Goal: Task Accomplishment & Management: Complete application form

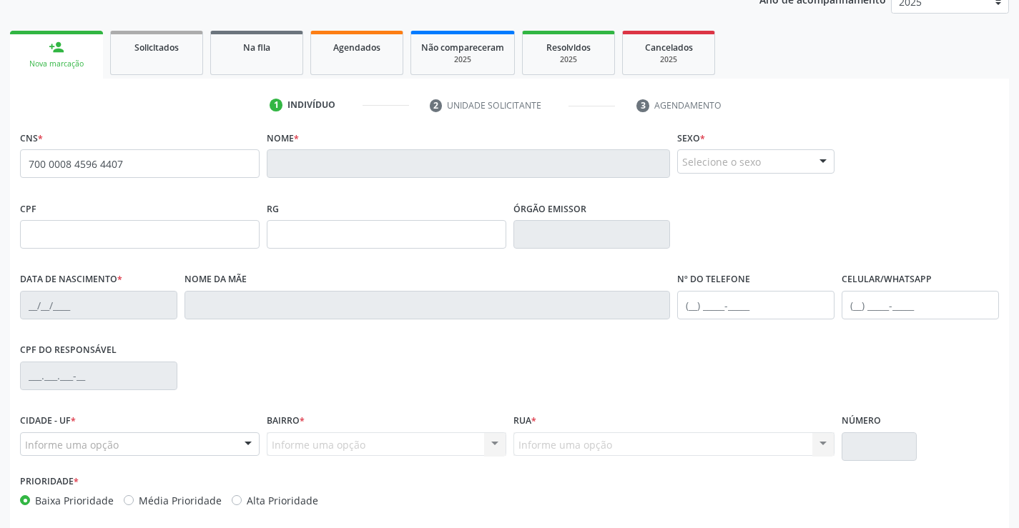
scroll to position [247, 0]
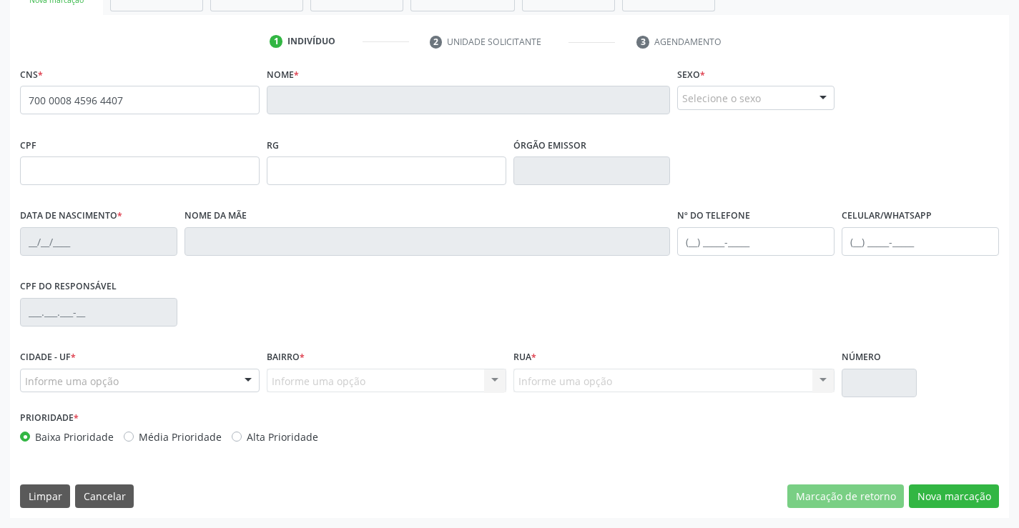
drag, startPoint x: 21, startPoint y: 101, endPoint x: 192, endPoint y: 114, distance: 170.6
click at [192, 114] on input "700 0008 4596 4407" at bounding box center [140, 100] width 240 height 29
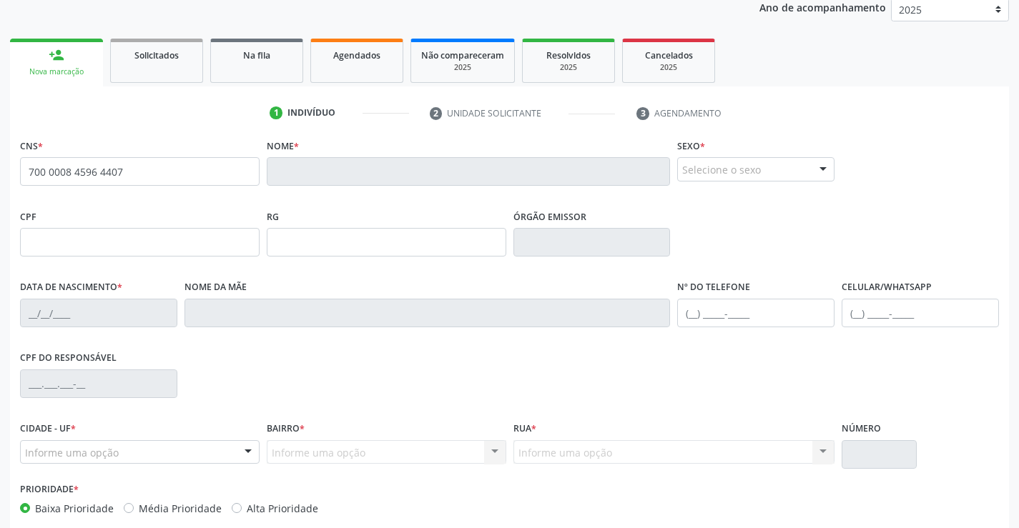
scroll to position [32, 0]
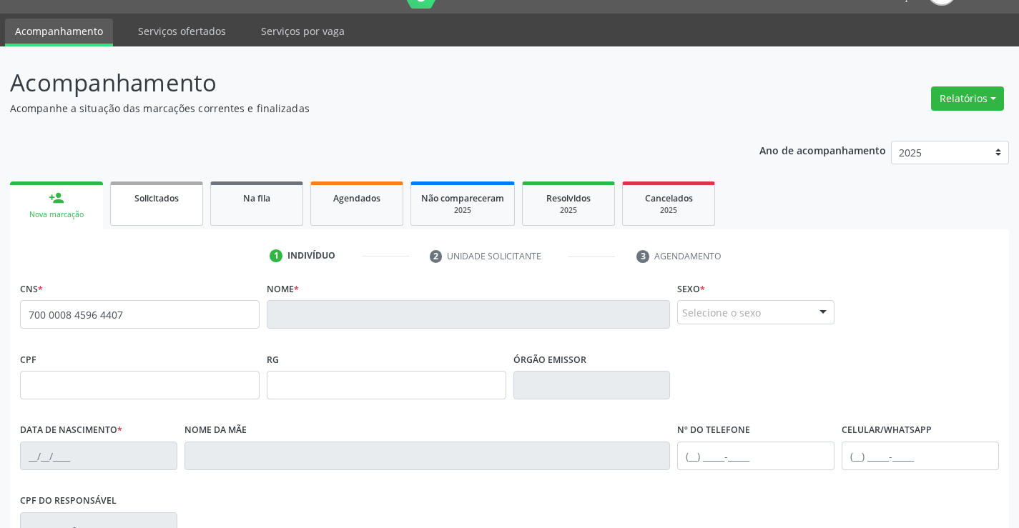
type input "700 0008 4596 4407"
click at [148, 204] on div "Solicitados" at bounding box center [156, 197] width 71 height 15
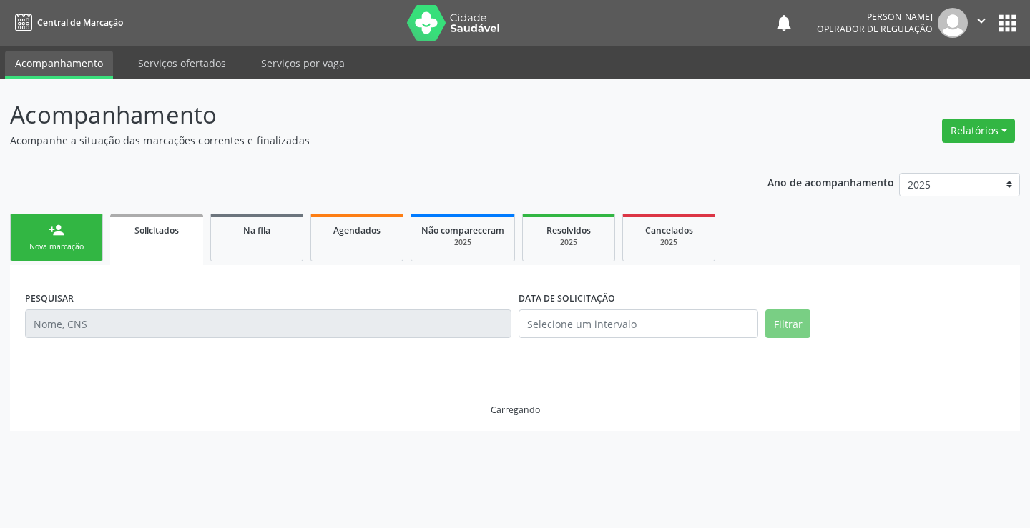
click at [60, 245] on div "Nova marcação" at bounding box center [56, 247] width 71 height 11
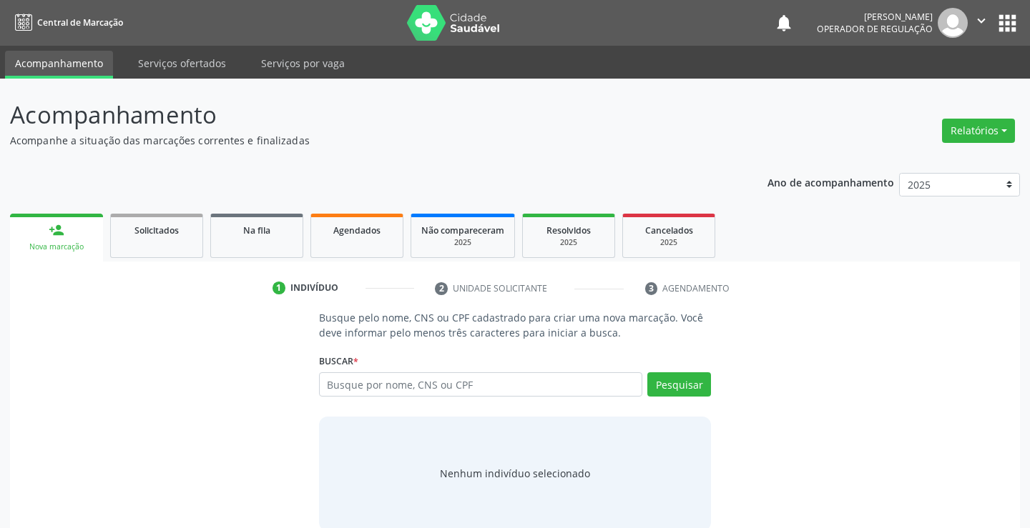
click at [60, 245] on div "Nova marcação" at bounding box center [56, 247] width 73 height 11
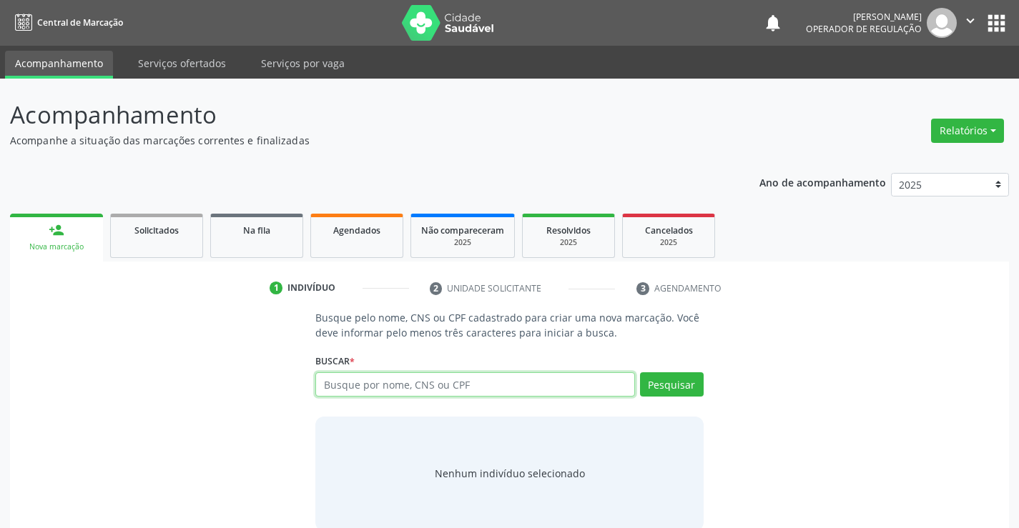
paste input "700 0008 4596 4407"
type input "700 0008 4596 4407"
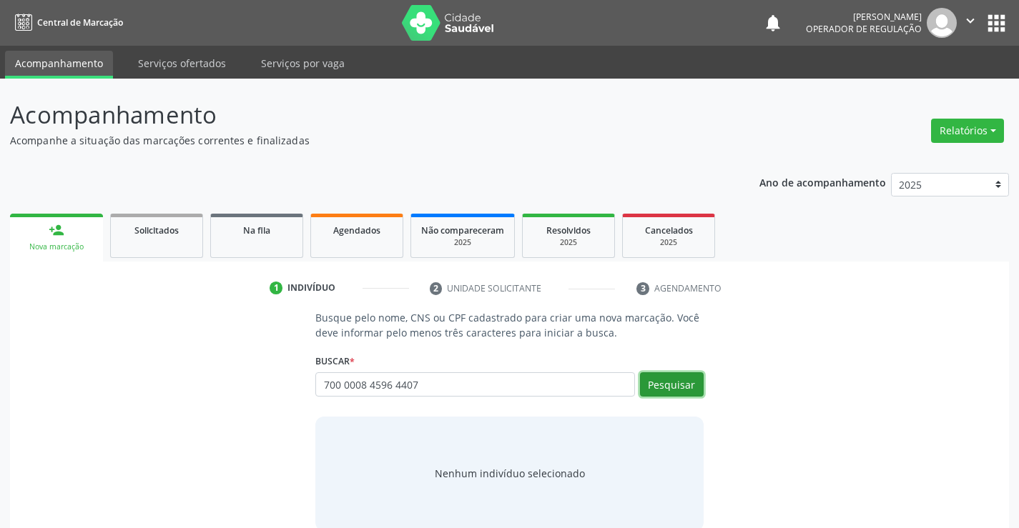
click at [643, 385] on button "Pesquisar" at bounding box center [672, 384] width 64 height 24
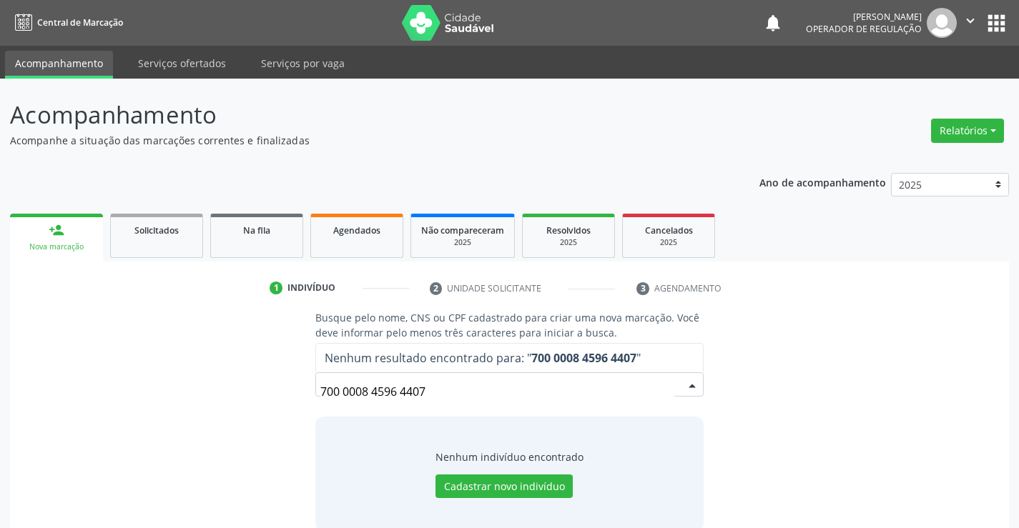
click at [442, 395] on input "700 0008 4596 4407" at bounding box center [496, 391] width 353 height 29
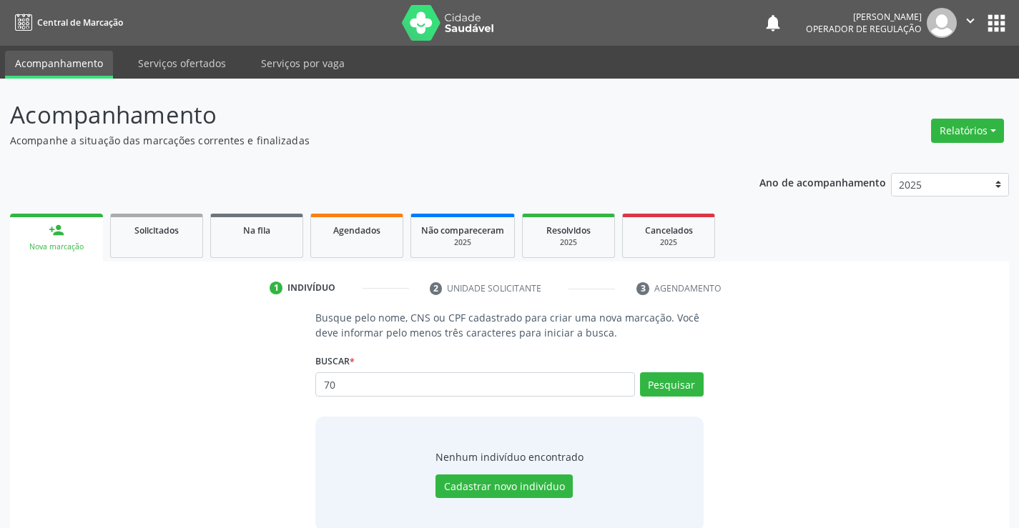
type input "7"
click at [380, 381] on input "text" at bounding box center [474, 384] width 319 height 24
type input "700000845964407"
click at [678, 380] on button "Pesquisar" at bounding box center [672, 384] width 64 height 24
type input "700000845964407"
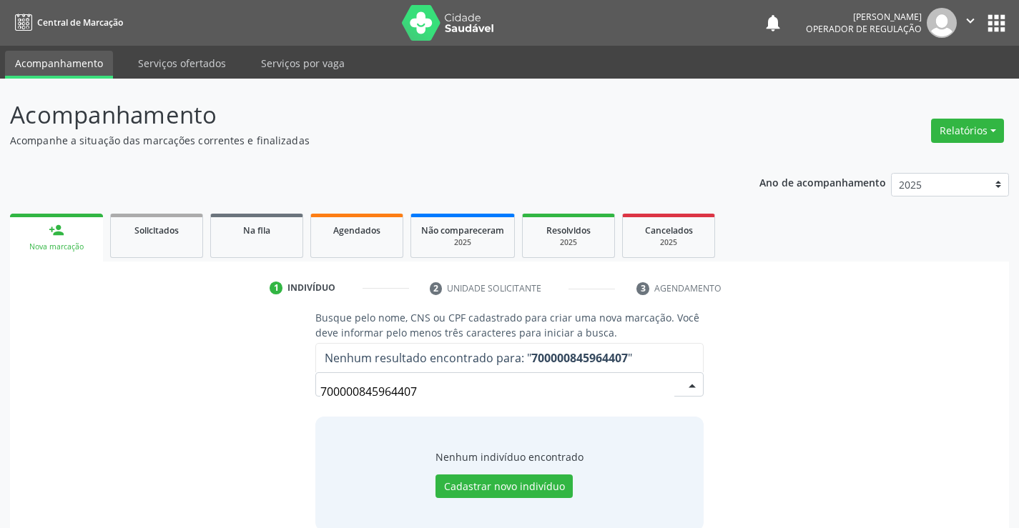
click at [442, 395] on input "700000845964407" at bounding box center [496, 391] width 353 height 29
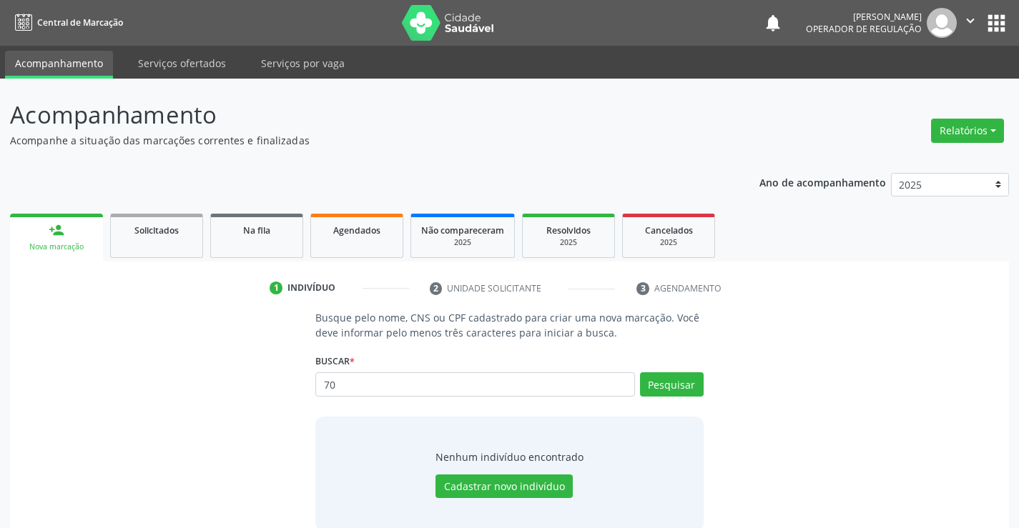
type input "7"
type input "r"
type input "RAILANE SOARES DA SILVA"
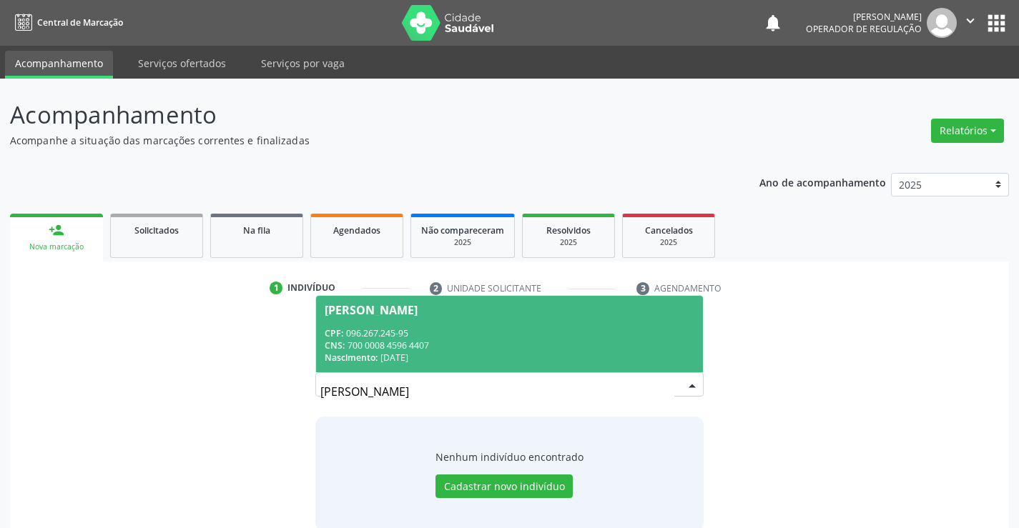
click at [390, 345] on div "CNS: 700 0008 4596 4407" at bounding box center [509, 346] width 369 height 12
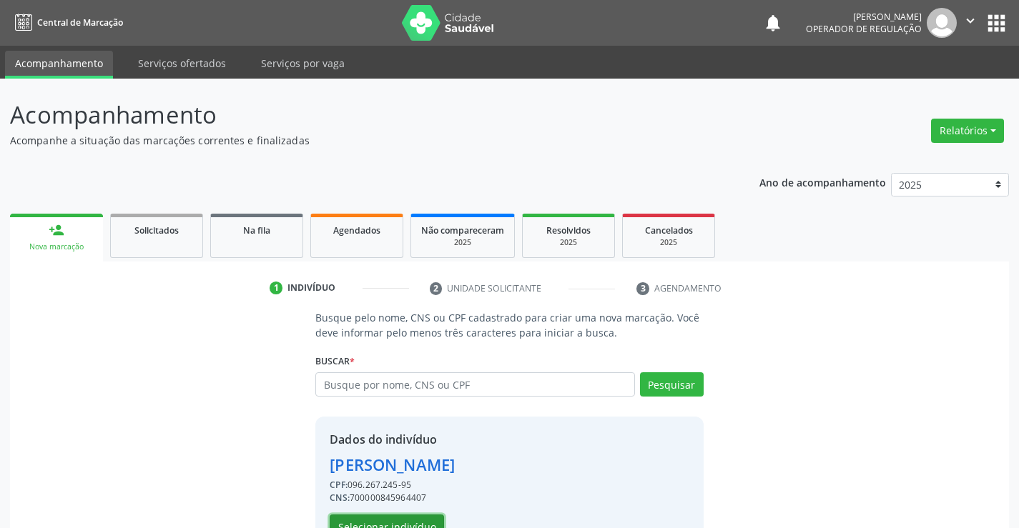
click at [390, 518] on button "Selecionar indivíduo" at bounding box center [387, 527] width 114 height 24
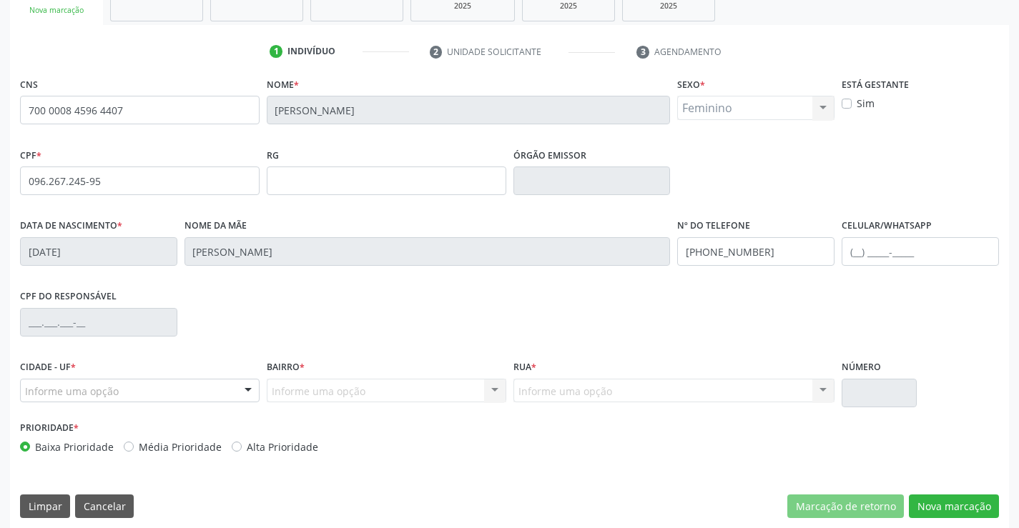
scroll to position [247, 0]
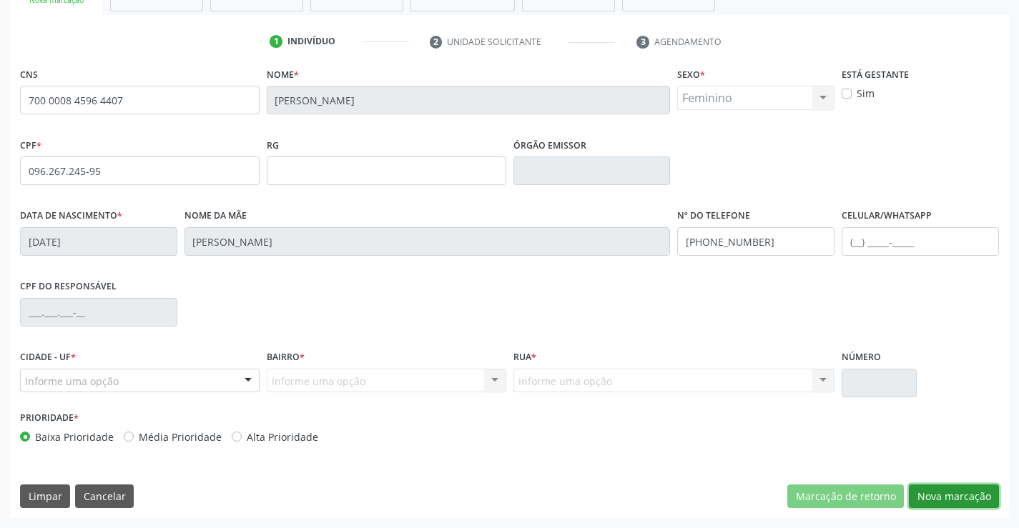
click at [946, 498] on button "Nova marcação" at bounding box center [954, 497] width 90 height 24
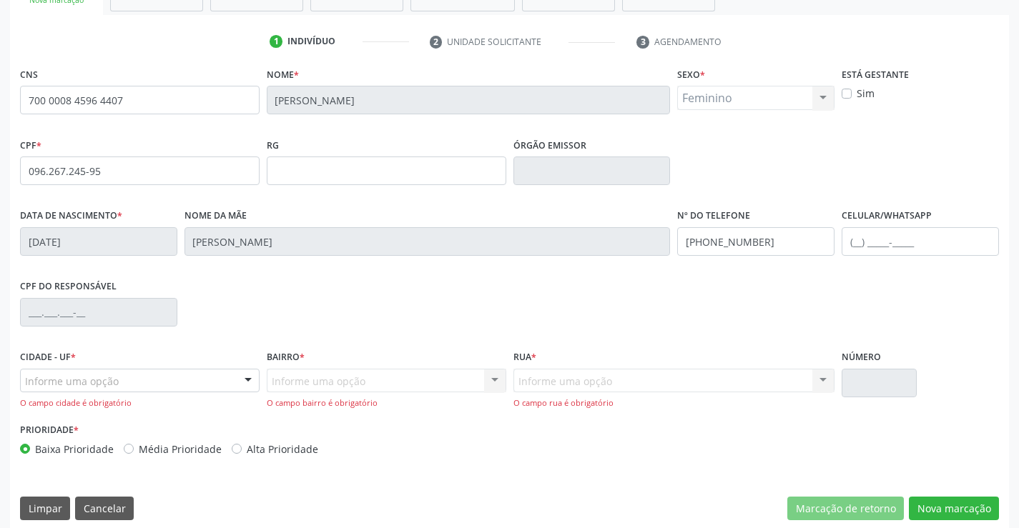
click at [250, 375] on div at bounding box center [247, 382] width 21 height 24
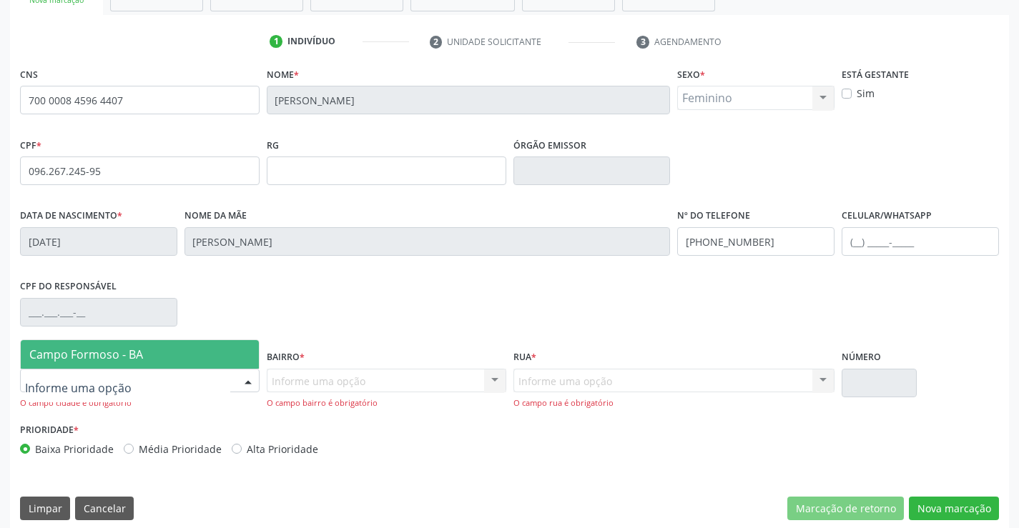
click at [90, 355] on span "Campo Formoso - BA" at bounding box center [86, 355] width 114 height 16
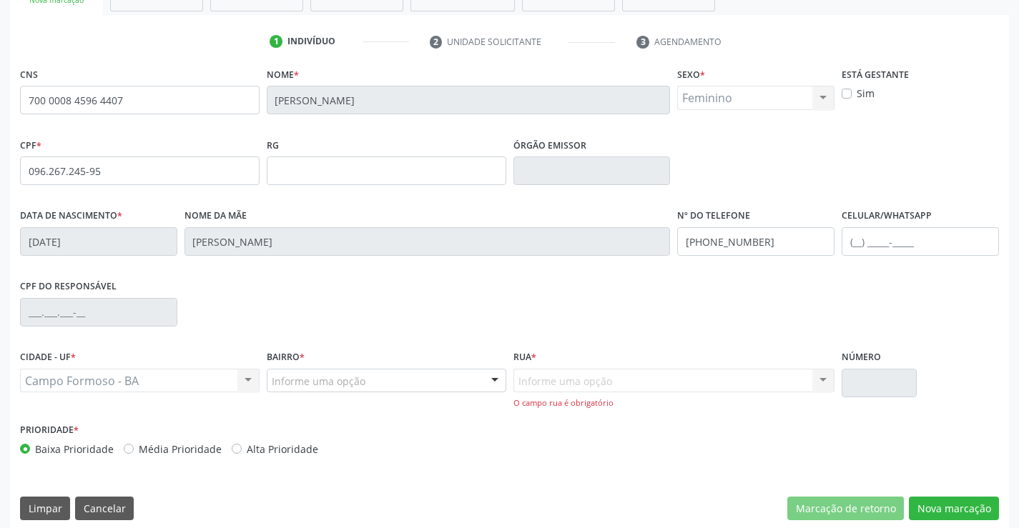
click at [495, 379] on div at bounding box center [494, 382] width 21 height 24
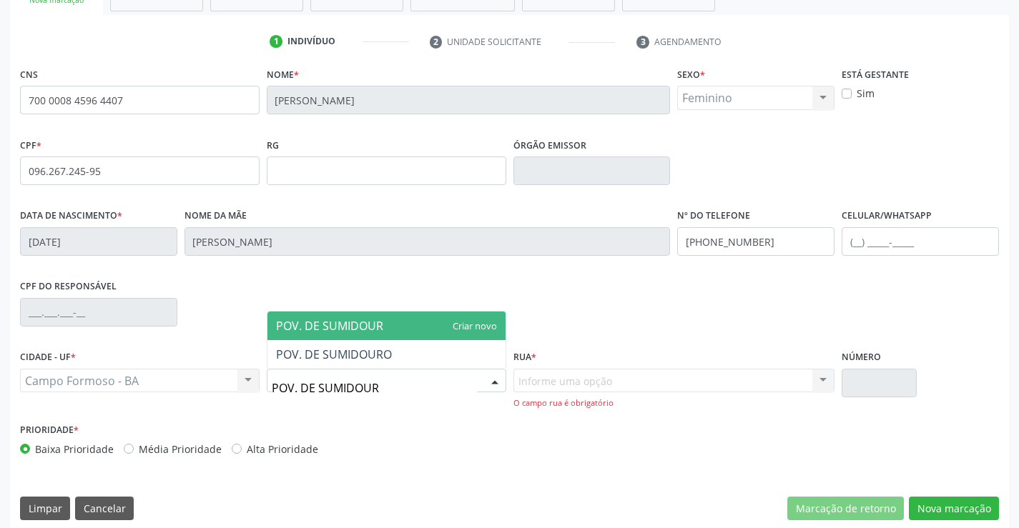
type input "POV. DE SUMIDOURO"
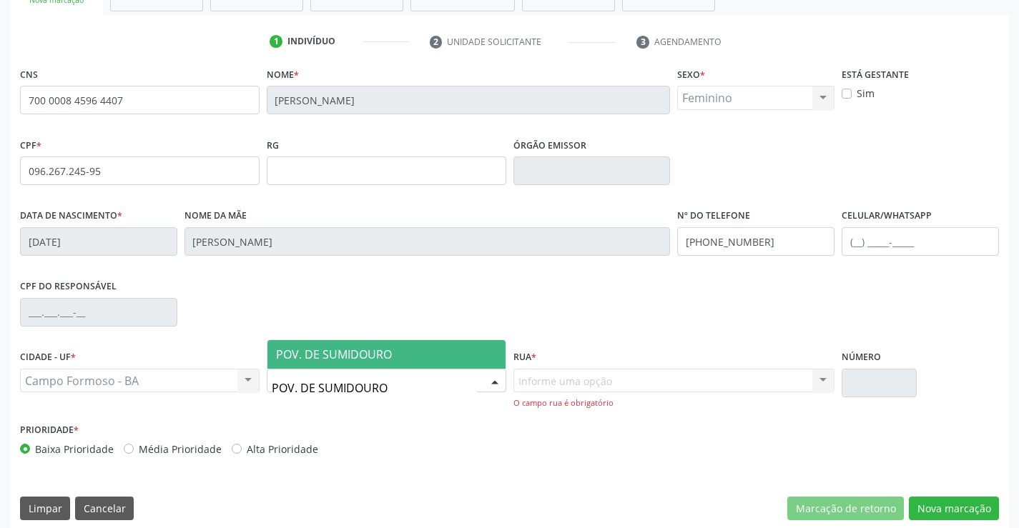
click at [345, 357] on span "POV. DE SUMIDOURO" at bounding box center [334, 355] width 116 height 16
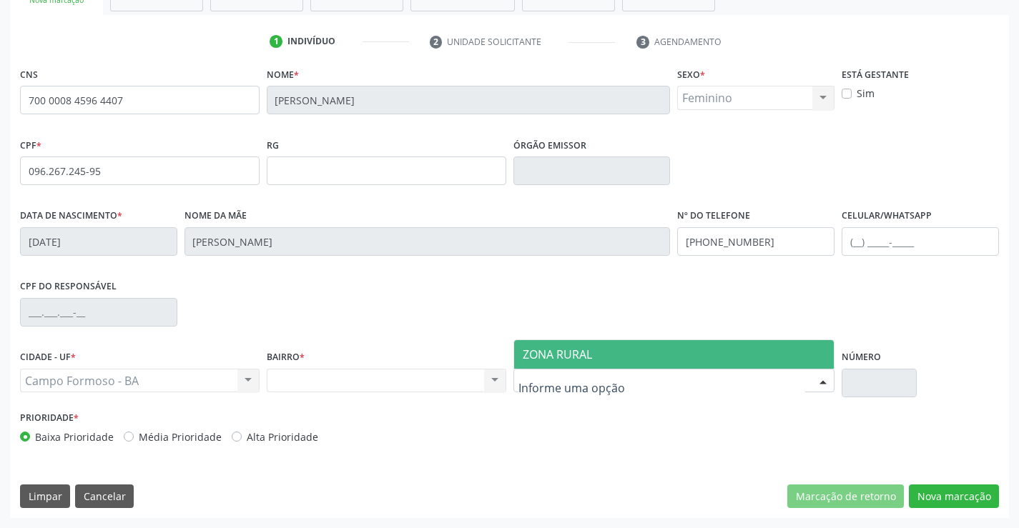
click at [816, 377] on div at bounding box center [822, 382] width 21 height 24
click at [567, 351] on span "ZONA RURAL" at bounding box center [557, 355] width 69 height 16
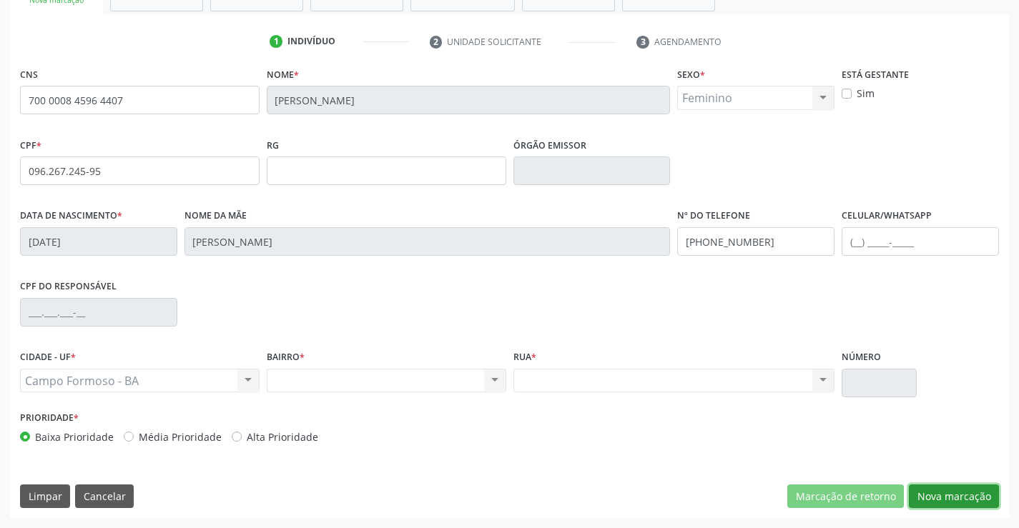
click at [938, 495] on button "Nova marcação" at bounding box center [954, 497] width 90 height 24
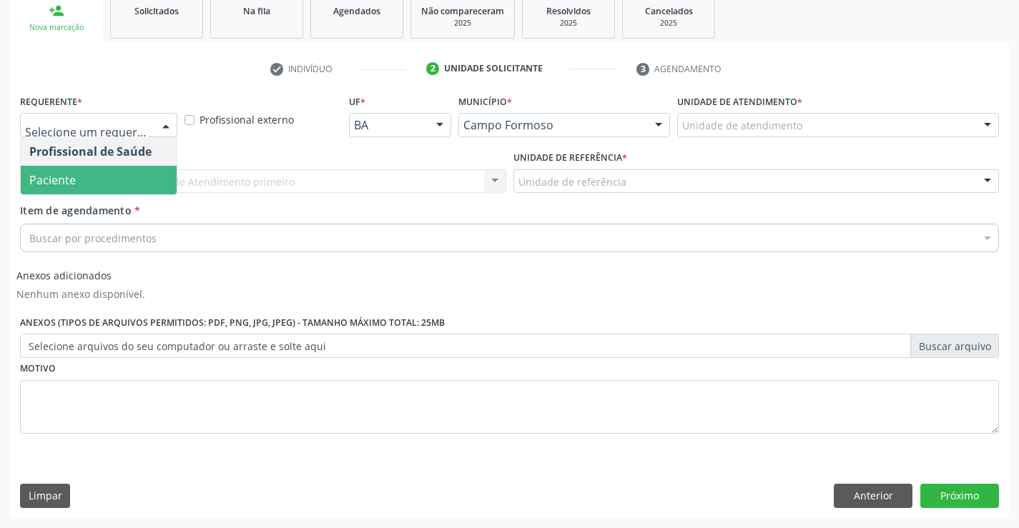
click at [79, 169] on span "Paciente" at bounding box center [99, 180] width 156 height 29
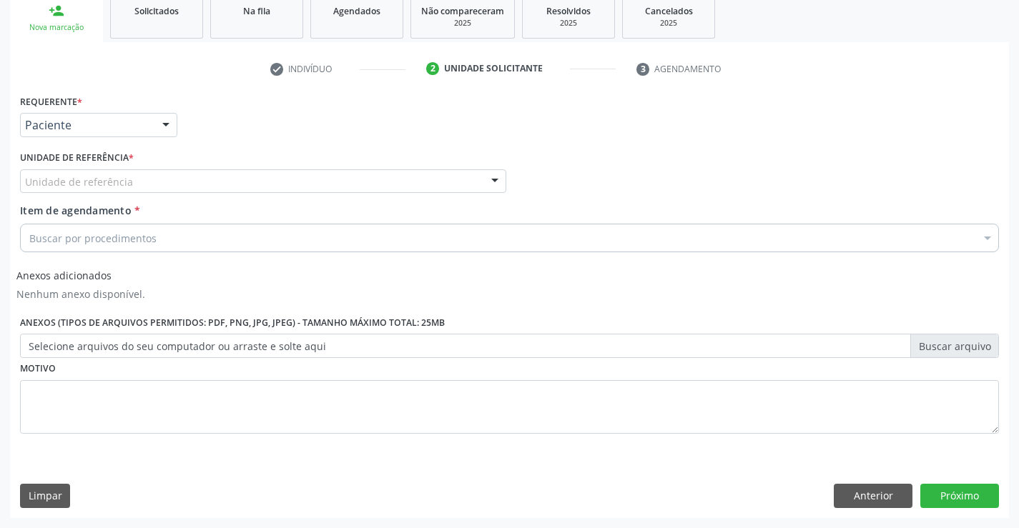
drag, startPoint x: 189, startPoint y: 178, endPoint x: 139, endPoint y: 188, distance: 50.3
click at [189, 180] on div "Unidade de referência" at bounding box center [263, 181] width 486 height 24
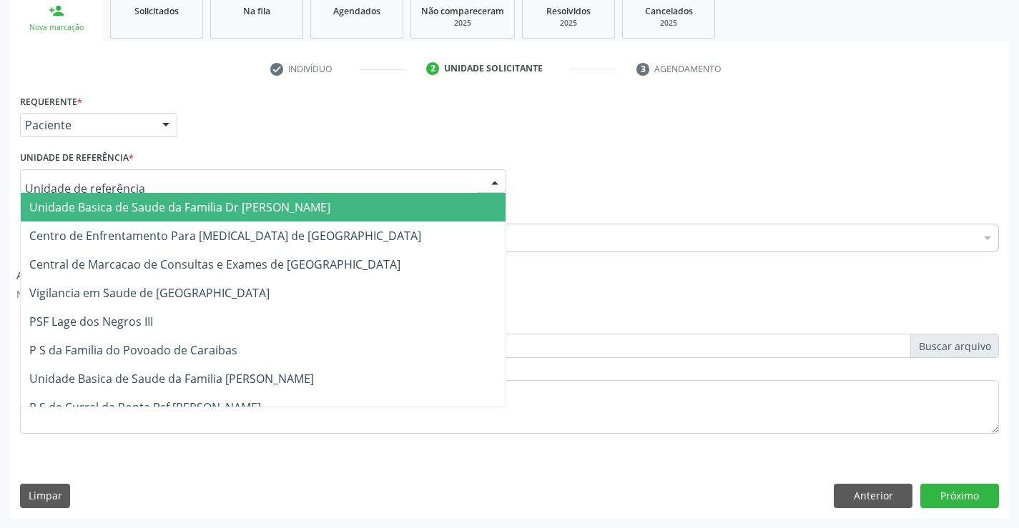
drag, startPoint x: 122, startPoint y: 198, endPoint x: 175, endPoint y: 237, distance: 65.5
click at [131, 200] on span "Unidade Basica de Saude da Familia Dr [PERSON_NAME]" at bounding box center [263, 207] width 485 height 29
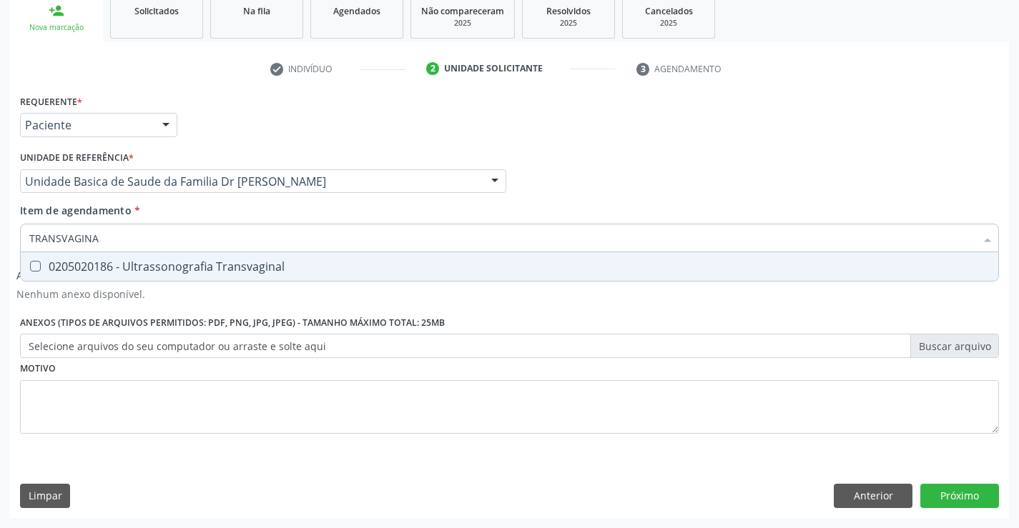
type input "TRANSVAGINAL"
click at [173, 268] on div "0205020186 - Ultrassonografia Transvaginal" at bounding box center [509, 266] width 960 height 11
checkbox Transvaginal "true"
click at [322, 393] on div "Requerente * Paciente Profissional de Saúde Paciente Nenhum resultado encontrad…" at bounding box center [509, 272] width 979 height 363
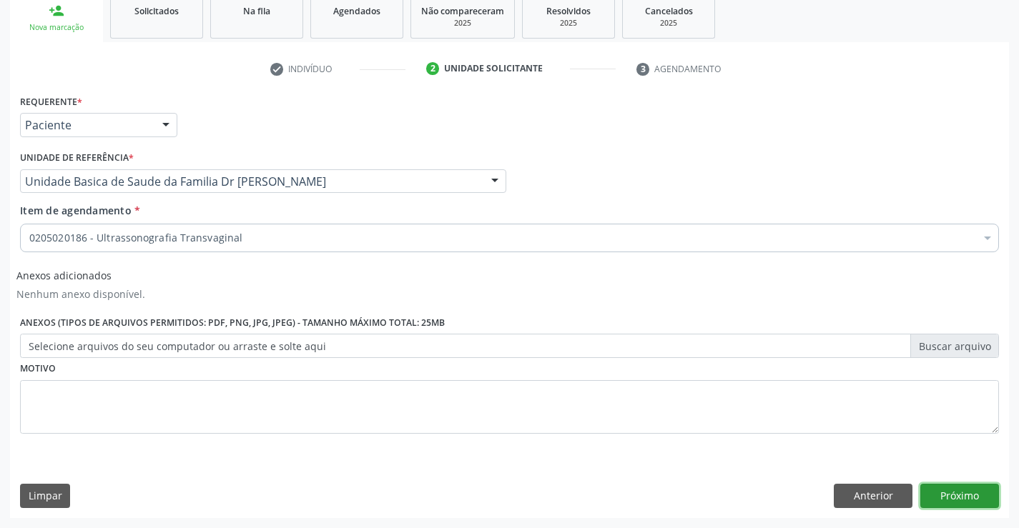
click at [957, 495] on button "Próximo" at bounding box center [959, 496] width 79 height 24
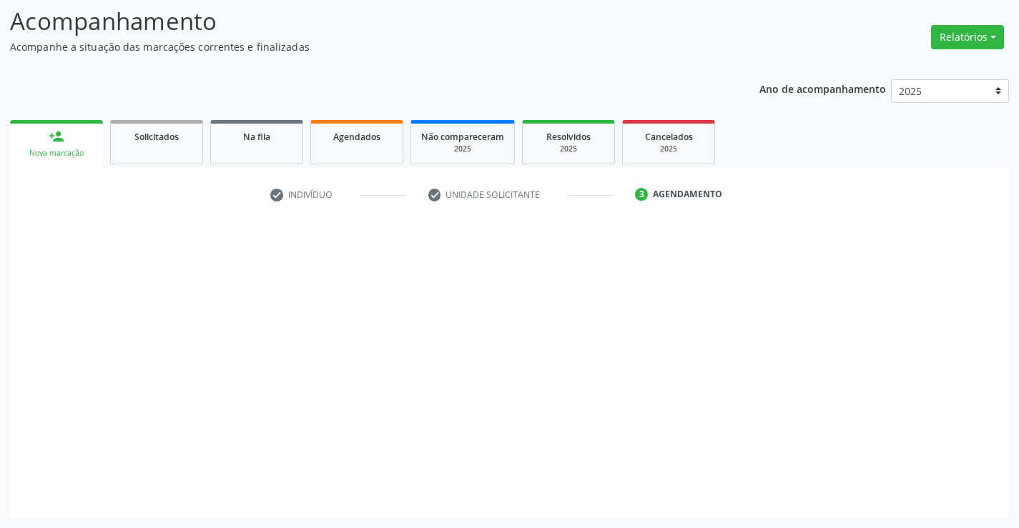
scroll to position [94, 0]
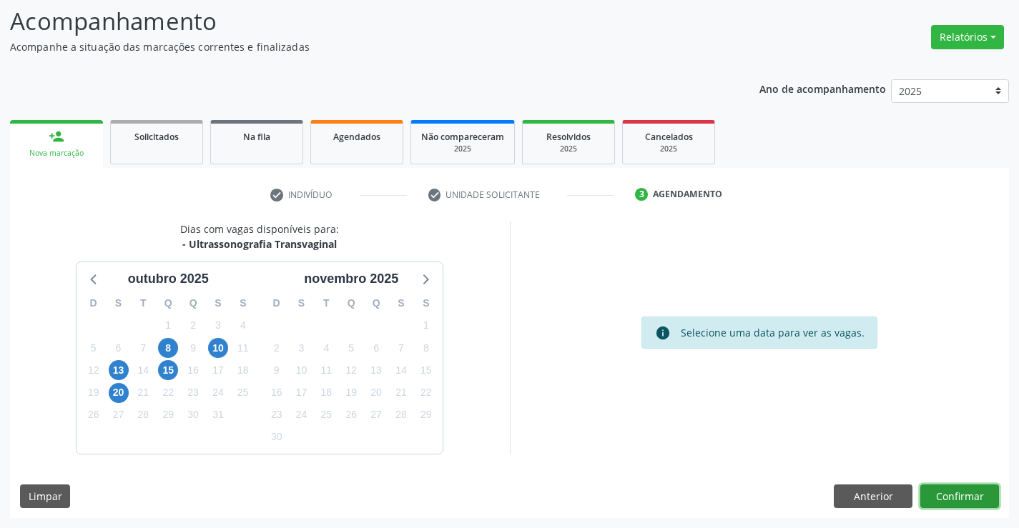
click at [973, 495] on button "Confirmar" at bounding box center [959, 497] width 79 height 24
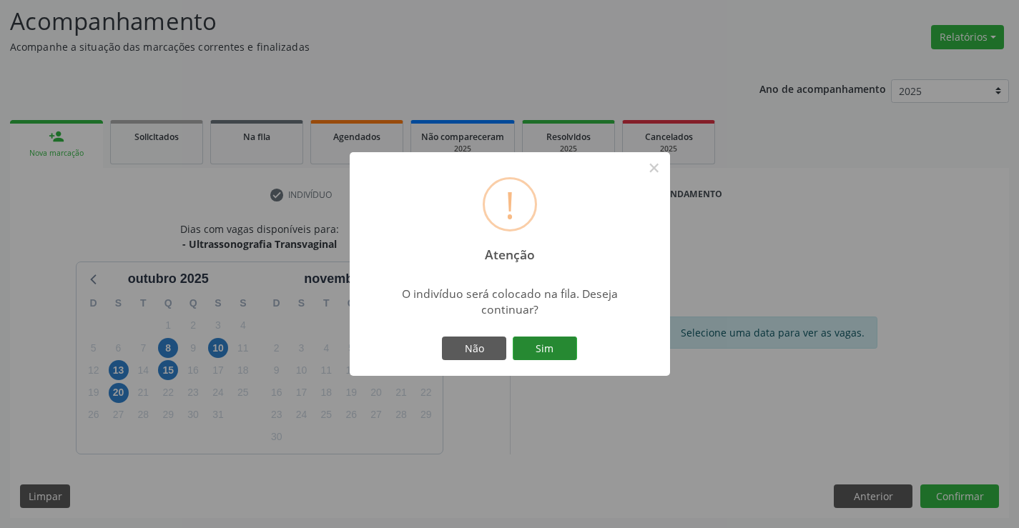
click at [548, 350] on button "Sim" at bounding box center [545, 349] width 64 height 24
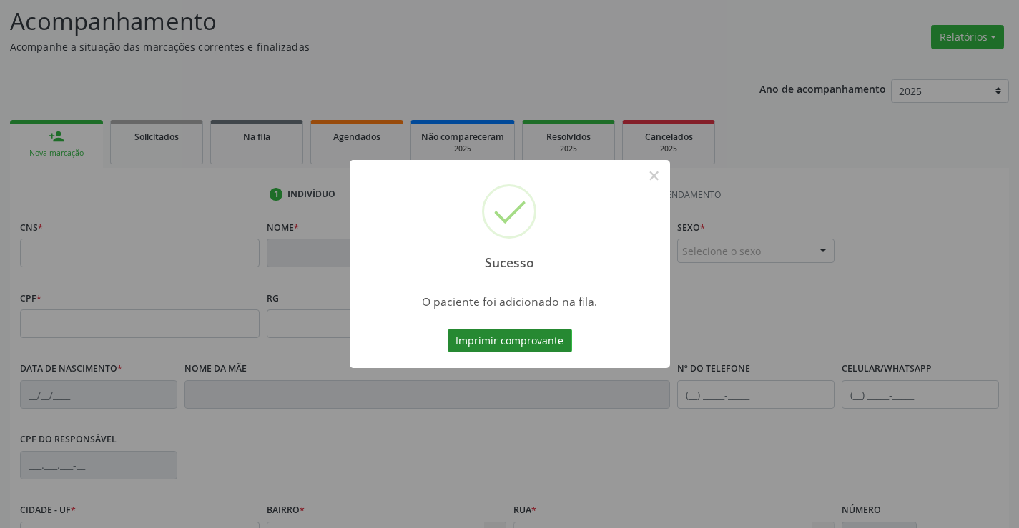
click at [525, 339] on button "Imprimir comprovante" at bounding box center [510, 341] width 124 height 24
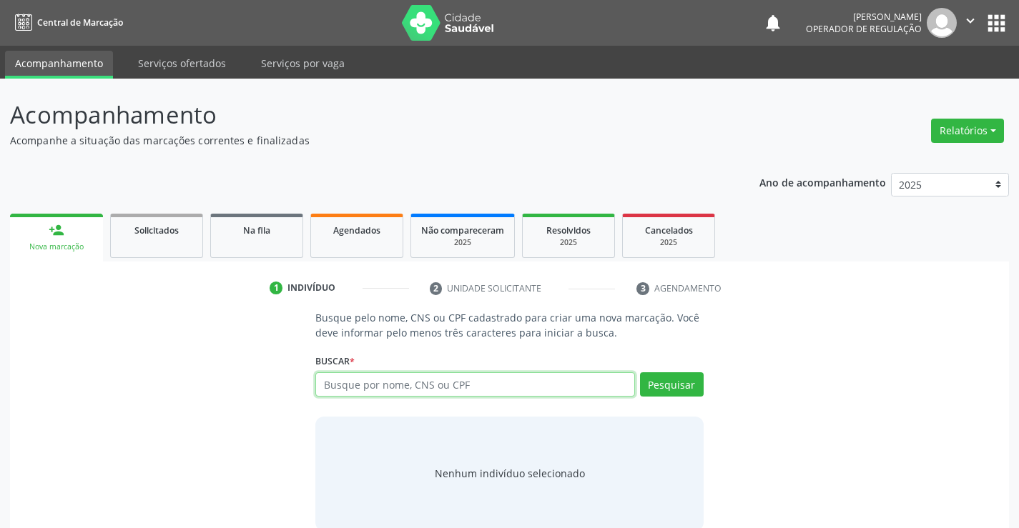
click at [360, 382] on input "text" at bounding box center [474, 384] width 319 height 24
click at [344, 377] on input "text" at bounding box center [474, 384] width 319 height 24
type input "703608042867534"
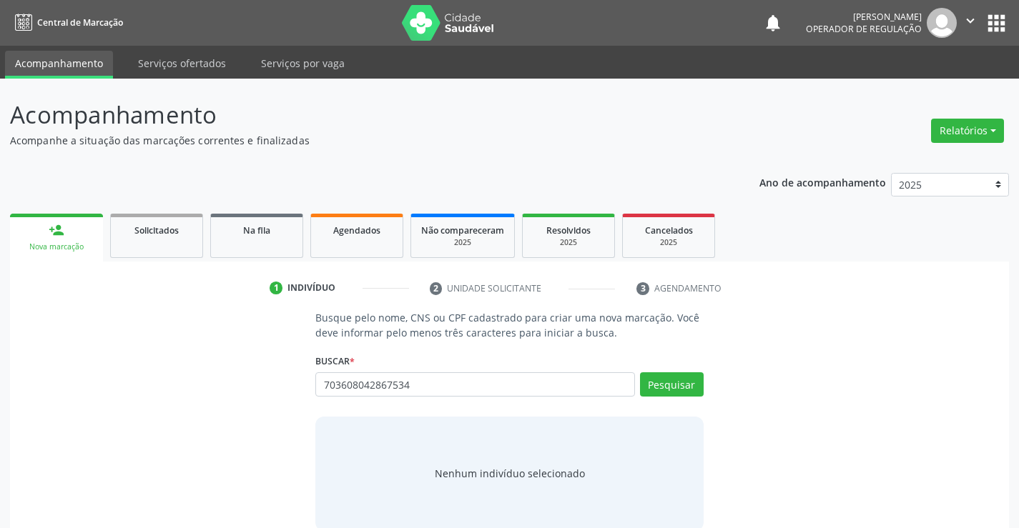
click at [655, 372] on div "Buscar * Busque por nome, CNS ou CPF Nenhum resultado encontrado para: " " Não …" at bounding box center [508, 378] width 387 height 56
click at [660, 384] on button "Pesquisar" at bounding box center [672, 384] width 64 height 24
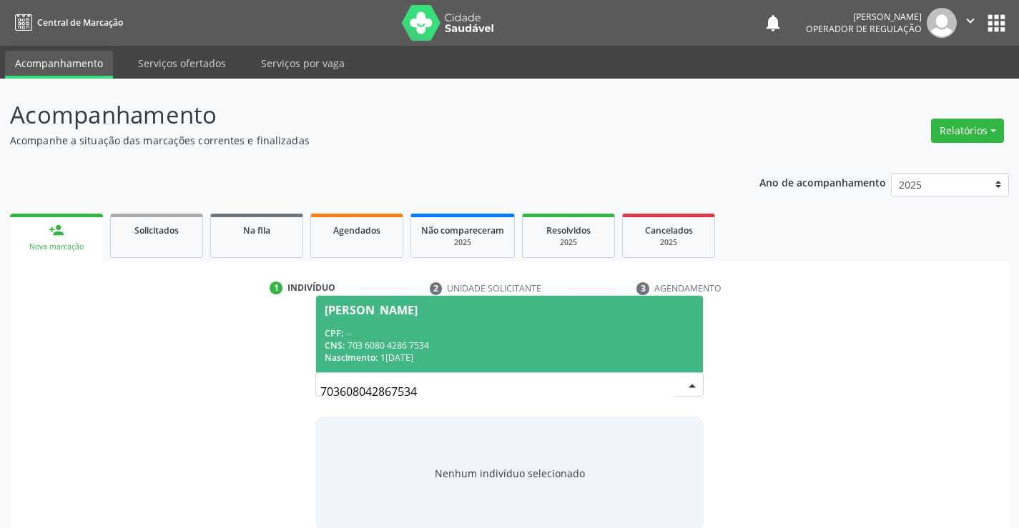
click at [377, 331] on div "CPF: --" at bounding box center [509, 333] width 369 height 12
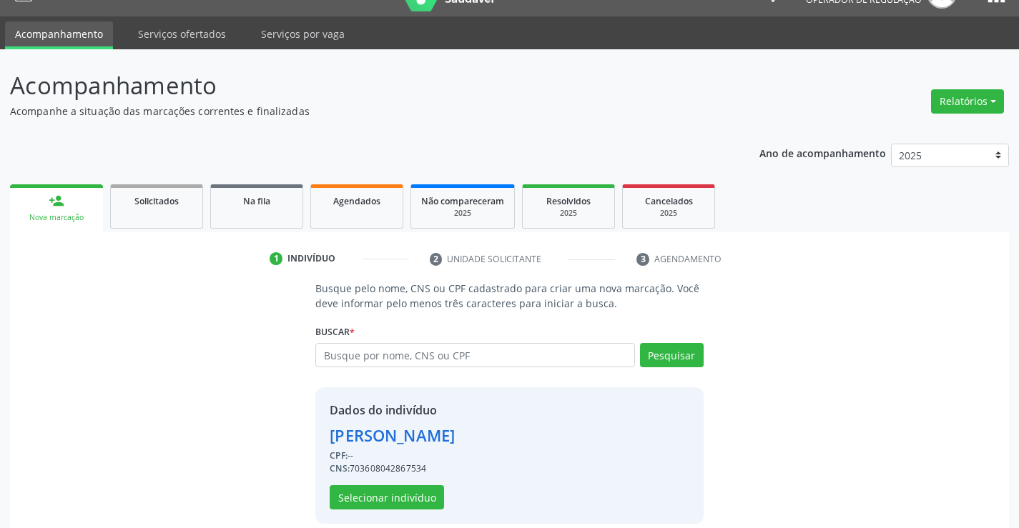
scroll to position [45, 0]
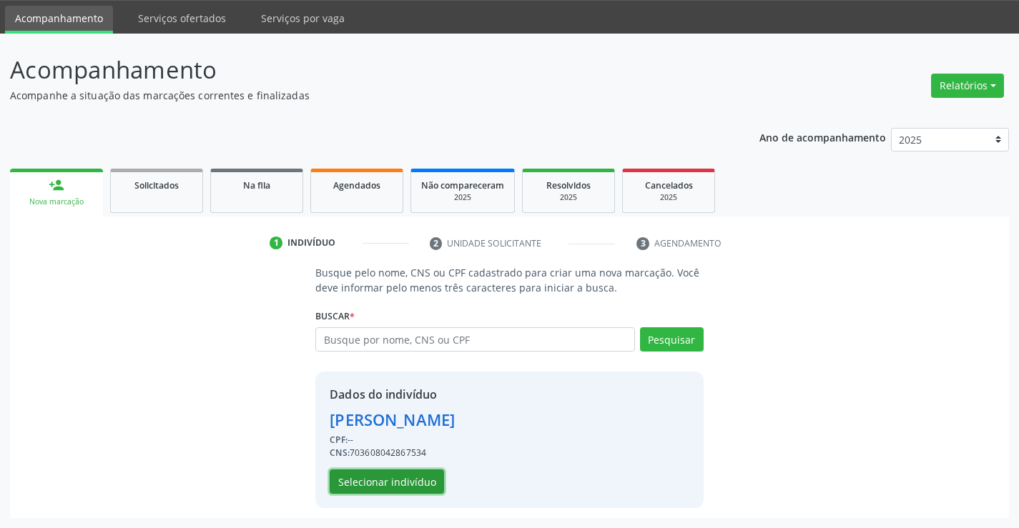
click at [377, 485] on button "Selecionar indivíduo" at bounding box center [387, 482] width 114 height 24
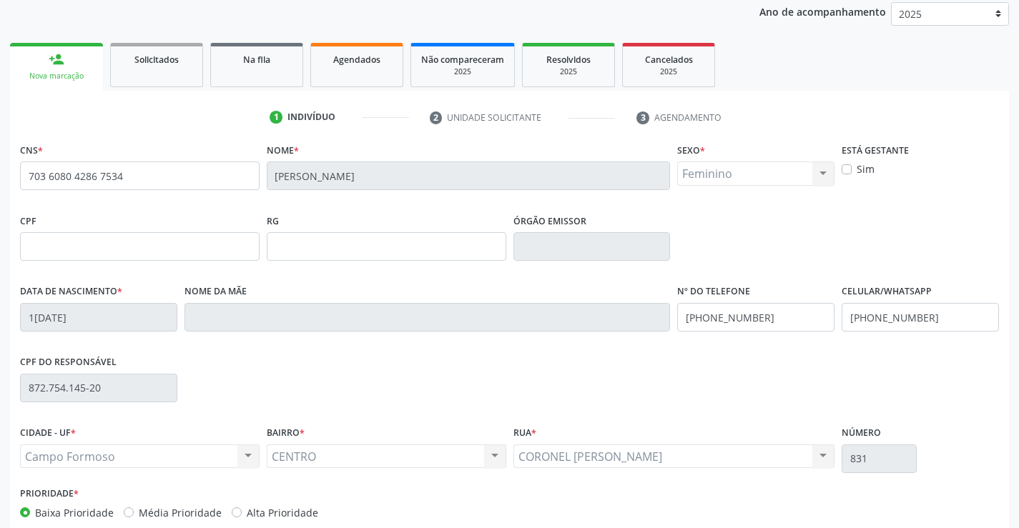
scroll to position [247, 0]
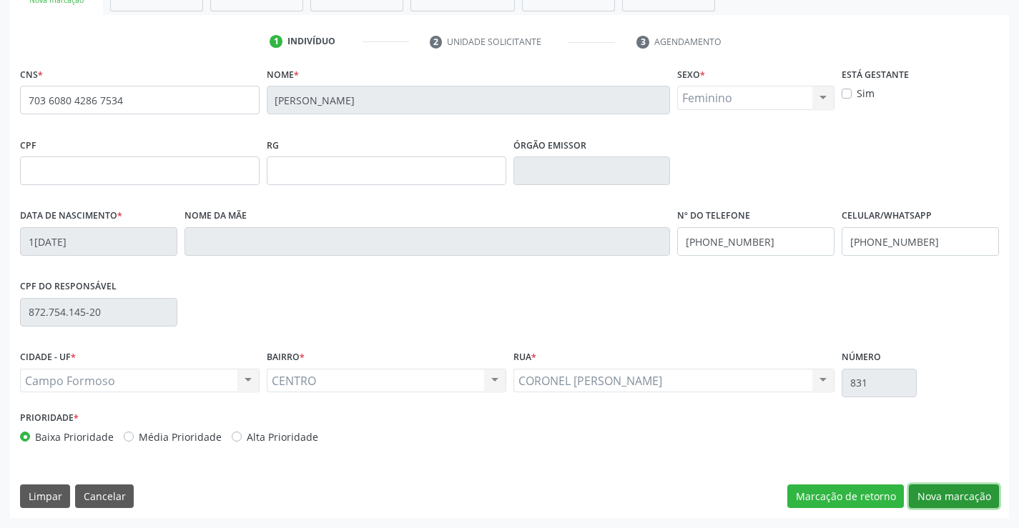
click at [949, 502] on button "Nova marcação" at bounding box center [954, 497] width 90 height 24
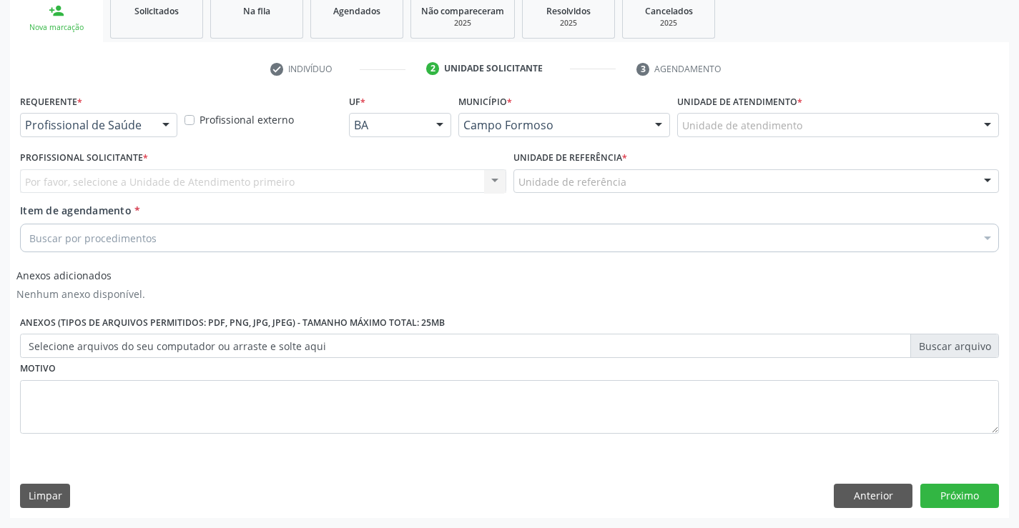
scroll to position [219, 0]
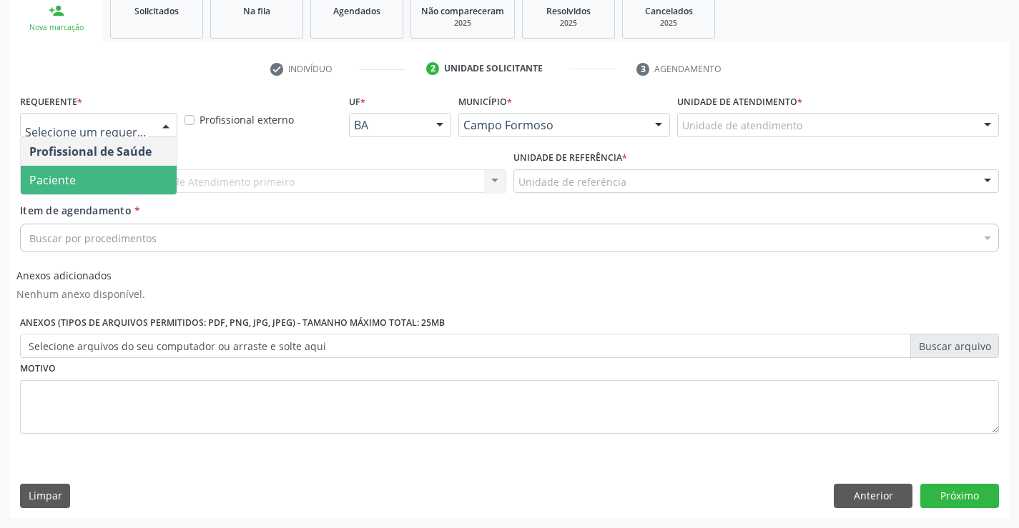
click at [79, 179] on span "Paciente" at bounding box center [99, 180] width 156 height 29
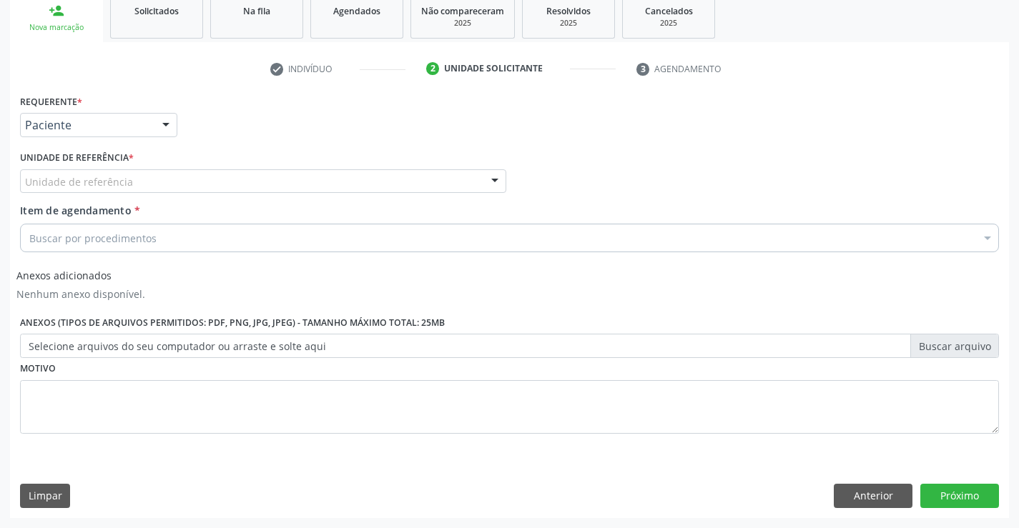
click at [126, 177] on div "Requerente * Paciente Profissional de Saúde Paciente Nenhum resultado encontrad…" at bounding box center [509, 272] width 979 height 363
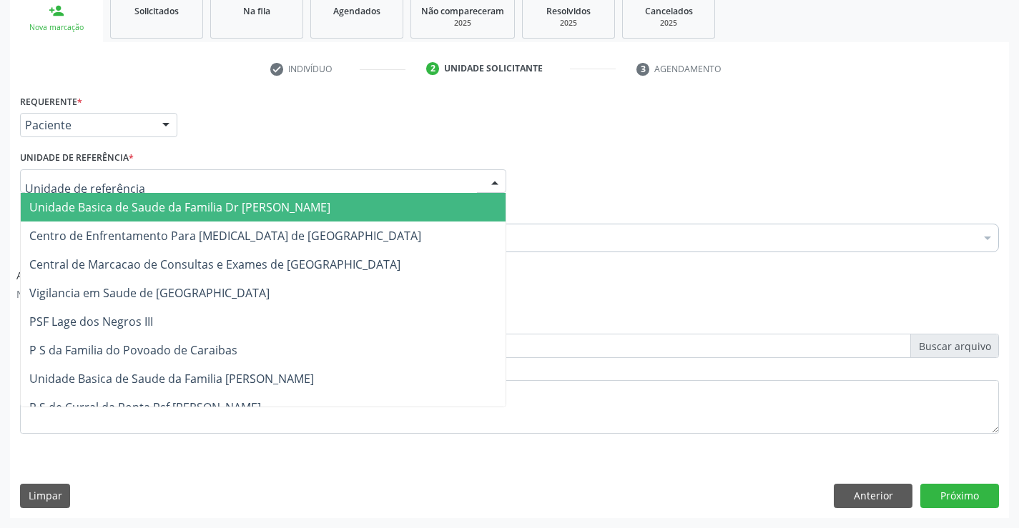
click at [70, 199] on span "Unidade Basica de Saude da Familia Dr [PERSON_NAME]" at bounding box center [179, 207] width 301 height 16
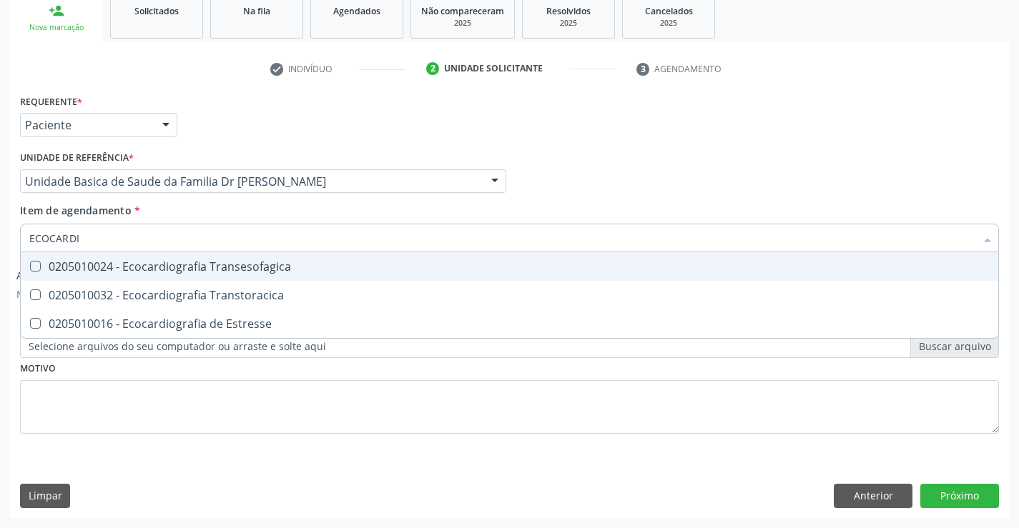
type input "ECOCARDIO"
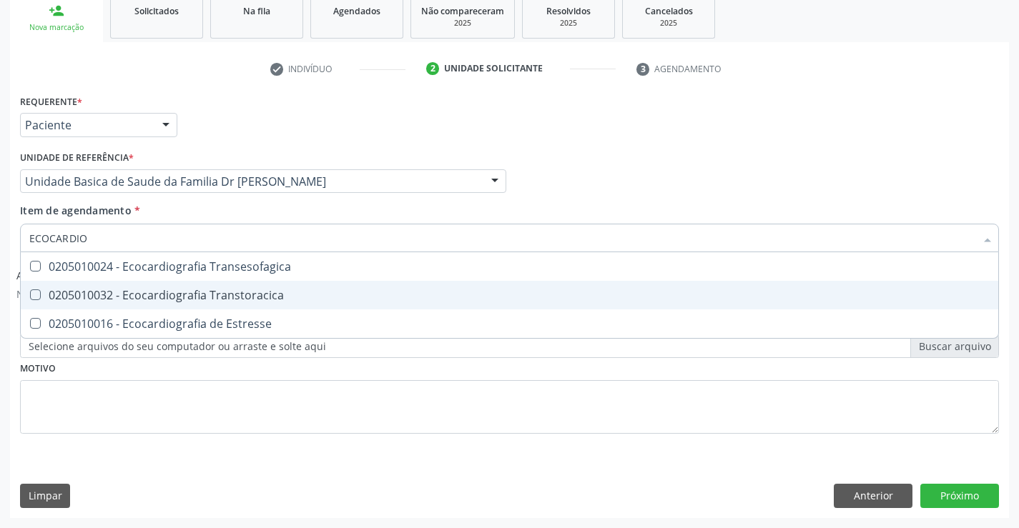
click at [165, 294] on div "0205010032 - Ecocardiografia Transtoracica" at bounding box center [509, 295] width 960 height 11
checkbox Transtoracica "true"
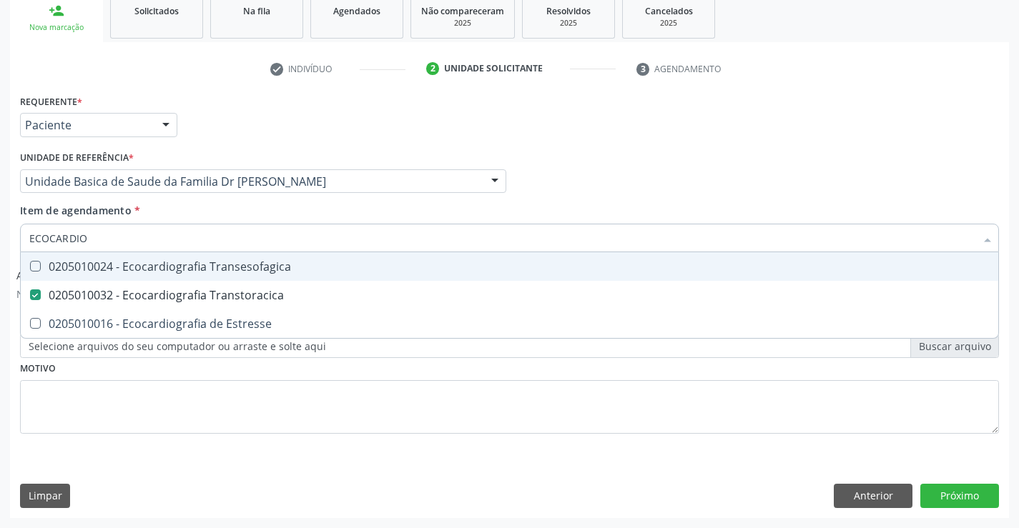
click at [242, 207] on div "Item de agendamento * ECOCARDIO Desfazer seleção 0205010024 - Ecocardiografia T…" at bounding box center [509, 225] width 979 height 45
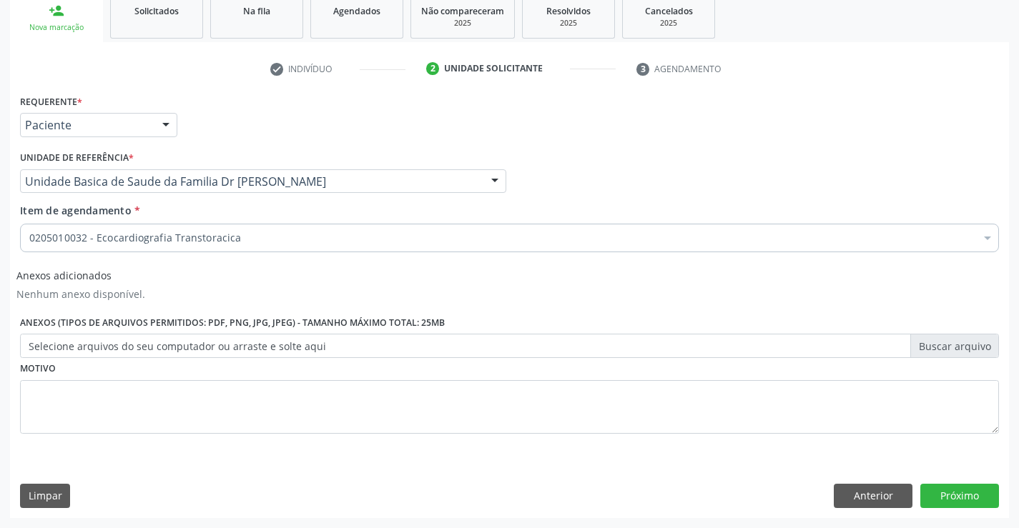
drag, startPoint x: 104, startPoint y: 238, endPoint x: 342, endPoint y: 270, distance: 240.1
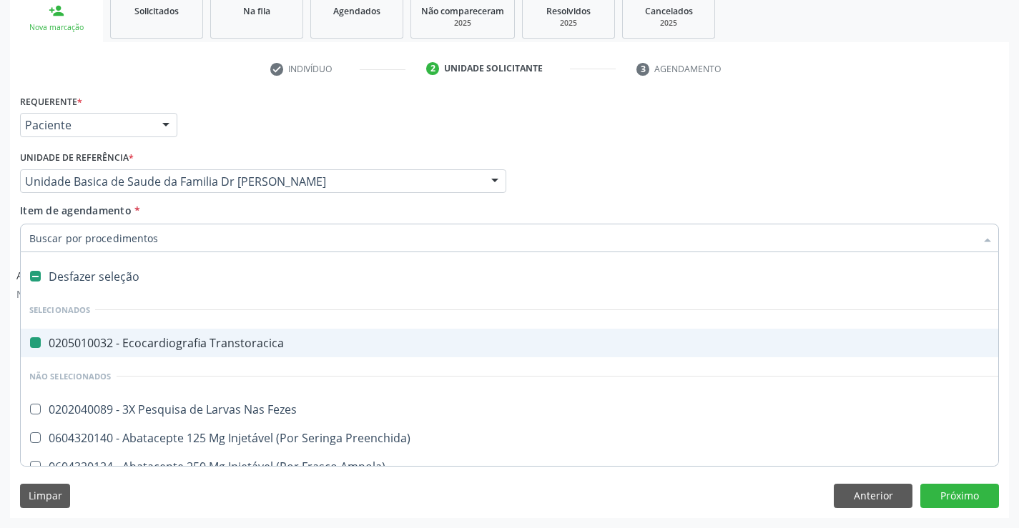
type input "M"
checkbox Transtoracica "false"
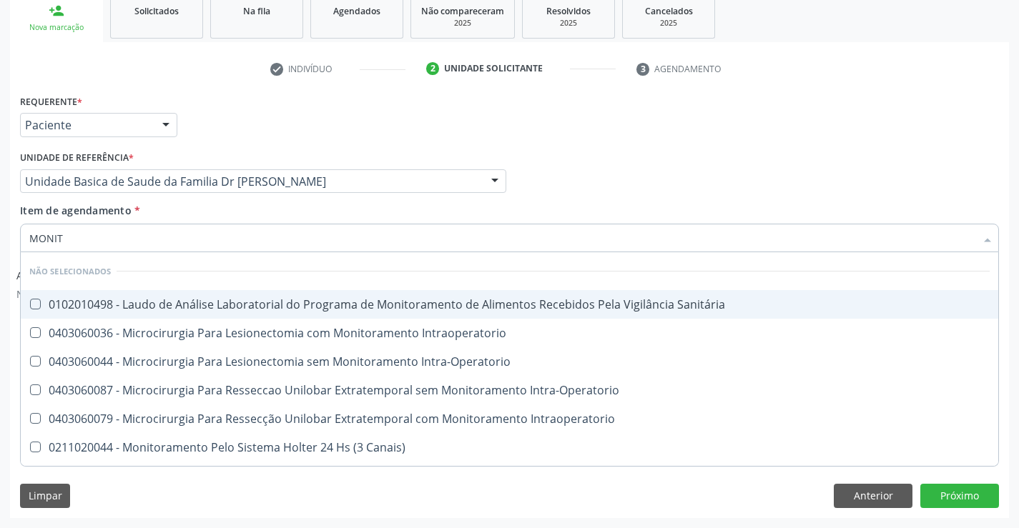
type input "MONITO"
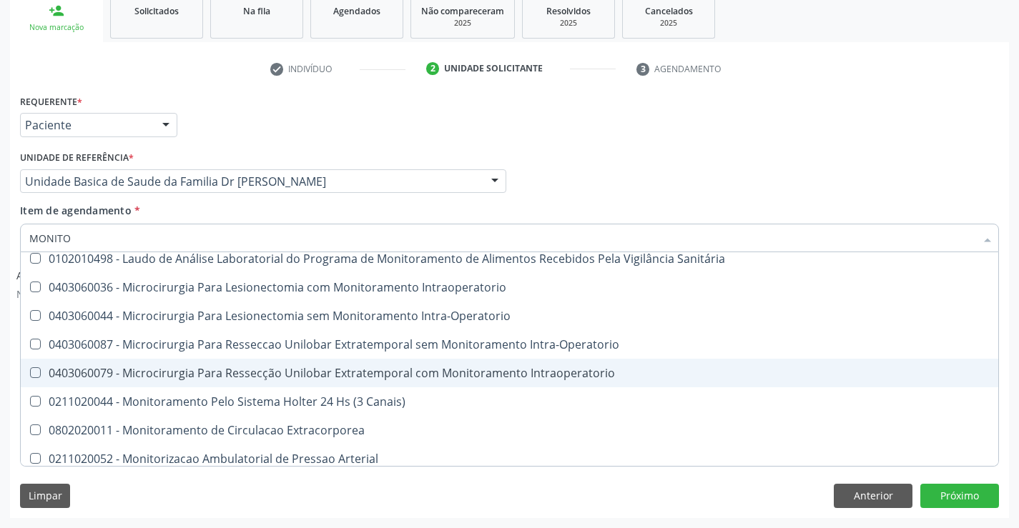
scroll to position [82, 0]
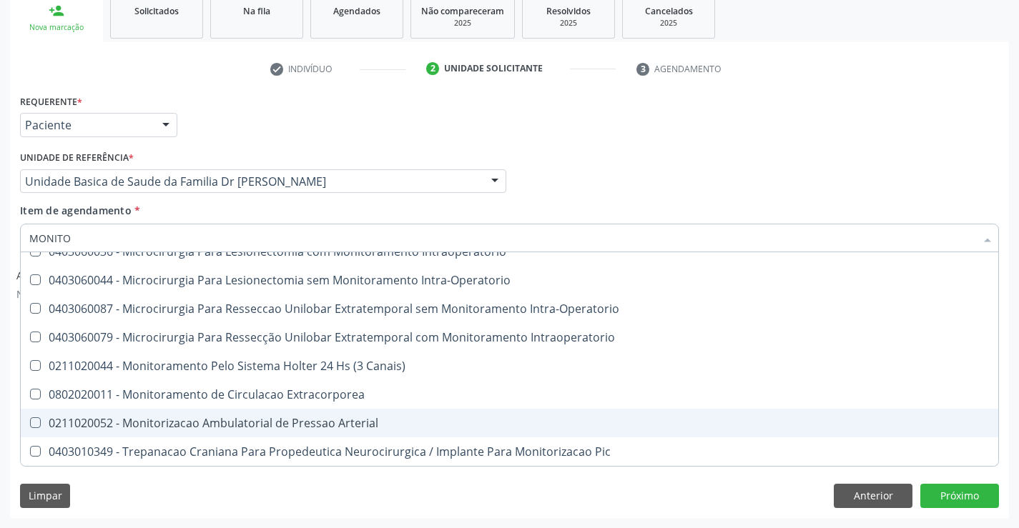
drag, startPoint x: 179, startPoint y: 420, endPoint x: 477, endPoint y: 376, distance: 300.7
click at [179, 421] on div "0211020052 - Monitorizacao Ambulatorial de Pressao Arterial" at bounding box center [509, 423] width 960 height 11
checkbox Arterial "true"
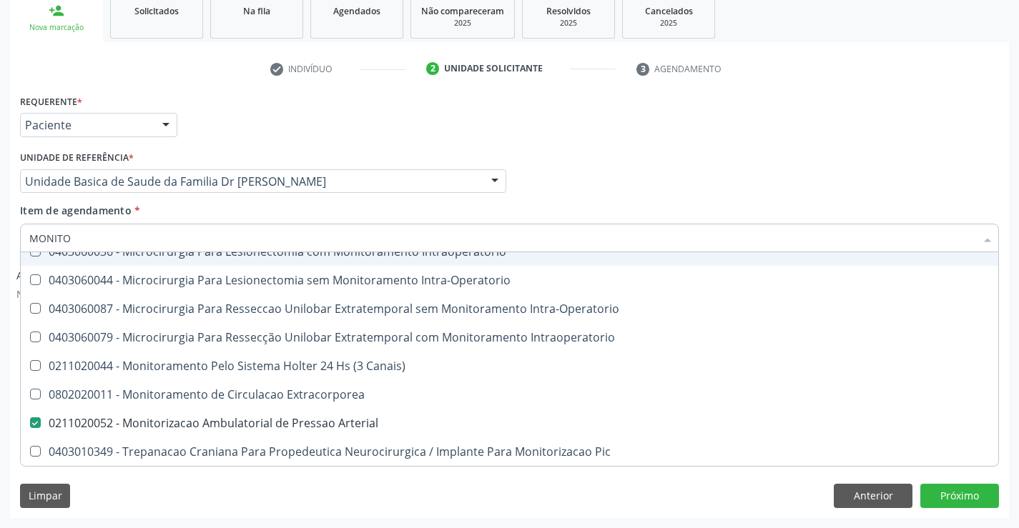
click at [597, 151] on div "Profissional Solicitante Por favor, selecione a Unidade de Atendimento primeiro…" at bounding box center [509, 175] width 986 height 56
checkbox Sanitária "true"
checkbox Arterial "false"
checkbox Intraoperatorio "true"
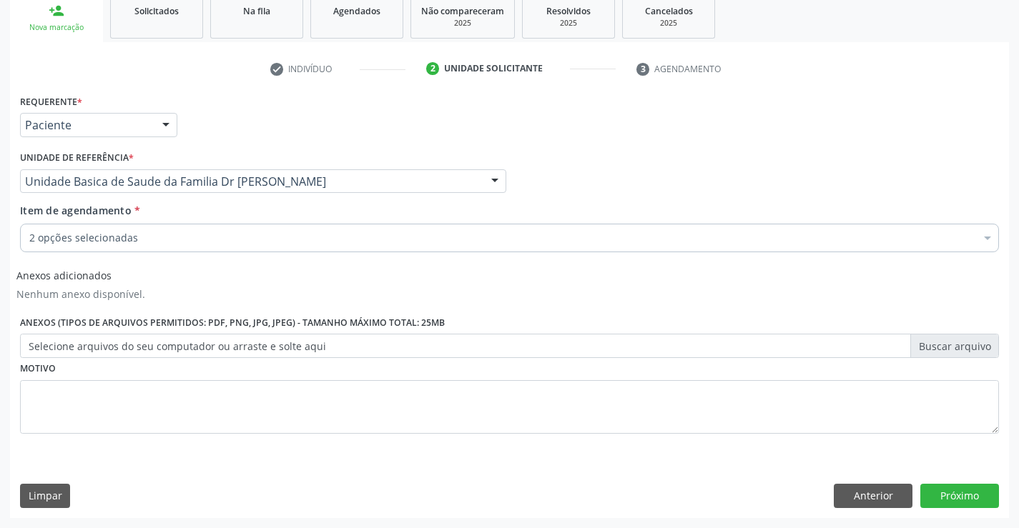
scroll to position [0, 0]
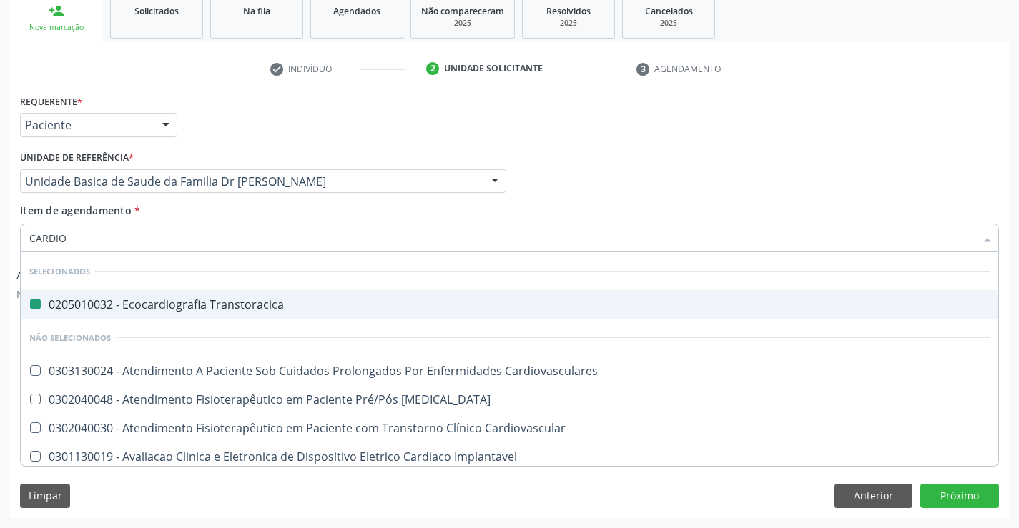
type input "CARDIOL"
checkbox Transtoracica "false"
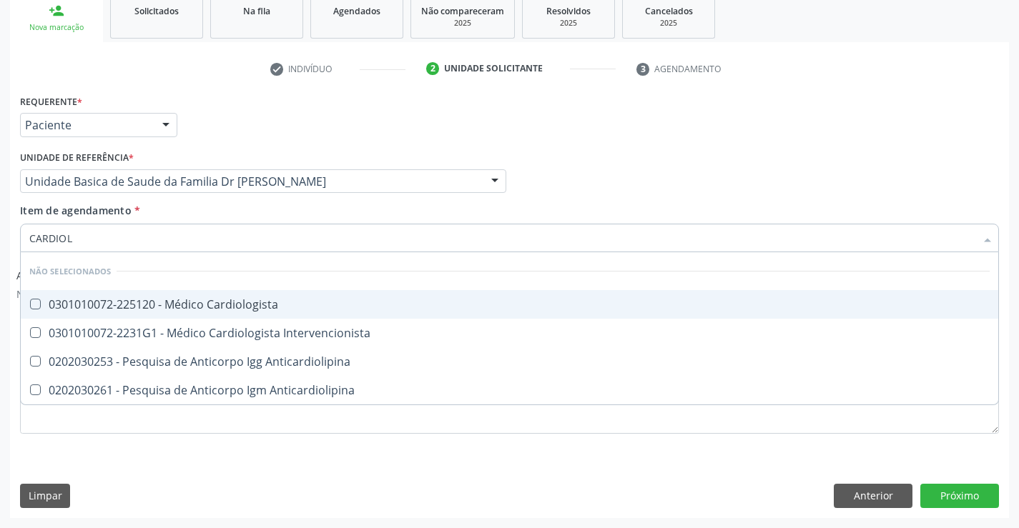
type input "CARDIOLO"
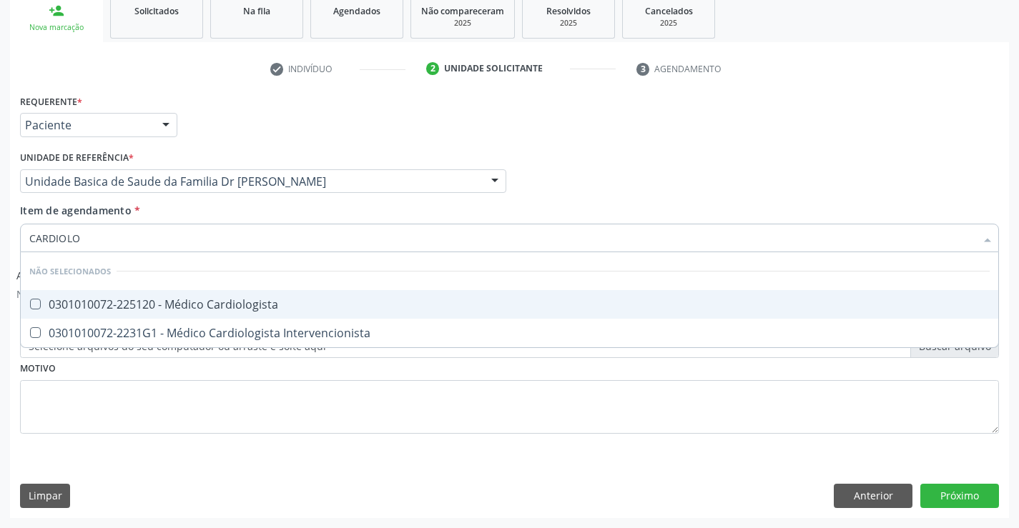
click at [184, 294] on span "0301010072-225120 - Médico Cardiologista" at bounding box center [509, 304] width 977 height 29
checkbox Cardiologista "true"
click at [209, 214] on div "Item de agendamento * CARDIOLO Desfazer seleção Não selecionados 0301010072-225…" at bounding box center [509, 225] width 979 height 45
checkbox Intervencionista "true"
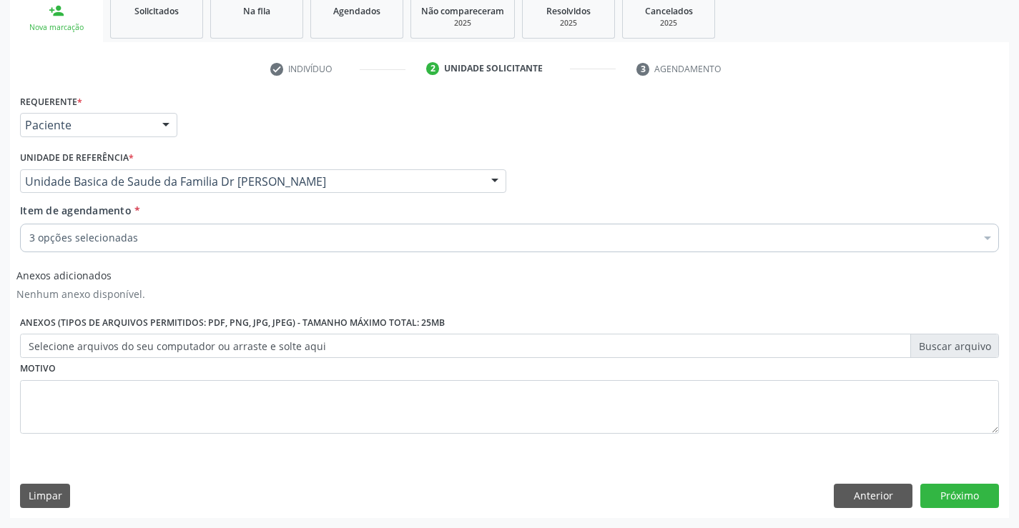
click at [73, 230] on div "3 opções selecionadas" at bounding box center [509, 238] width 979 height 29
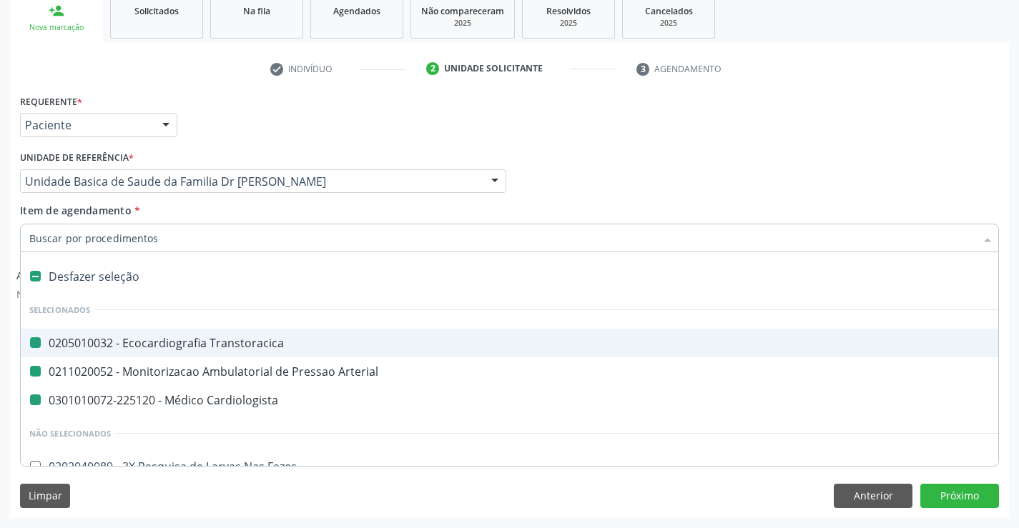
type input "H"
checkbox Transtoracica "false"
checkbox Arterial "false"
checkbox Cardiologista "false"
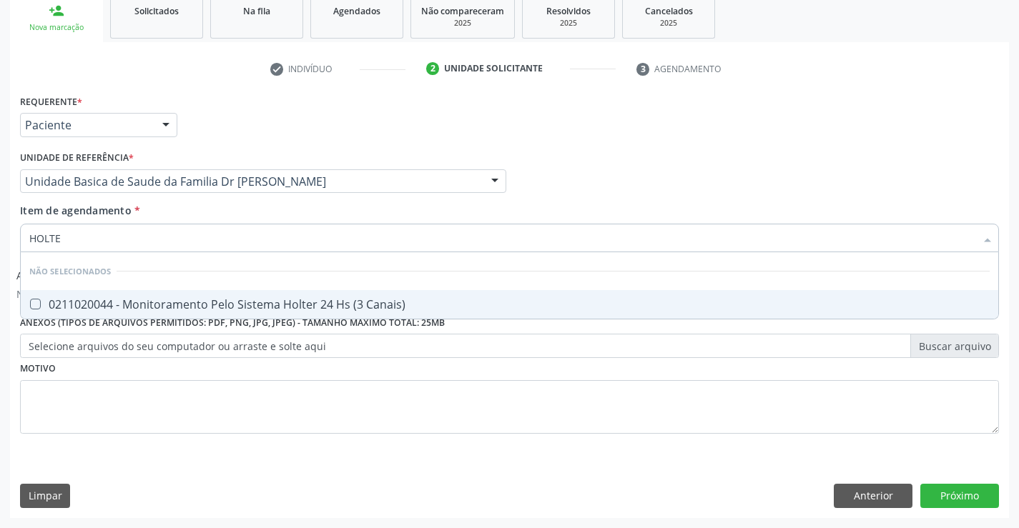
type input "HOLTER"
click at [207, 300] on div "0211020044 - Monitoramento Pelo Sistema Holter 24 Hs (3 Canais)" at bounding box center [509, 304] width 960 height 11
checkbox Canais\) "true"
click at [253, 227] on input "HOLTER" at bounding box center [502, 238] width 946 height 29
click at [668, 423] on div "Requerente * Paciente Profissional de Saúde Paciente Nenhum resultado encontrad…" at bounding box center [509, 272] width 979 height 363
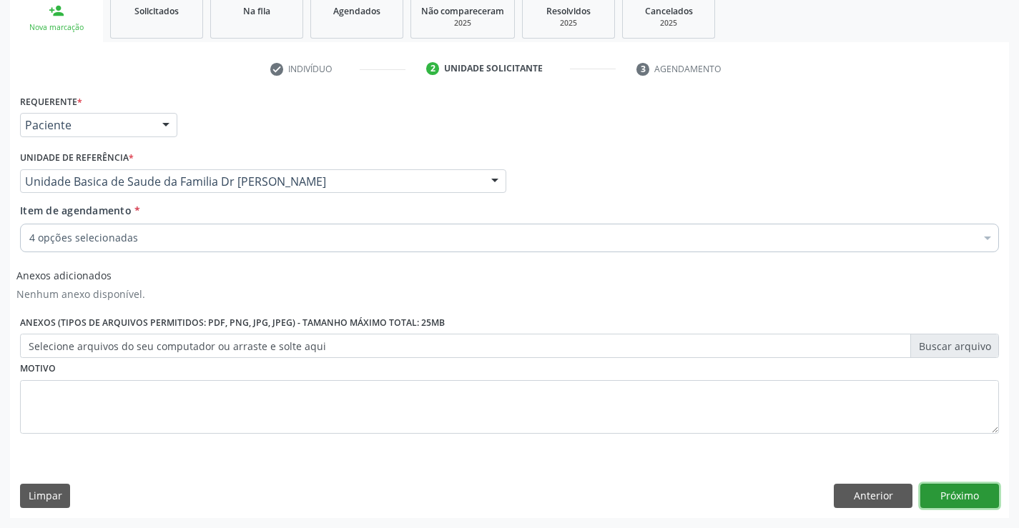
click at [975, 493] on button "Próximo" at bounding box center [959, 496] width 79 height 24
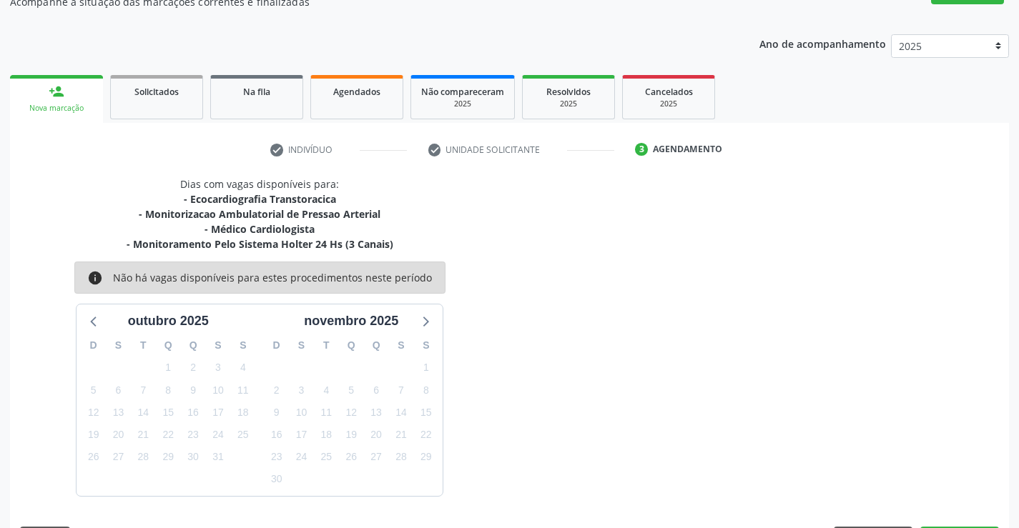
scroll to position [181, 0]
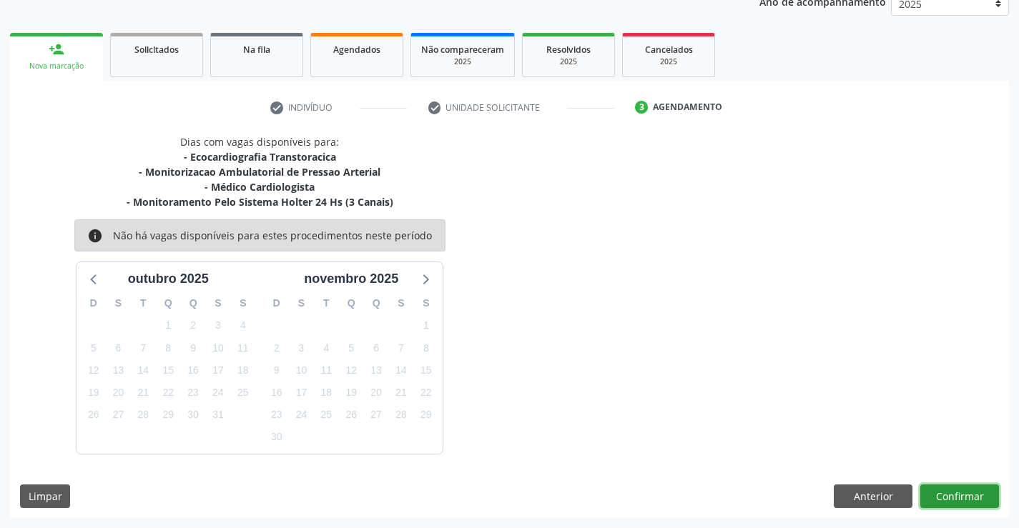
click at [968, 493] on button "Confirmar" at bounding box center [959, 497] width 79 height 24
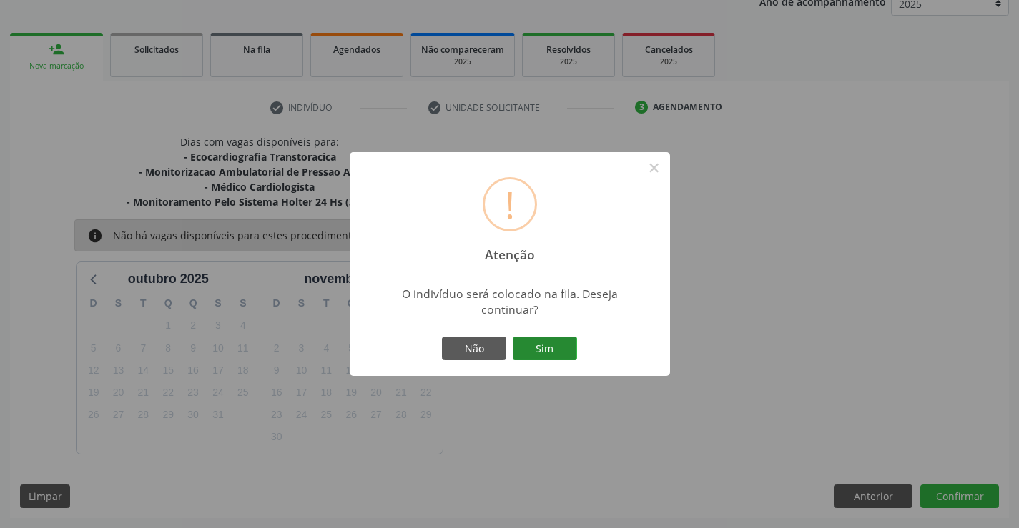
click at [561, 350] on button "Sim" at bounding box center [545, 349] width 64 height 24
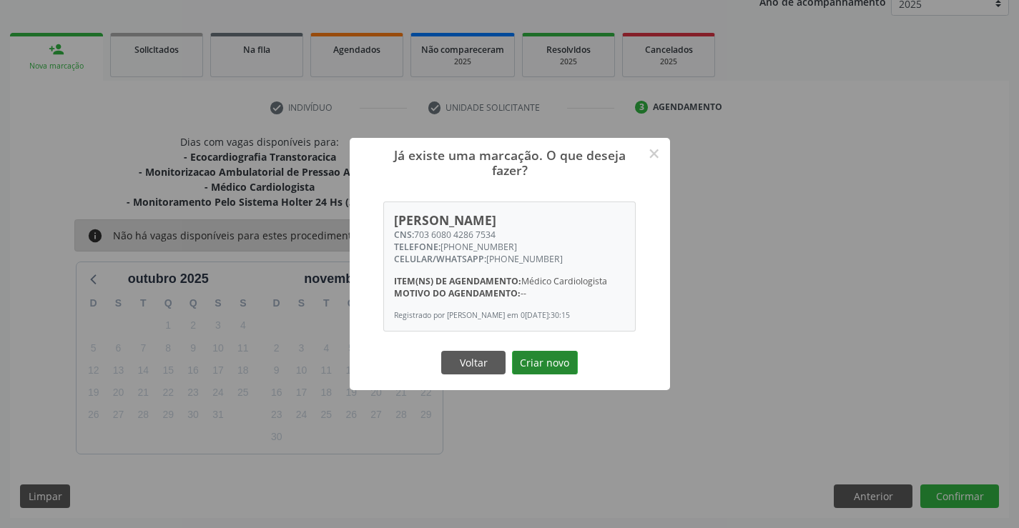
click at [545, 367] on button "Criar novo" at bounding box center [545, 363] width 66 height 24
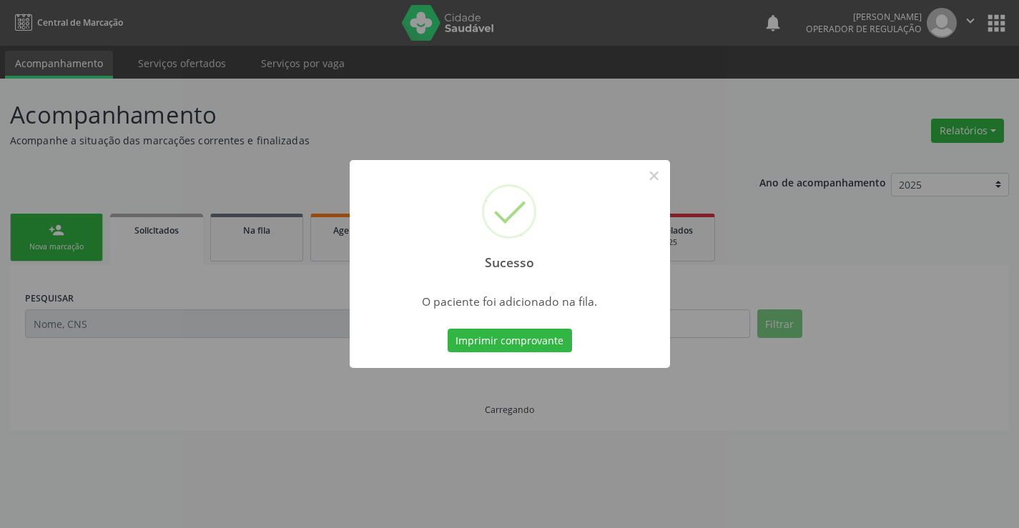
scroll to position [0, 0]
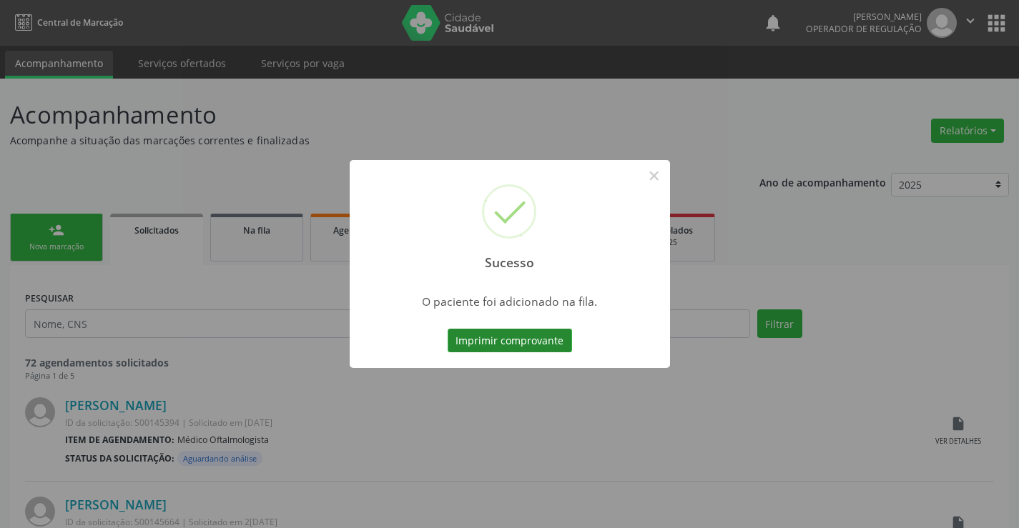
click at [481, 330] on button "Imprimir comprovante" at bounding box center [510, 341] width 124 height 24
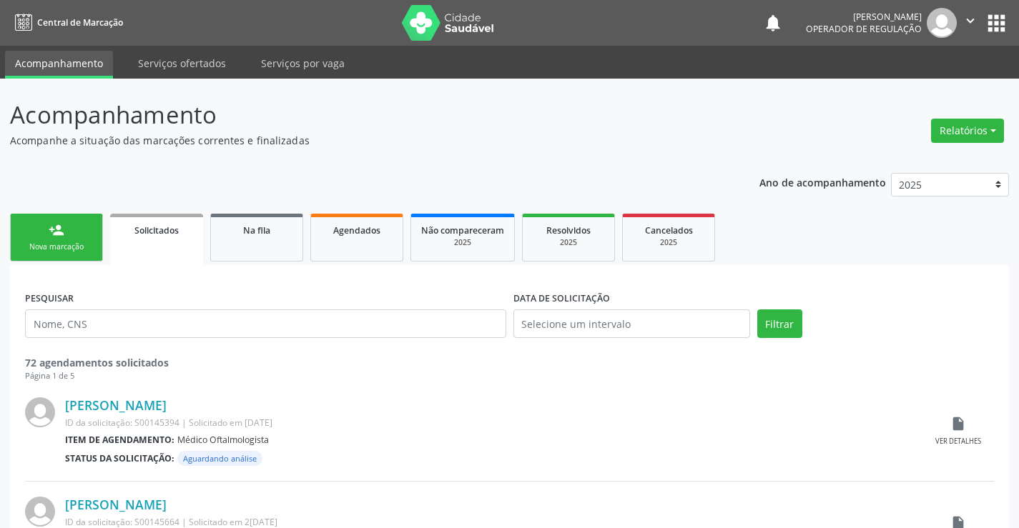
click at [70, 237] on link "person_add Nova marcação" at bounding box center [56, 238] width 93 height 48
drag, startPoint x: 70, startPoint y: 237, endPoint x: 250, endPoint y: 249, distance: 179.9
click at [69, 236] on link "person_add Nova marcação" at bounding box center [56, 238] width 93 height 48
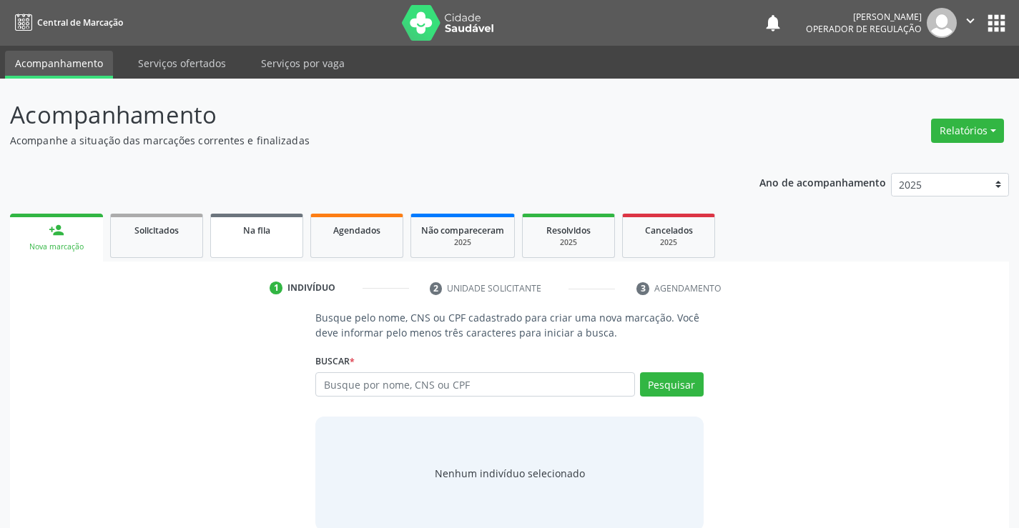
click at [250, 249] on link "Na fila" at bounding box center [256, 236] width 93 height 44
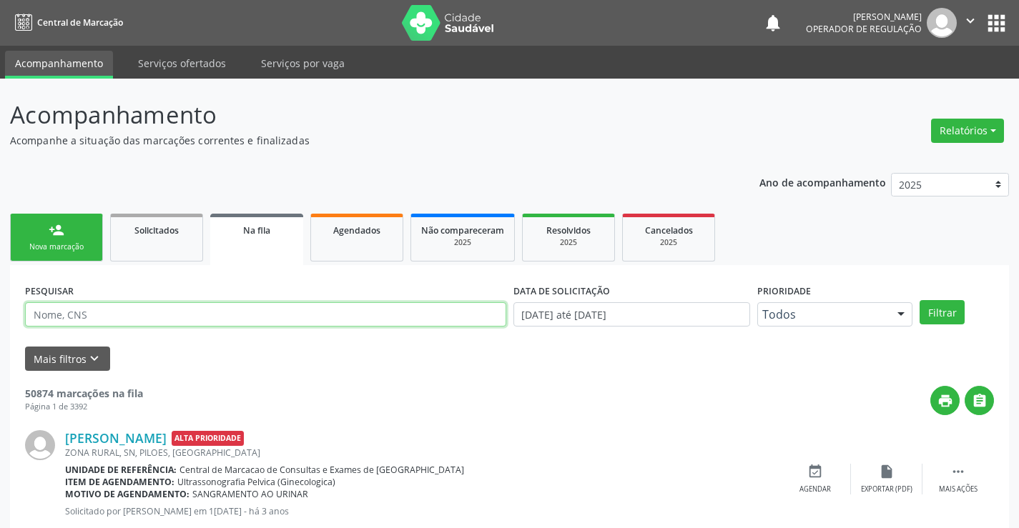
drag, startPoint x: 82, startPoint y: 308, endPoint x: 61, endPoint y: 315, distance: 21.3
paste input "703 6080 4286 7534"
type input "703 6080 4286 7534"
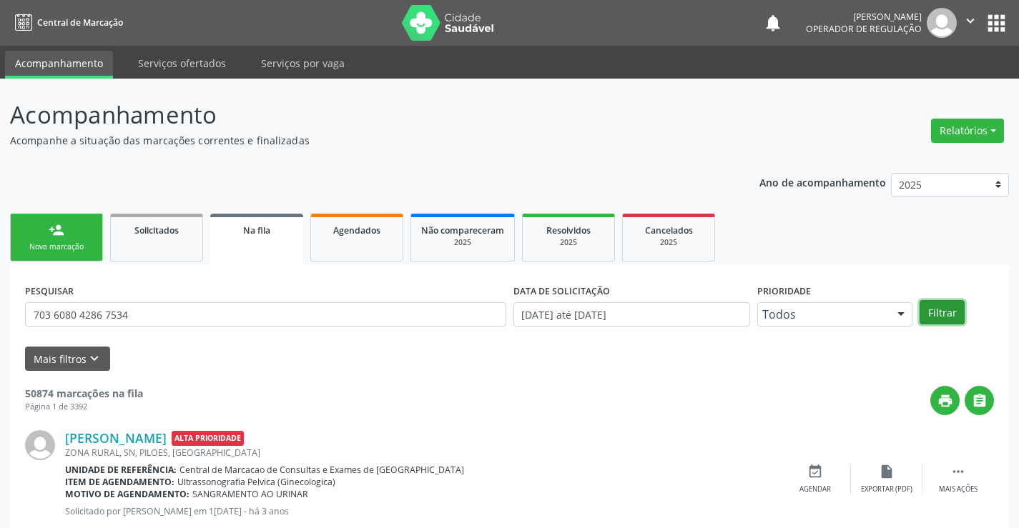
click at [933, 310] on button "Filtrar" at bounding box center [941, 312] width 45 height 24
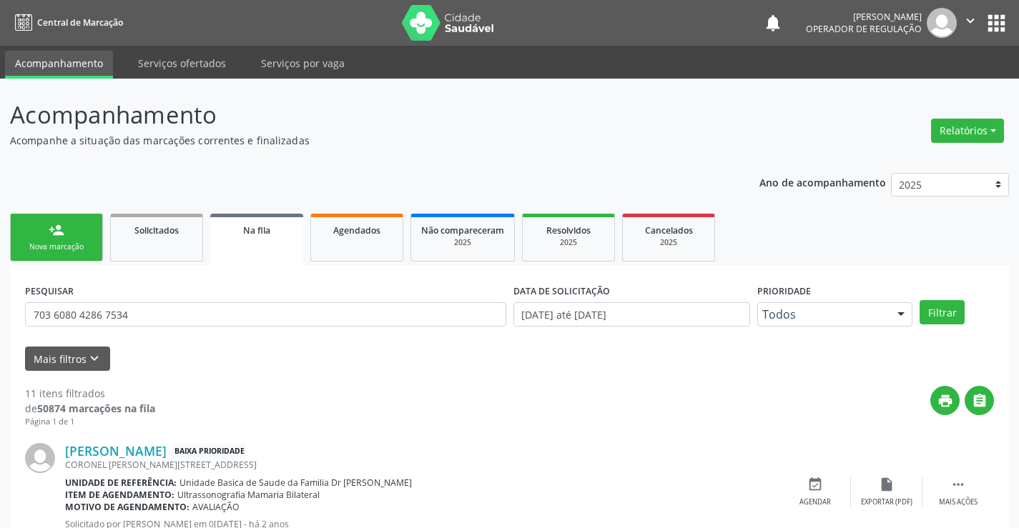
click at [55, 239] on link "person_add Nova marcação" at bounding box center [56, 238] width 93 height 48
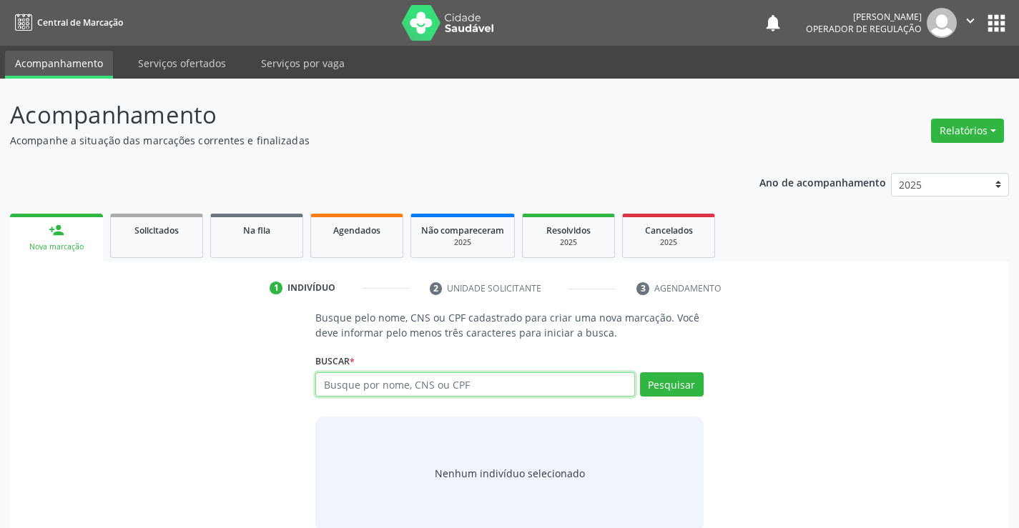
click at [385, 380] on input "text" at bounding box center [474, 384] width 319 height 24
type input "702801182795467"
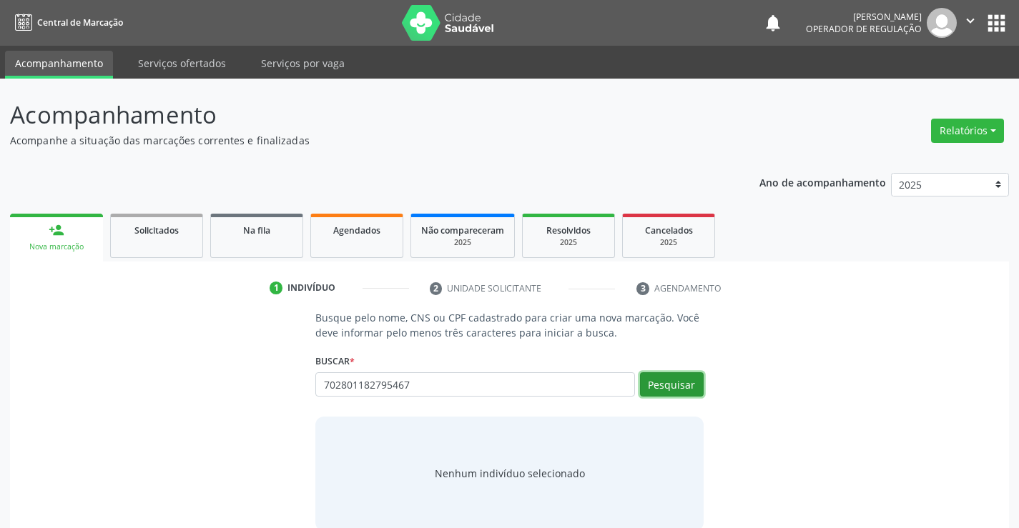
click at [685, 386] on button "Pesquisar" at bounding box center [672, 384] width 64 height 24
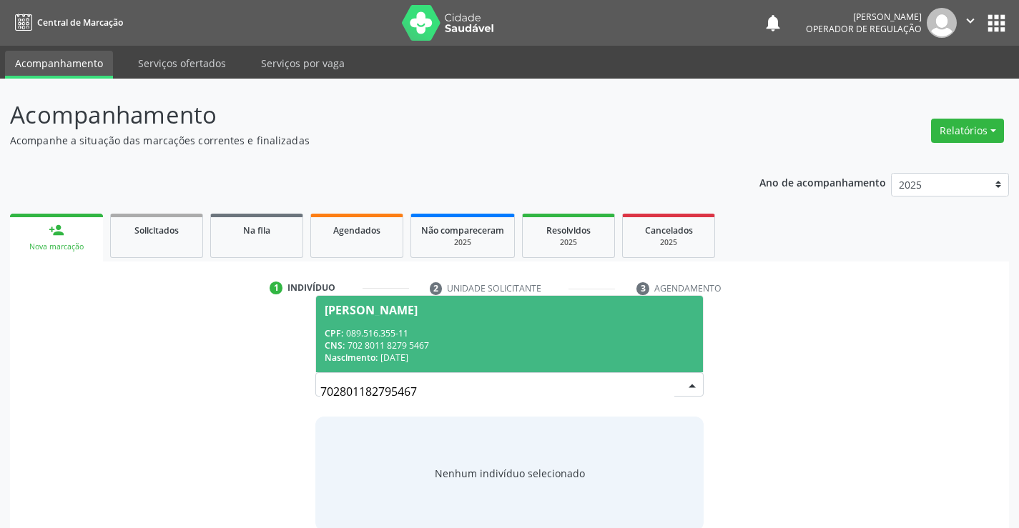
click at [377, 322] on span "Andressa Ribeiro Dias CPF: 089.516.355-11 CNS: 702 8011 8279 5467 Nascimento: 1…" at bounding box center [509, 334] width 386 height 76
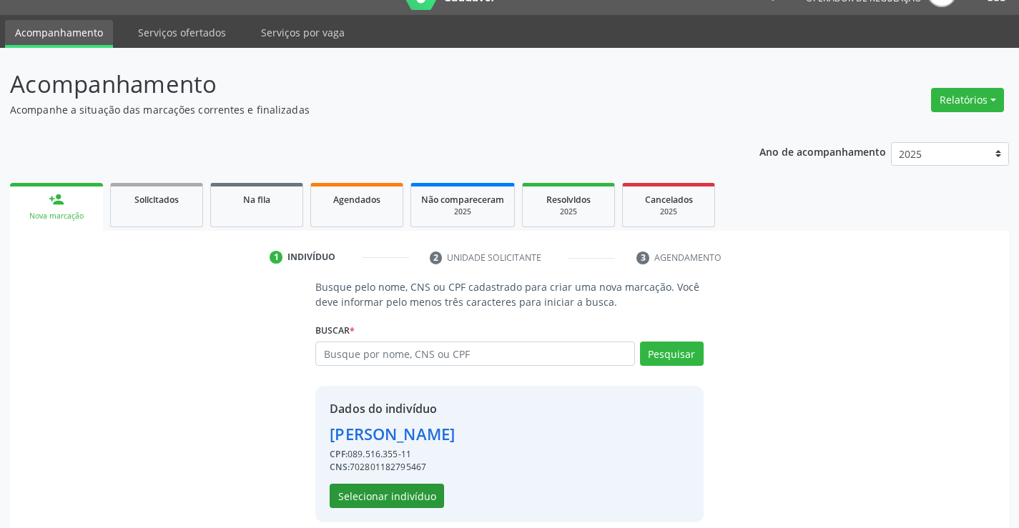
scroll to position [45, 0]
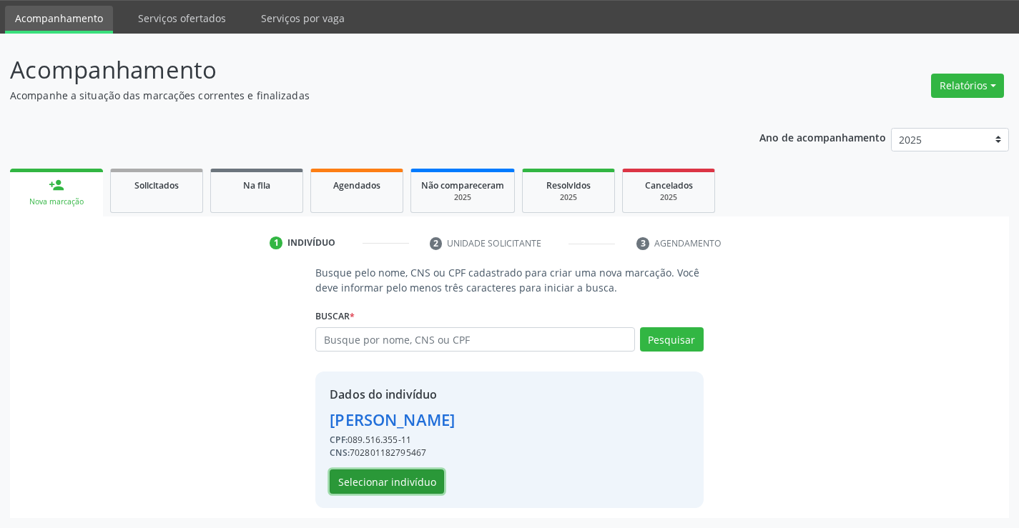
click at [367, 480] on button "Selecionar indivíduo" at bounding box center [387, 482] width 114 height 24
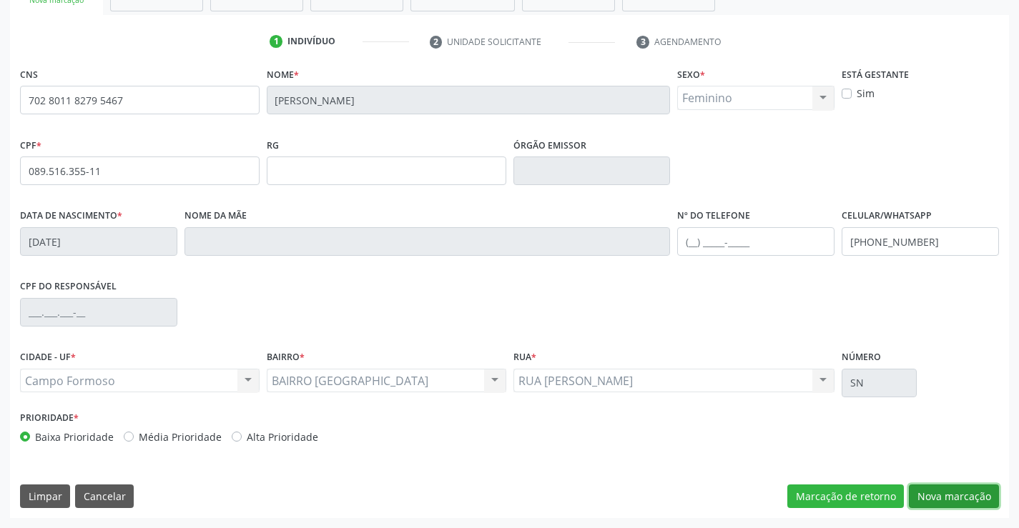
click at [960, 503] on button "Nova marcação" at bounding box center [954, 497] width 90 height 24
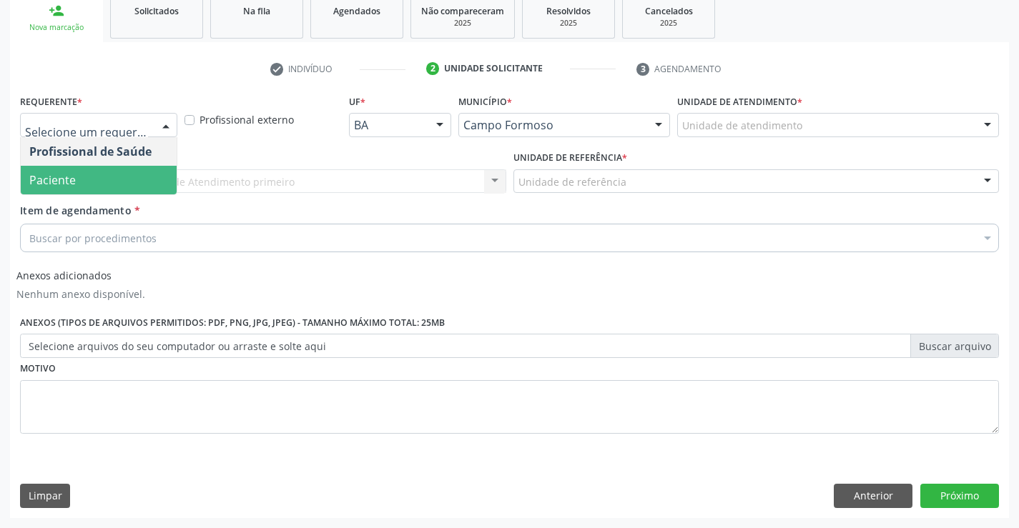
drag, startPoint x: 68, startPoint y: 173, endPoint x: 213, endPoint y: 184, distance: 145.6
click at [89, 171] on span "Paciente" at bounding box center [99, 180] width 156 height 29
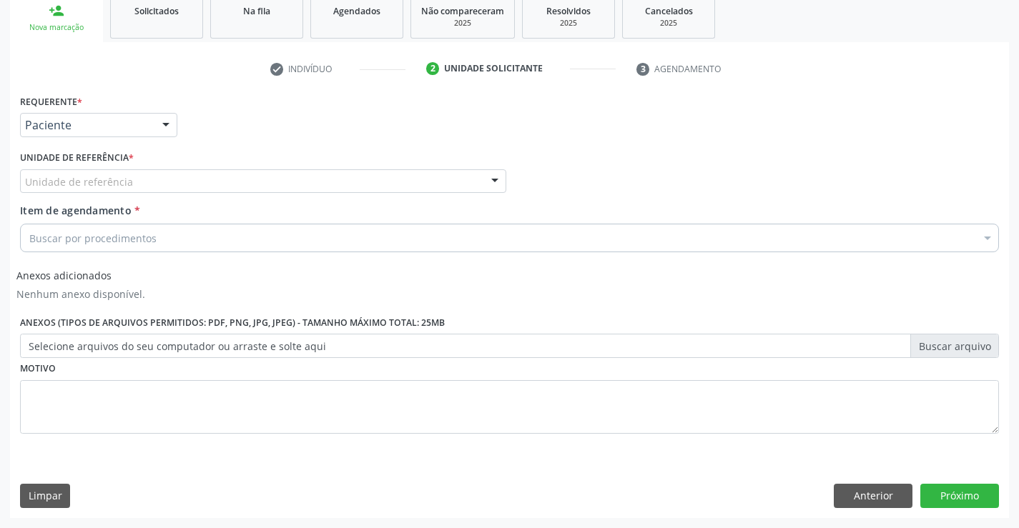
click at [218, 185] on div "Unidade de referência" at bounding box center [263, 181] width 486 height 24
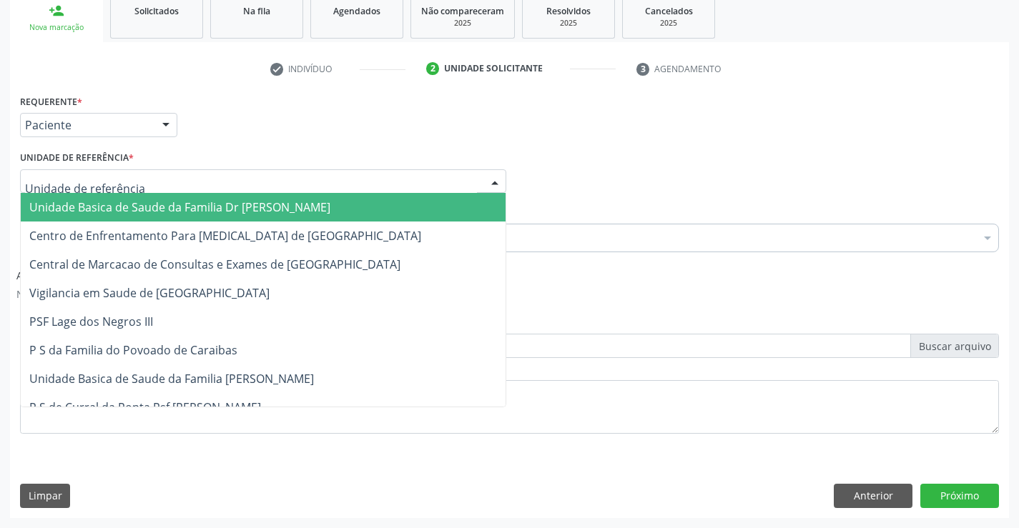
drag, startPoint x: 141, startPoint y: 210, endPoint x: 210, endPoint y: 240, distance: 75.3
click at [154, 212] on span "Unidade Basica de Saude da Familia Dr [PERSON_NAME]" at bounding box center [179, 207] width 301 height 16
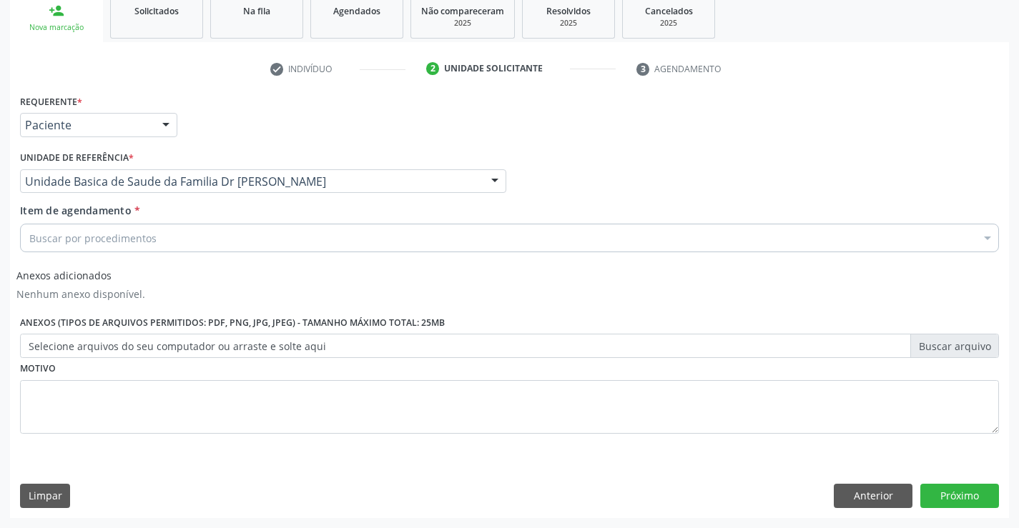
drag, startPoint x: 137, startPoint y: 247, endPoint x: 144, endPoint y: 238, distance: 11.2
click at [140, 244] on div "Buscar por procedimentos" at bounding box center [509, 238] width 979 height 29
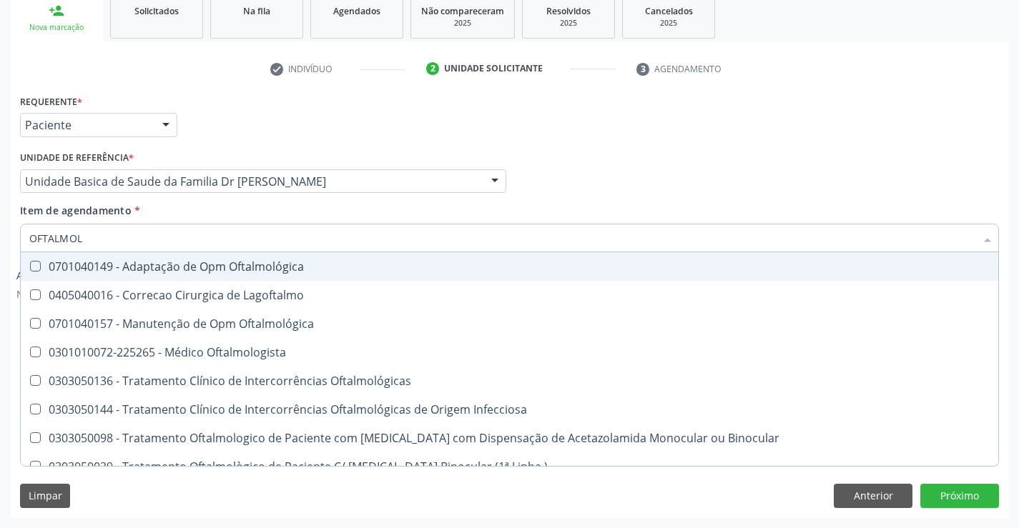
type input "OFTALMOLO"
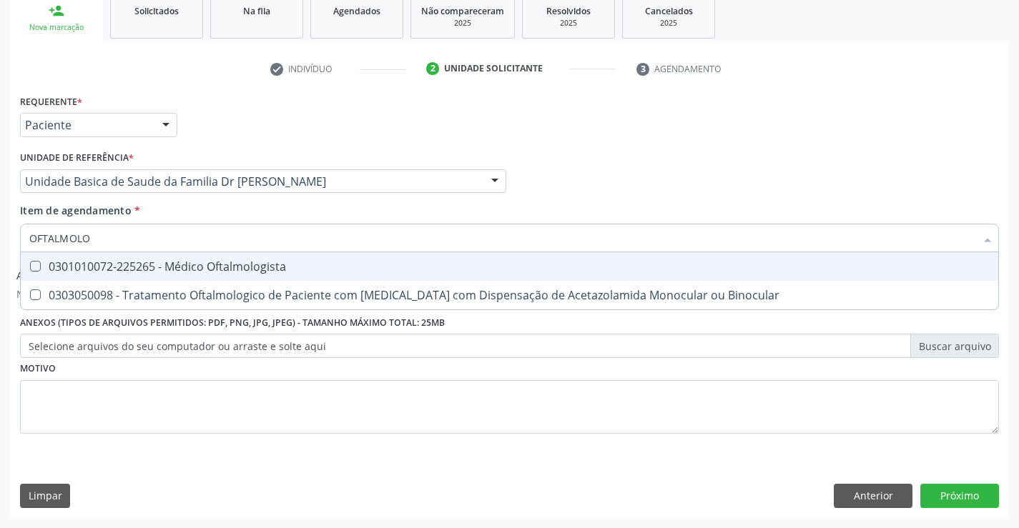
click at [217, 272] on div "0301010072-225265 - Médico Oftalmologista" at bounding box center [509, 266] width 960 height 11
checkbox Oftalmologista "true"
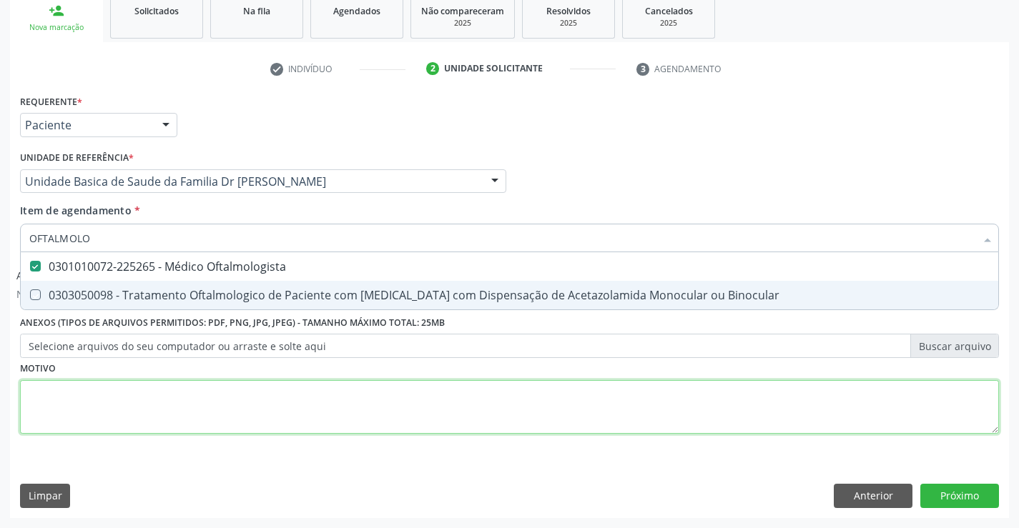
click at [263, 400] on div "Requerente * Paciente Profissional de Saúde Paciente Nenhum resultado encontrad…" at bounding box center [509, 272] width 979 height 363
checkbox Binocular "true"
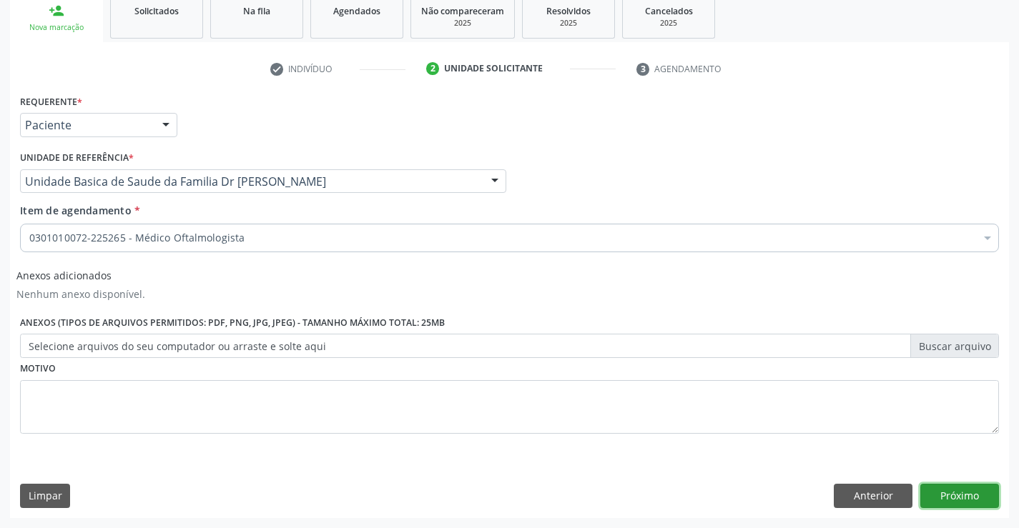
click at [968, 493] on button "Próximo" at bounding box center [959, 496] width 79 height 24
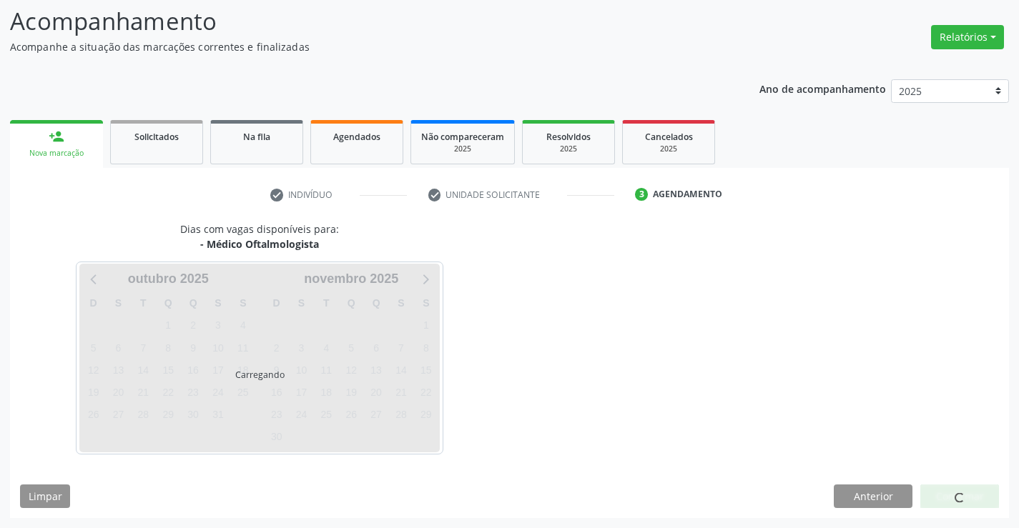
scroll to position [136, 0]
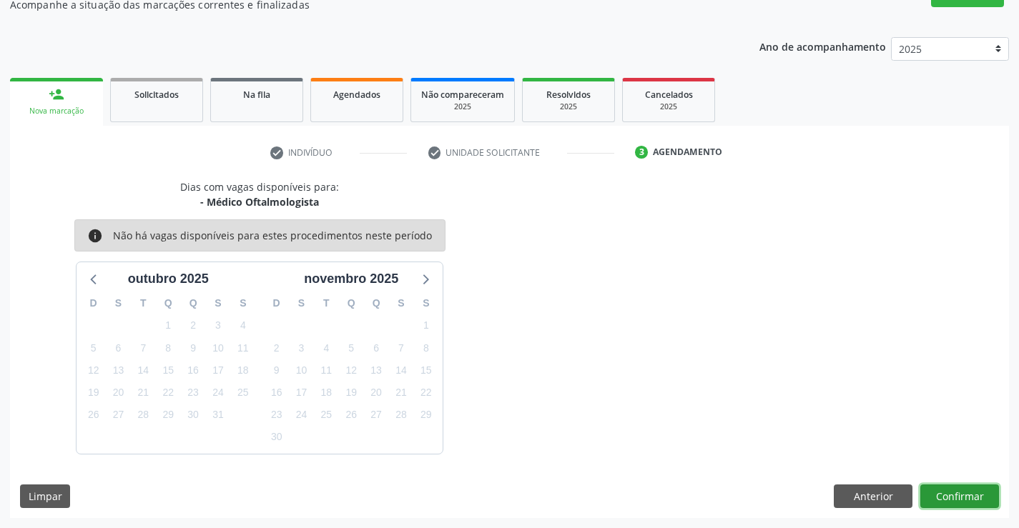
click at [953, 495] on button "Confirmar" at bounding box center [959, 497] width 79 height 24
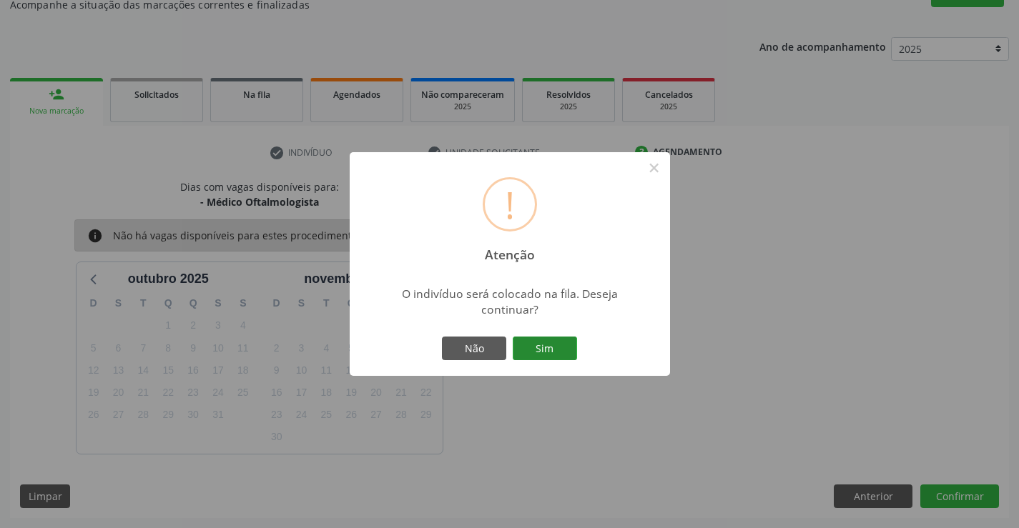
drag, startPoint x: 543, startPoint y: 345, endPoint x: 571, endPoint y: 330, distance: 31.3
click at [551, 345] on button "Sim" at bounding box center [545, 349] width 64 height 24
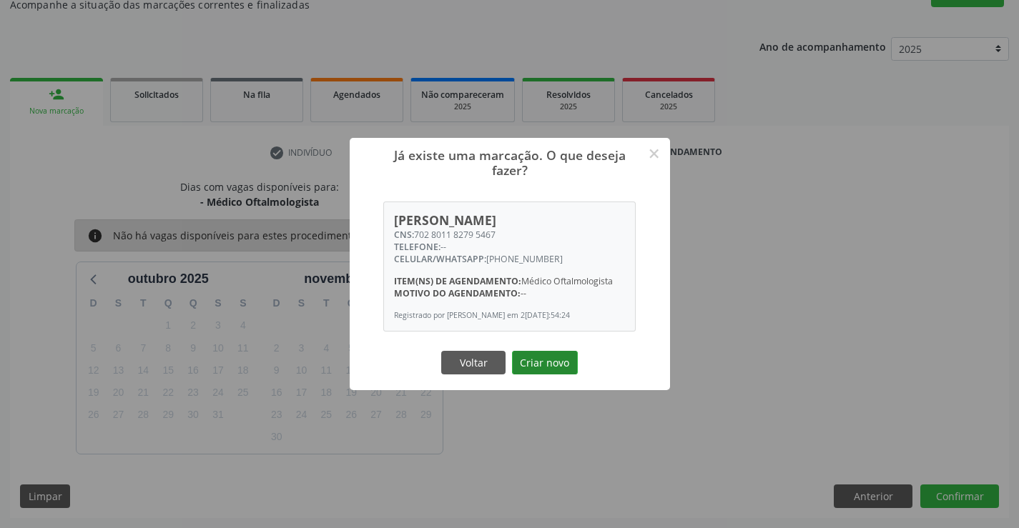
click at [558, 363] on button "Criar novo" at bounding box center [545, 363] width 66 height 24
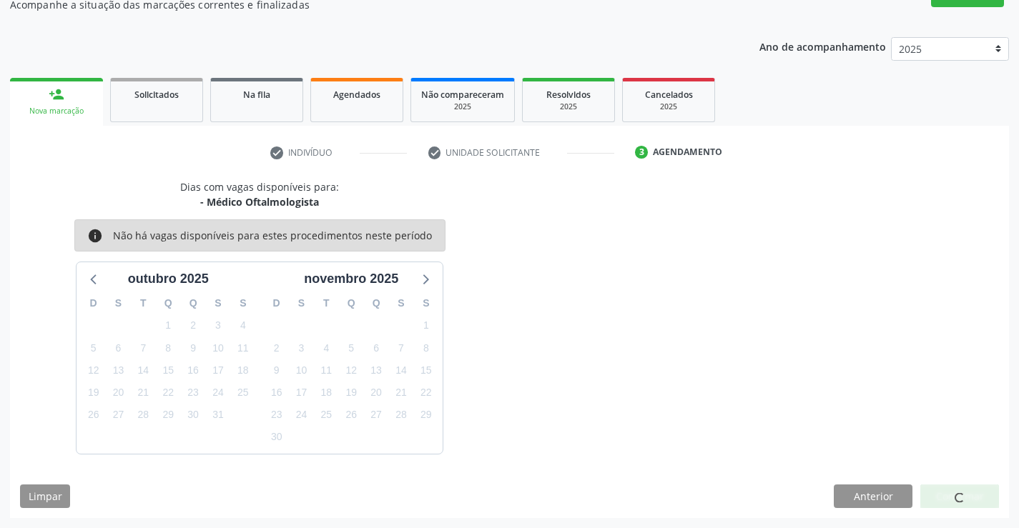
scroll to position [0, 0]
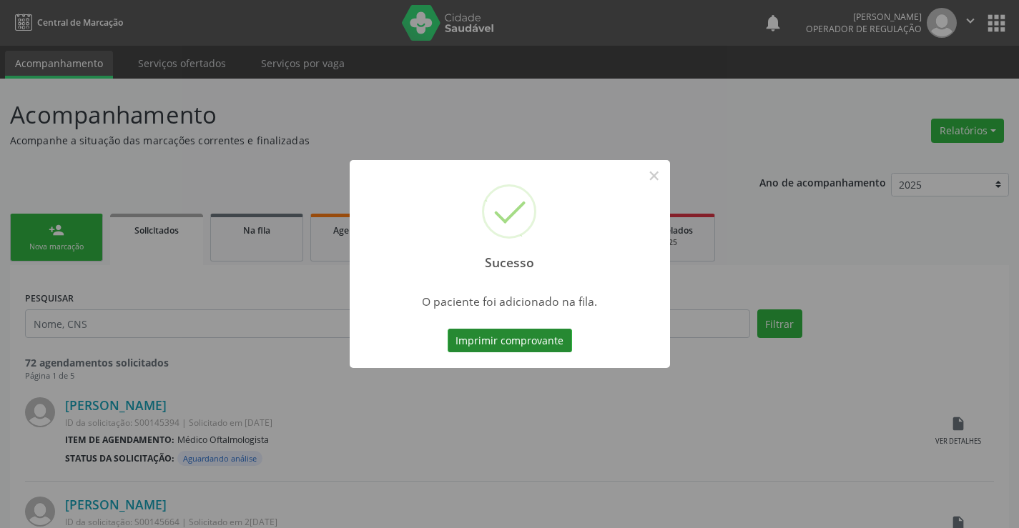
click at [505, 342] on button "Imprimir comprovante" at bounding box center [510, 341] width 124 height 24
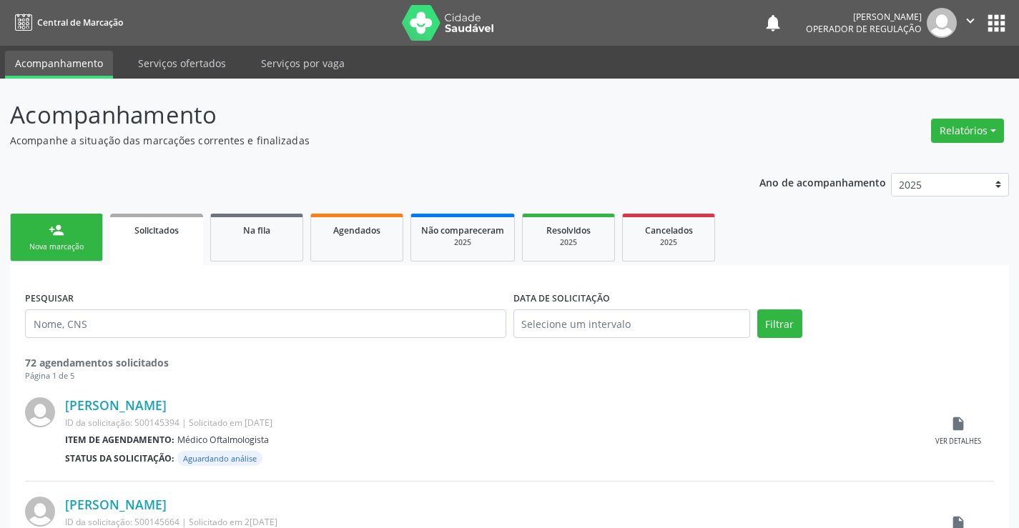
click at [63, 239] on link "person_add Nova marcação" at bounding box center [56, 238] width 93 height 48
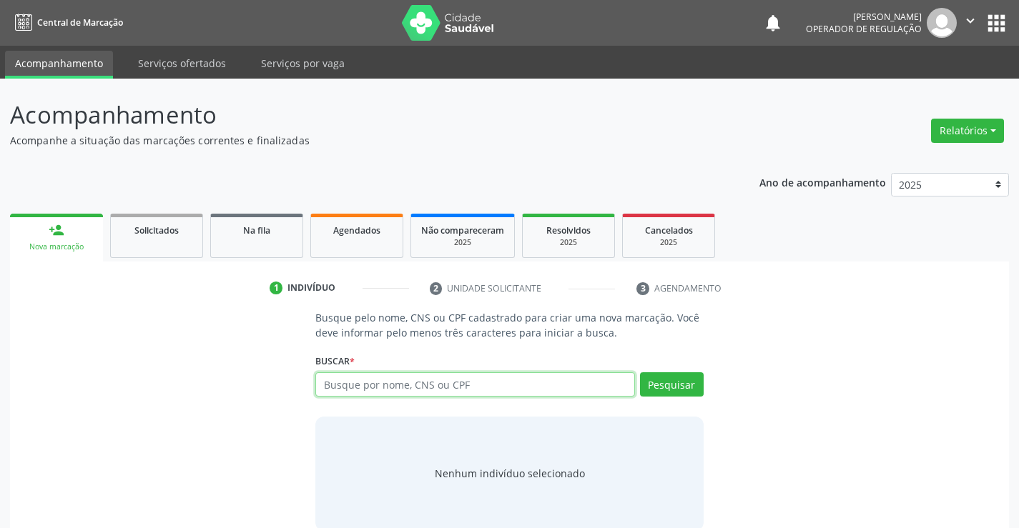
click at [415, 386] on input "text" at bounding box center [474, 384] width 319 height 24
type input "708709156248095"
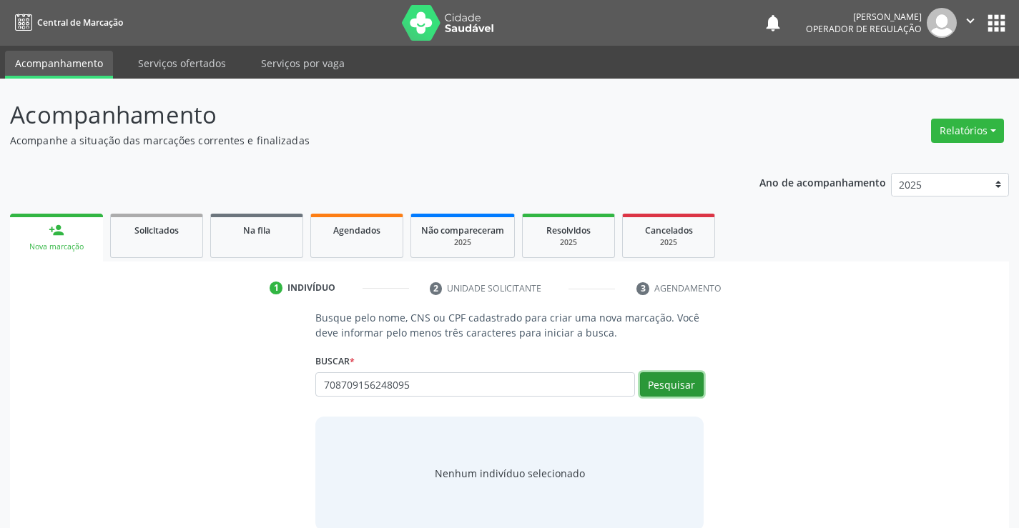
click at [679, 384] on button "Pesquisar" at bounding box center [672, 384] width 64 height 24
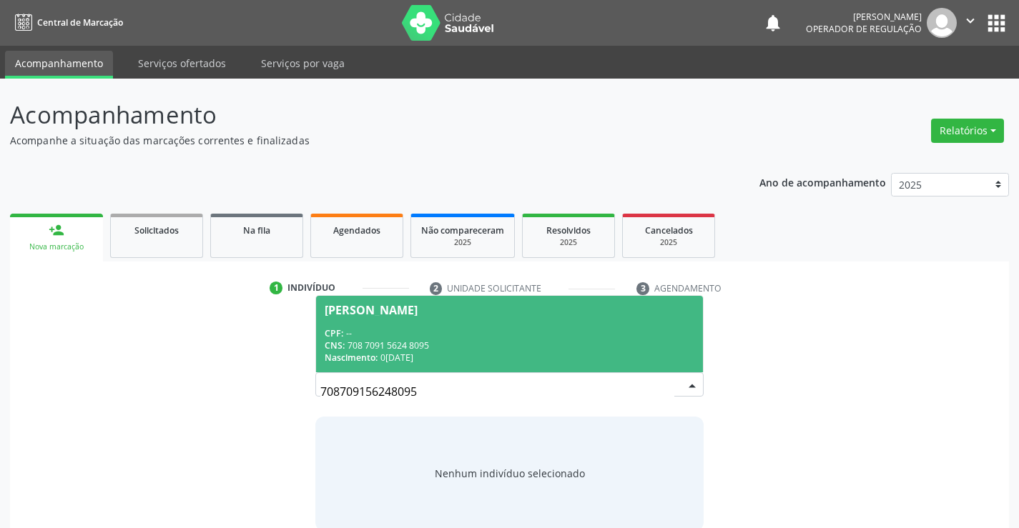
click at [485, 332] on div "CPF: --" at bounding box center [509, 333] width 369 height 12
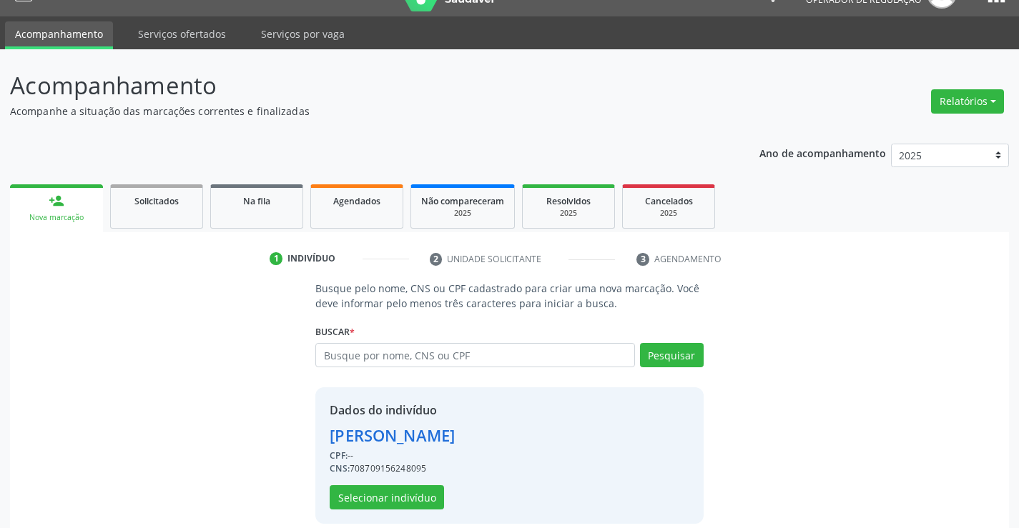
scroll to position [45, 0]
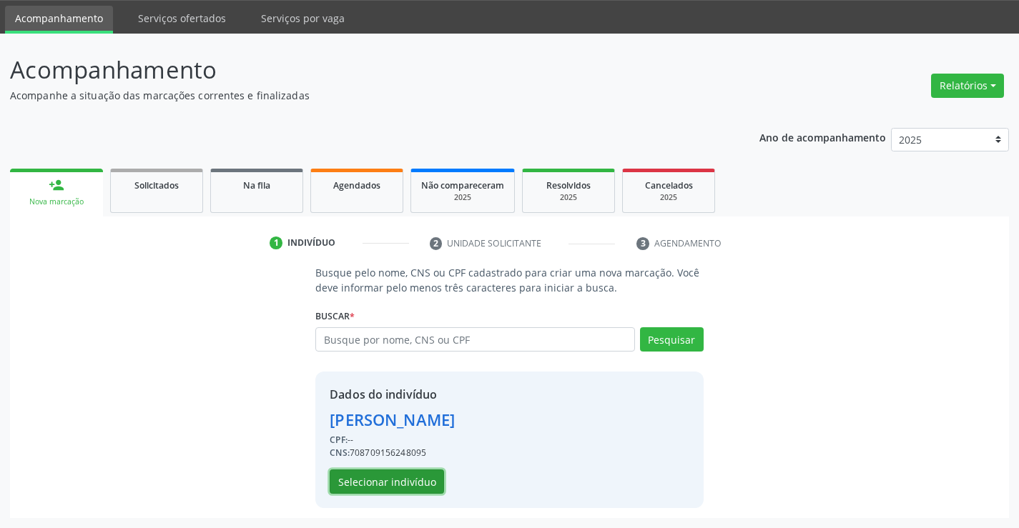
click at [374, 481] on button "Selecionar indivíduo" at bounding box center [387, 482] width 114 height 24
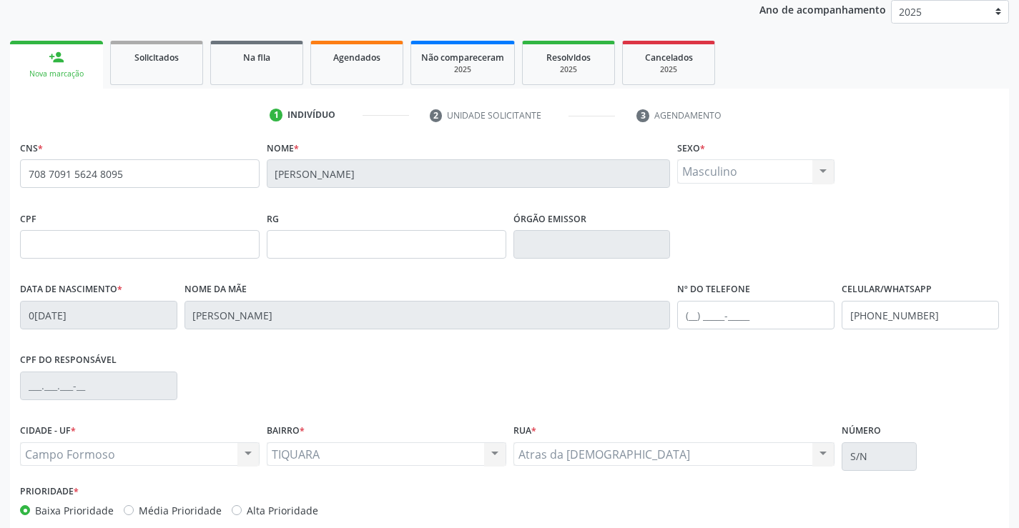
scroll to position [247, 0]
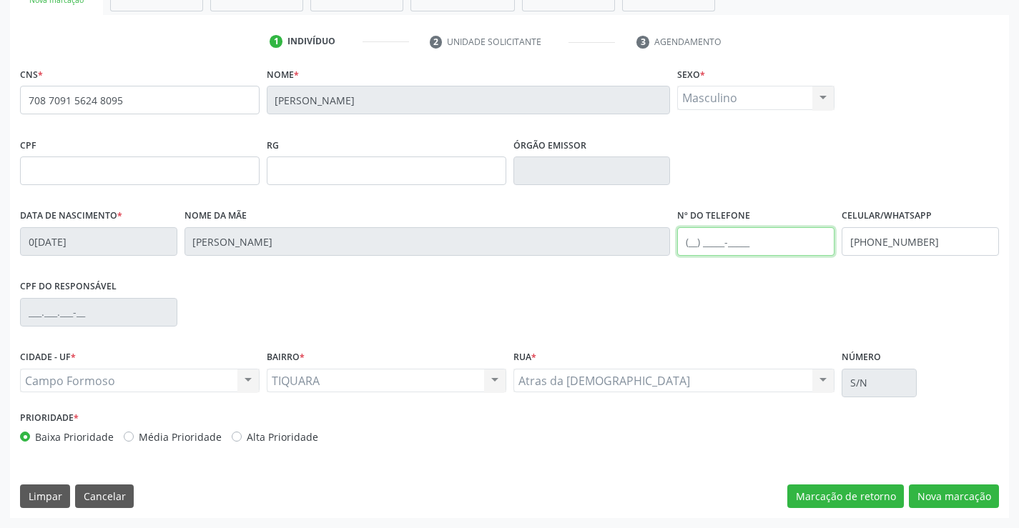
click at [698, 231] on input "text" at bounding box center [755, 241] width 157 height 29
type input "(74) 99131-6601"
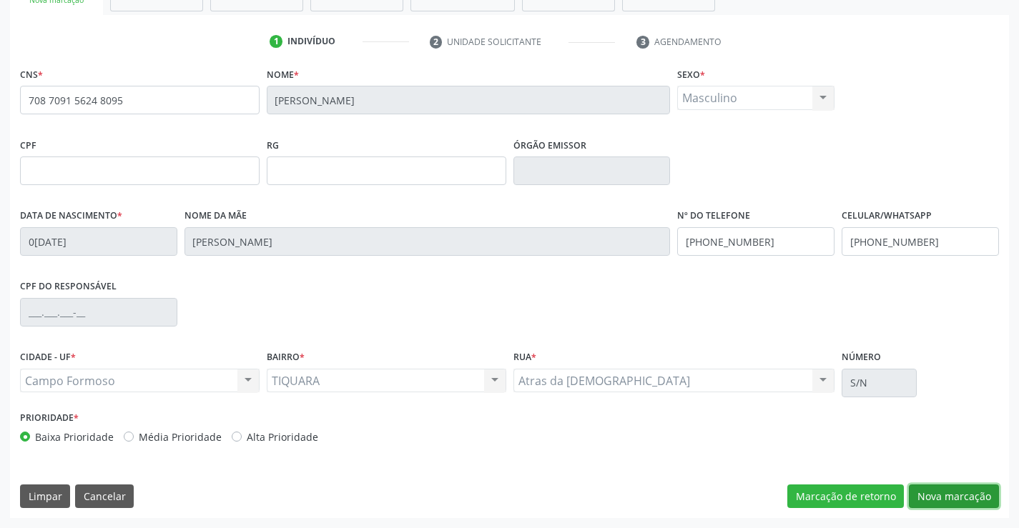
click at [950, 491] on button "Nova marcação" at bounding box center [954, 497] width 90 height 24
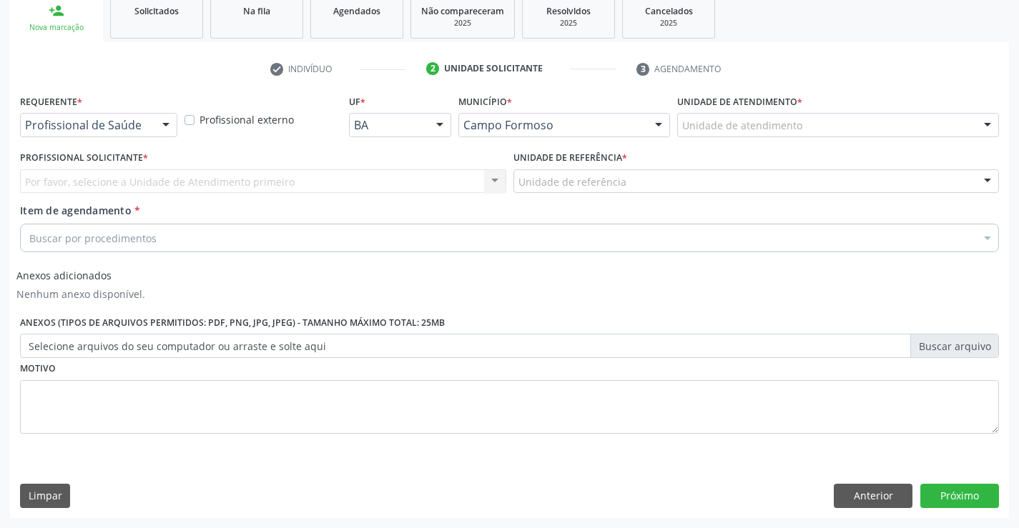
scroll to position [219, 0]
click at [855, 490] on button "Anterior" at bounding box center [873, 496] width 79 height 24
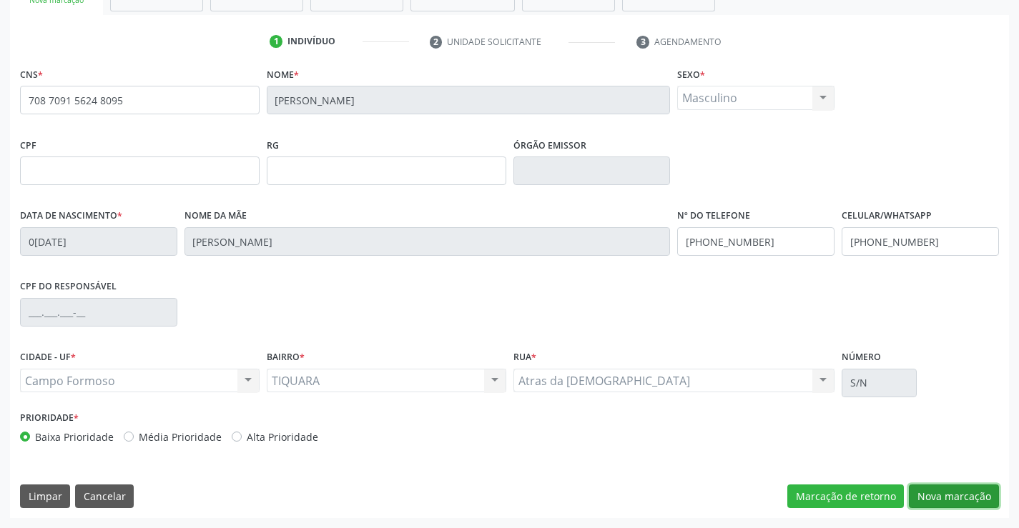
click at [969, 494] on button "Nova marcação" at bounding box center [954, 497] width 90 height 24
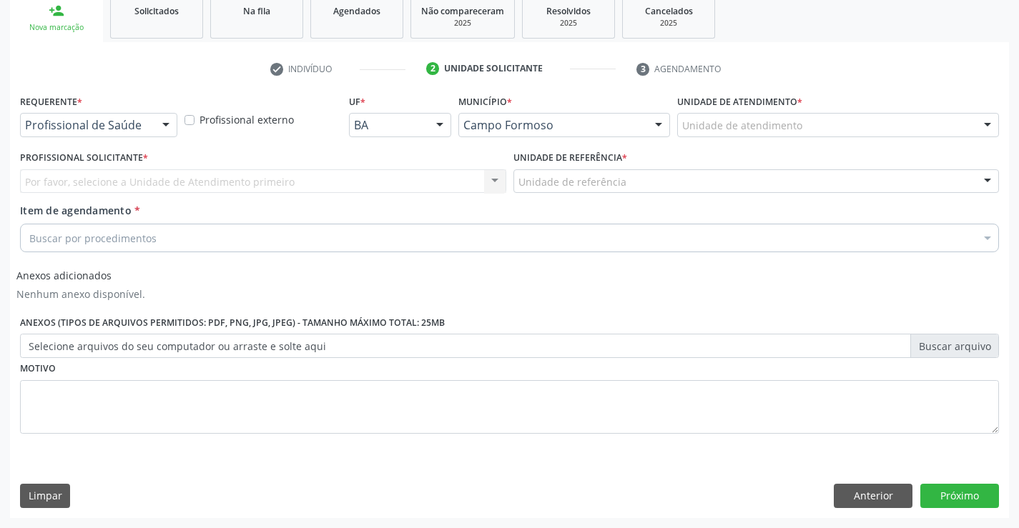
click at [167, 121] on div at bounding box center [165, 126] width 21 height 24
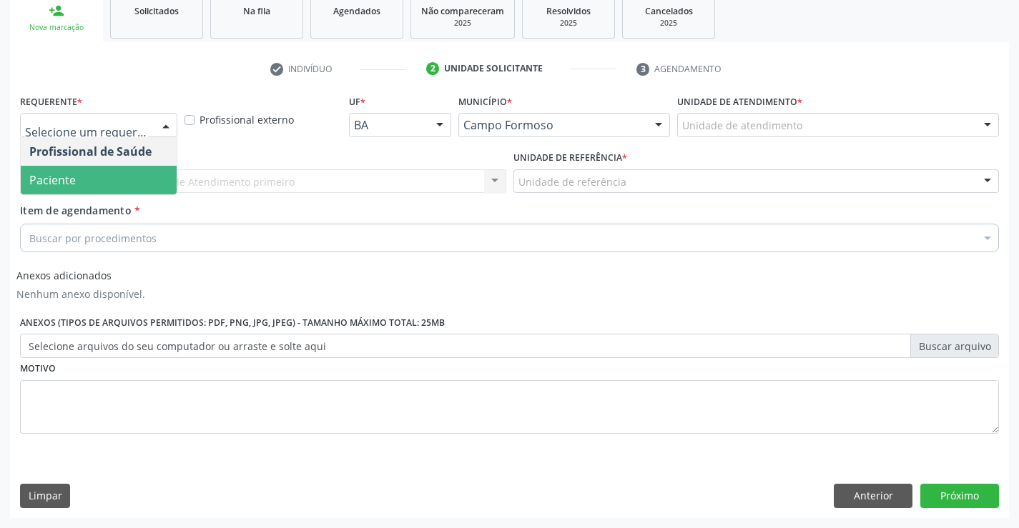
click at [94, 179] on span "Paciente" at bounding box center [99, 180] width 156 height 29
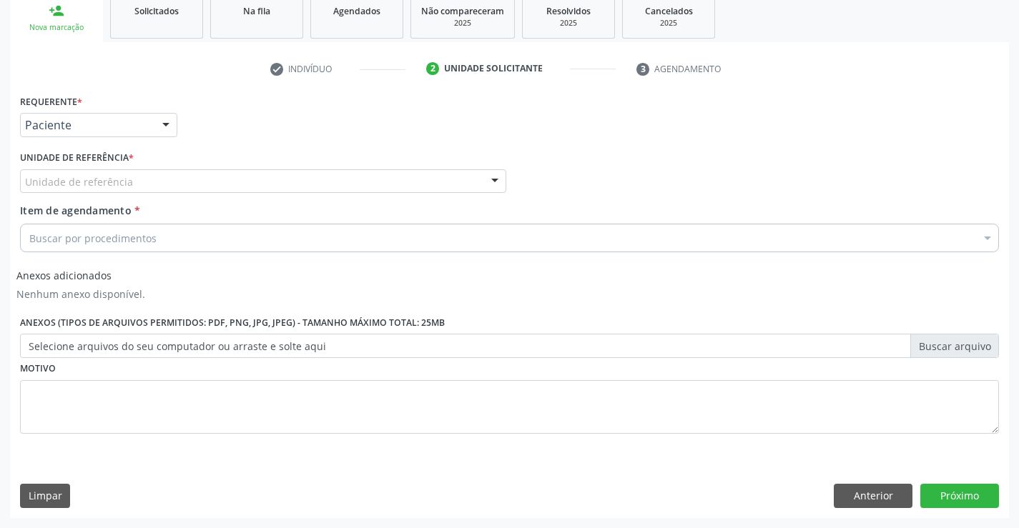
click at [247, 182] on div "Unidade de referência" at bounding box center [263, 181] width 486 height 24
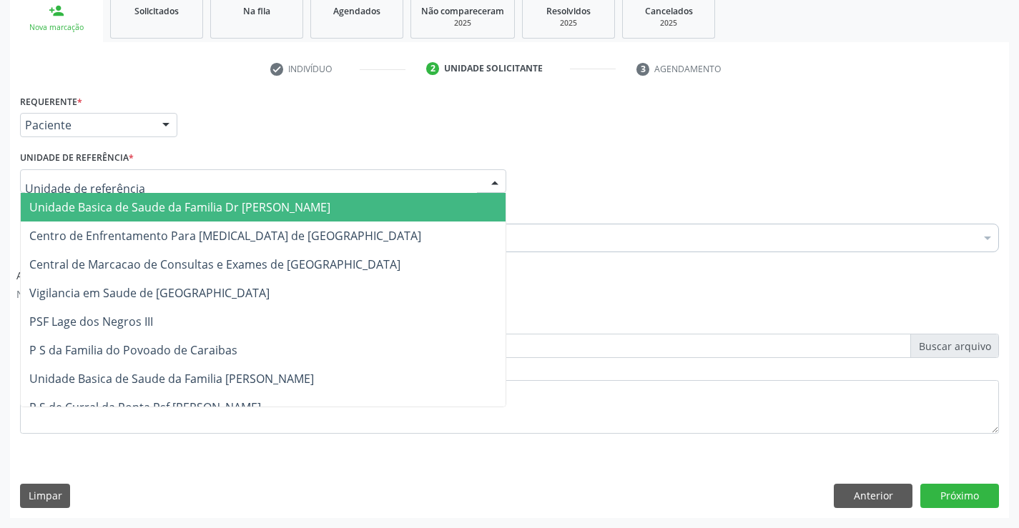
drag, startPoint x: 184, startPoint y: 208, endPoint x: 440, endPoint y: 233, distance: 257.2
click at [211, 212] on span "Unidade Basica de Saude da Familia Dr [PERSON_NAME]" at bounding box center [179, 207] width 301 height 16
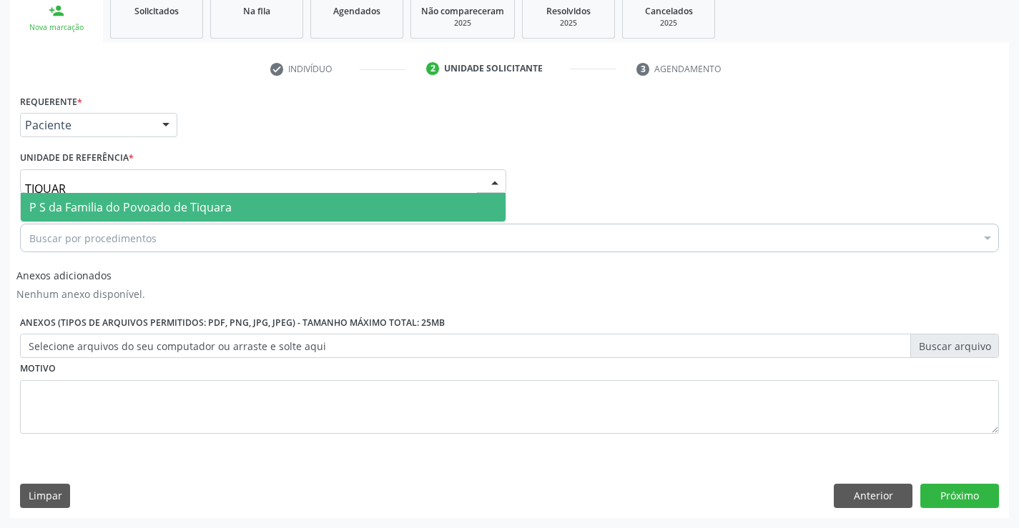
type input "TIQUARA"
drag, startPoint x: 124, startPoint y: 199, endPoint x: 187, endPoint y: 209, distance: 64.5
click at [187, 209] on span "P S da Familia do Povoado de Tiquara" at bounding box center [263, 207] width 485 height 29
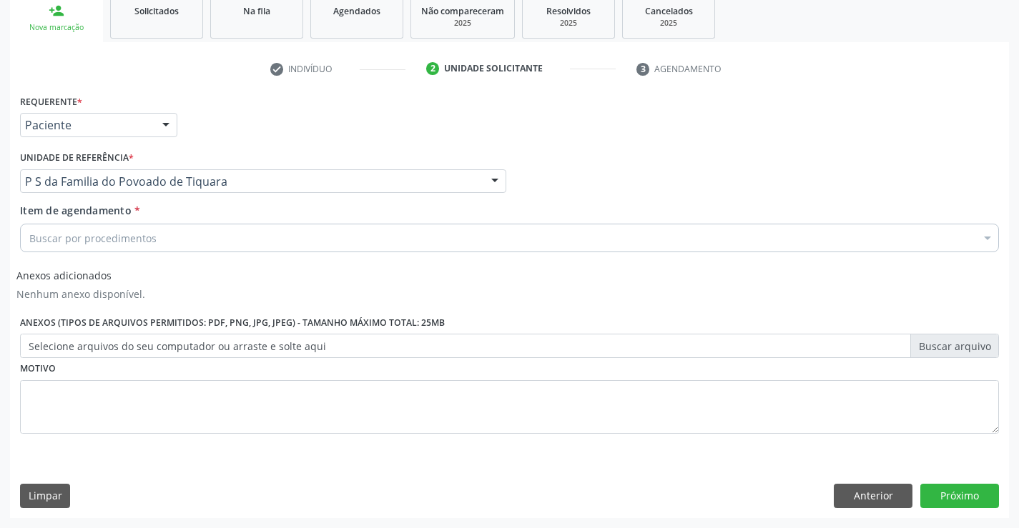
drag, startPoint x: 107, startPoint y: 239, endPoint x: 368, endPoint y: 262, distance: 262.0
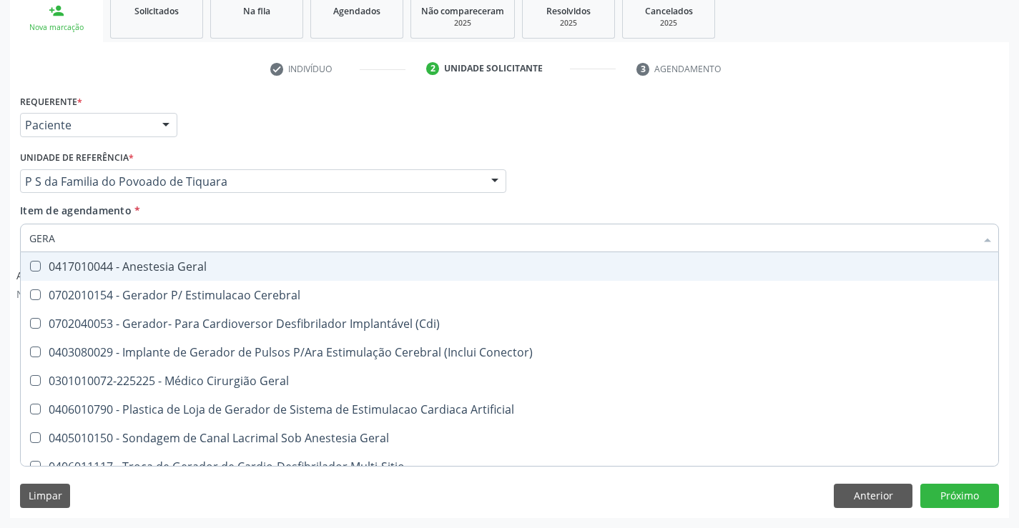
type input "GERAL"
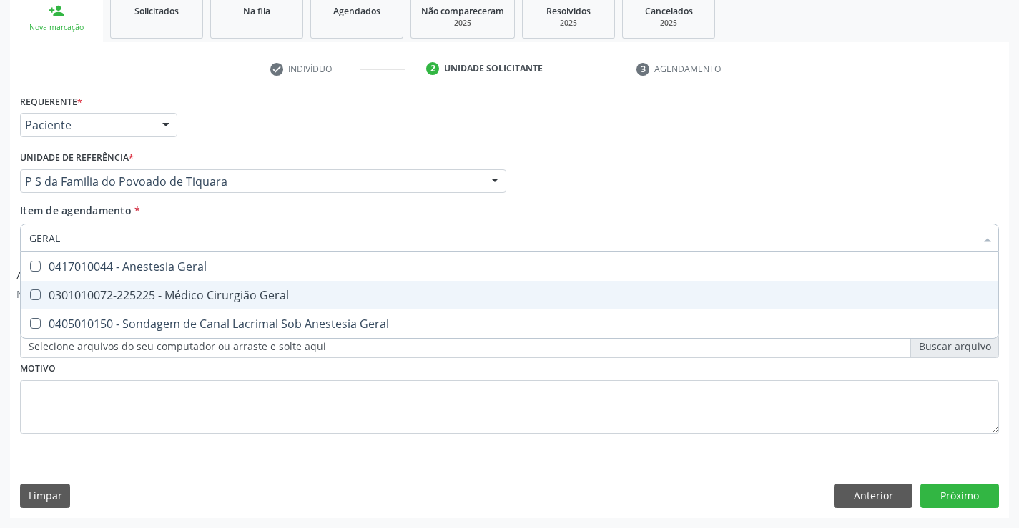
click at [375, 300] on div "0301010072-225225 - Médico Cirurgião Geral" at bounding box center [509, 295] width 960 height 11
checkbox Geral "true"
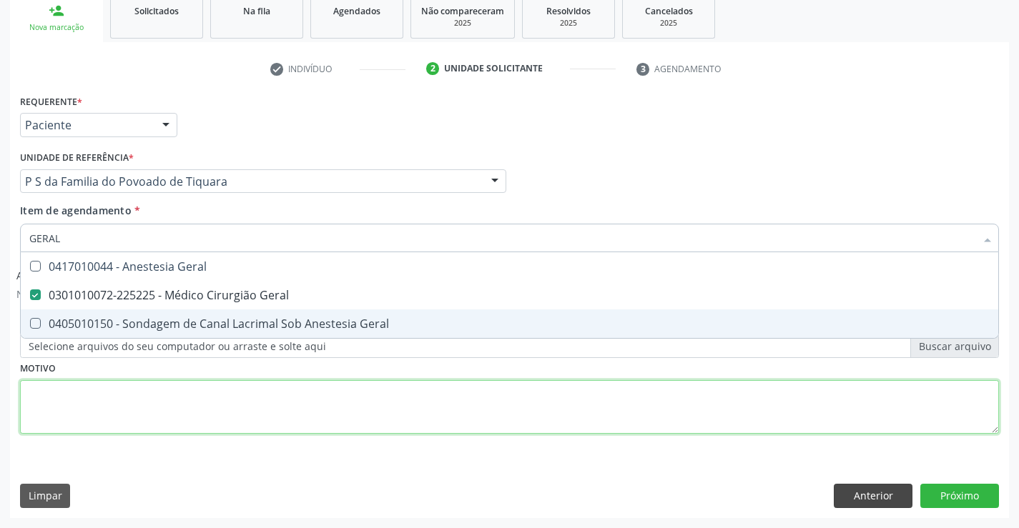
drag, startPoint x: 430, startPoint y: 392, endPoint x: 864, endPoint y: 495, distance: 446.0
click at [515, 392] on div "Requerente * Paciente Profissional de Saúde Paciente Nenhum resultado encontrad…" at bounding box center [509, 272] width 979 height 363
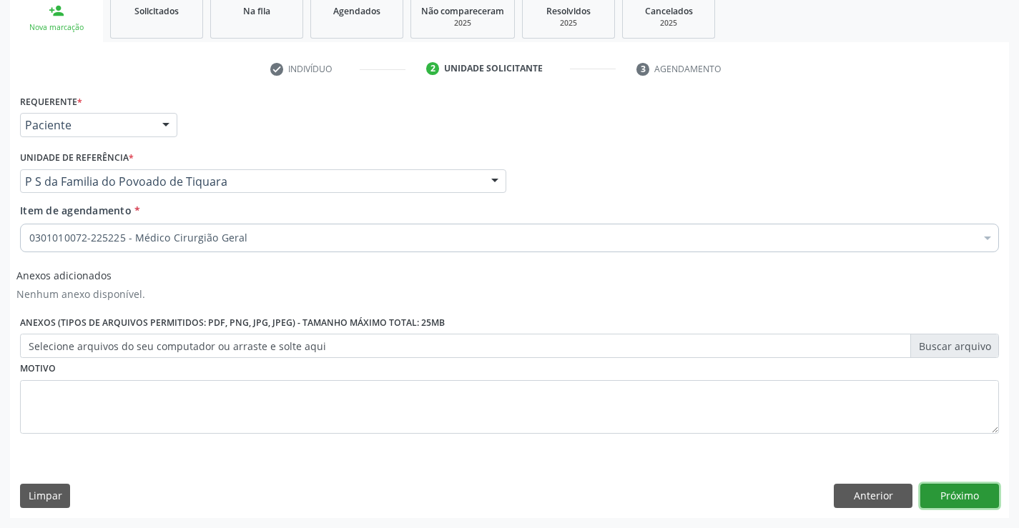
click at [944, 492] on button "Próximo" at bounding box center [959, 496] width 79 height 24
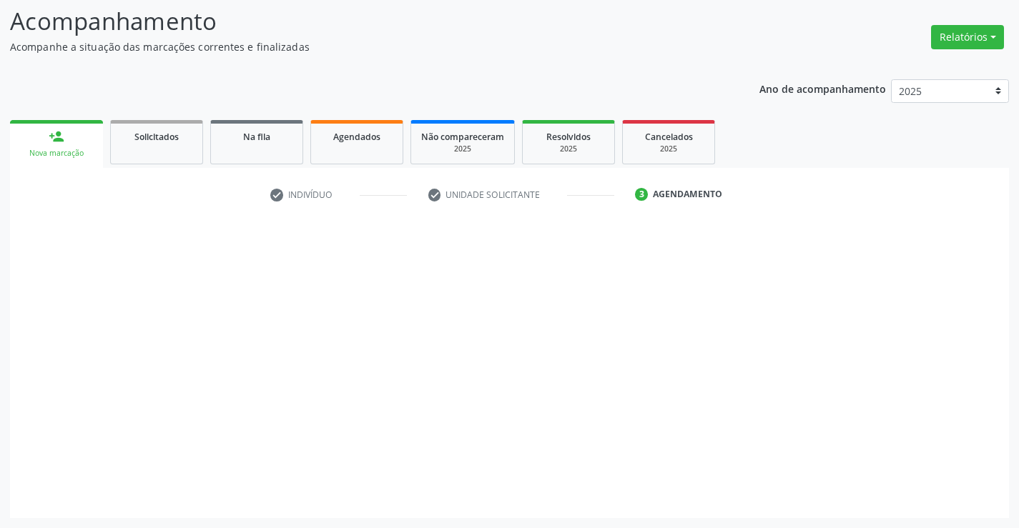
scroll to position [94, 0]
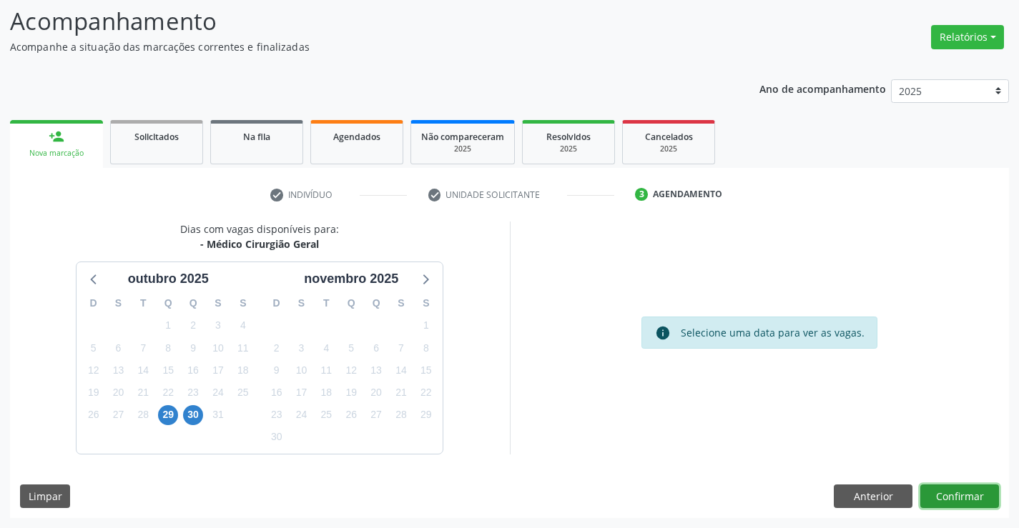
click at [951, 493] on button "Confirmar" at bounding box center [959, 497] width 79 height 24
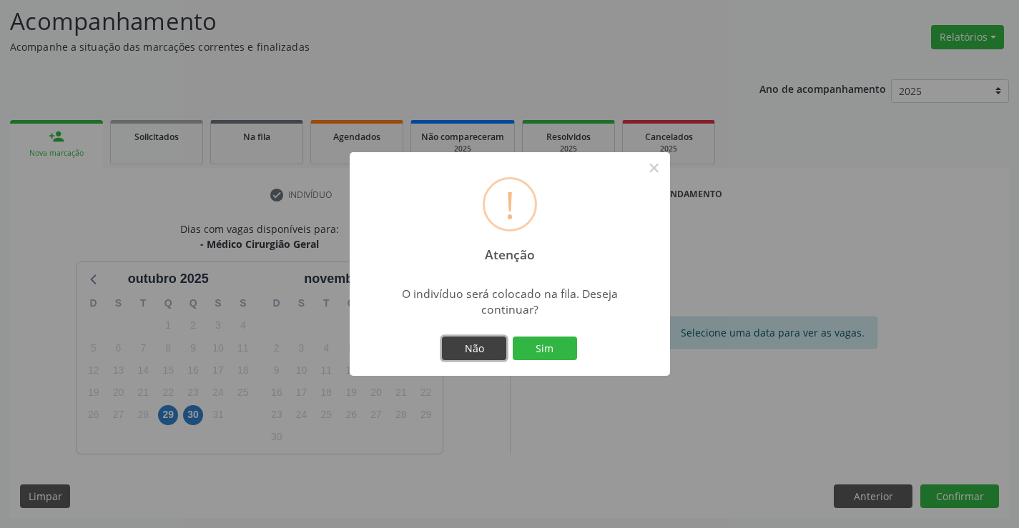
drag, startPoint x: 485, startPoint y: 349, endPoint x: 373, endPoint y: 339, distance: 112.0
click at [484, 350] on button "Não" at bounding box center [474, 349] width 64 height 24
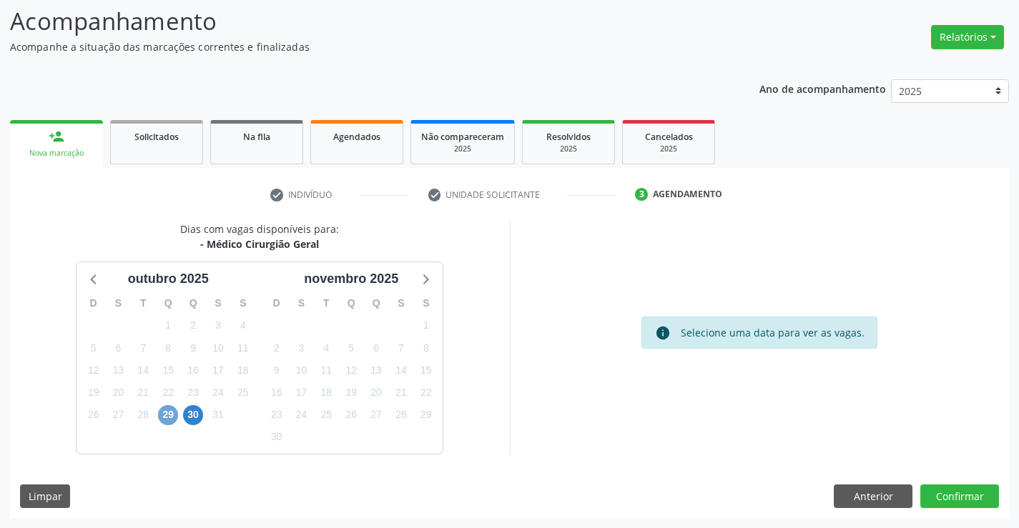
click at [167, 413] on span "29" at bounding box center [168, 415] width 20 height 20
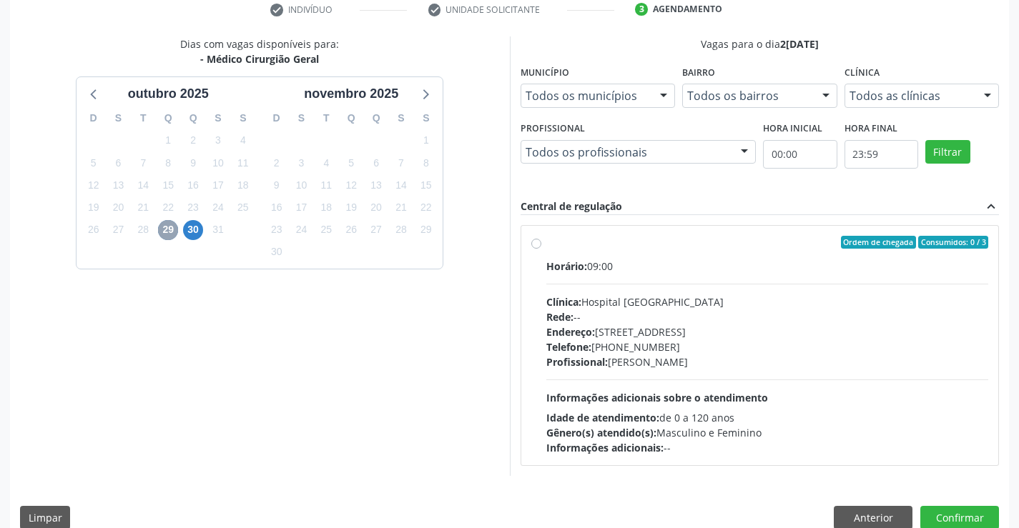
scroll to position [300, 0]
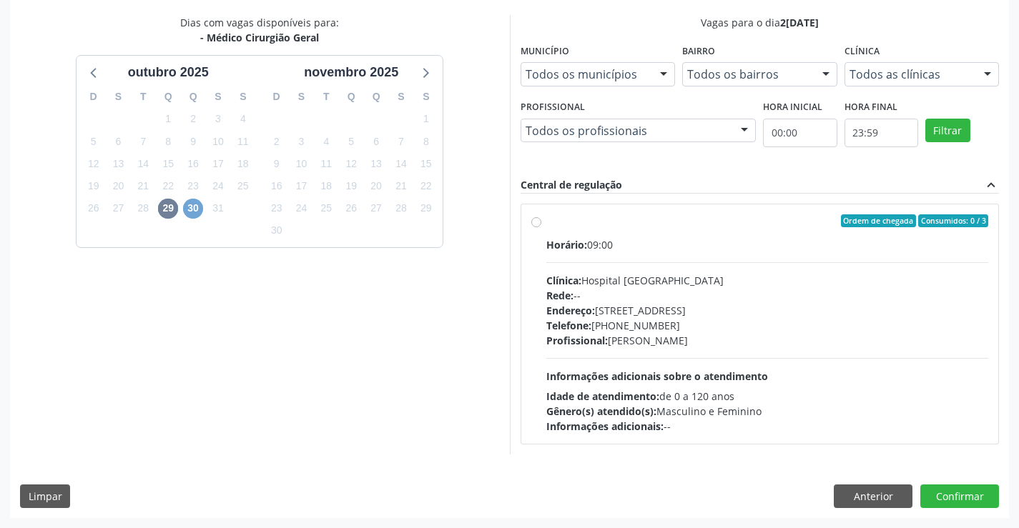
click at [189, 199] on span "30" at bounding box center [193, 209] width 20 height 20
click at [963, 487] on button "Confirmar" at bounding box center [959, 497] width 79 height 24
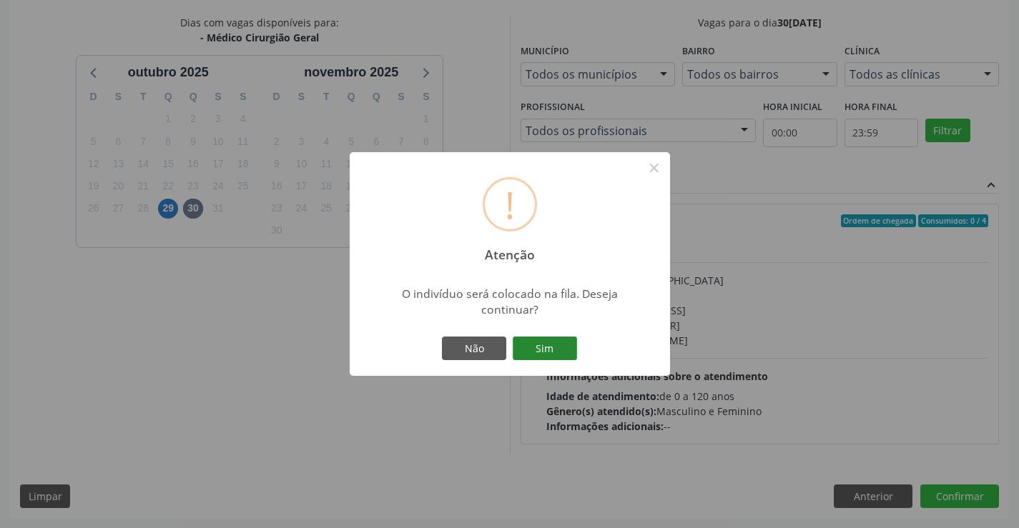
click at [539, 341] on button "Sim" at bounding box center [545, 349] width 64 height 24
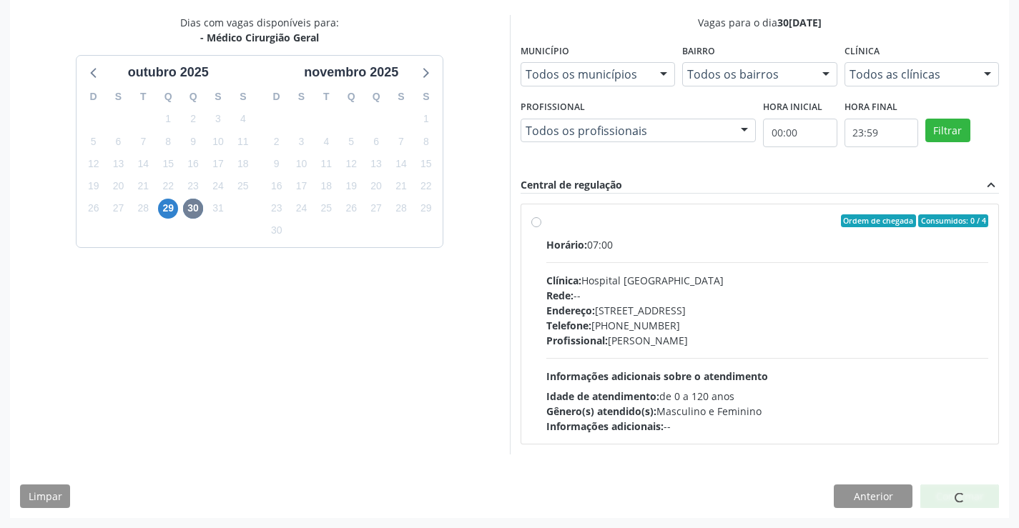
scroll to position [0, 0]
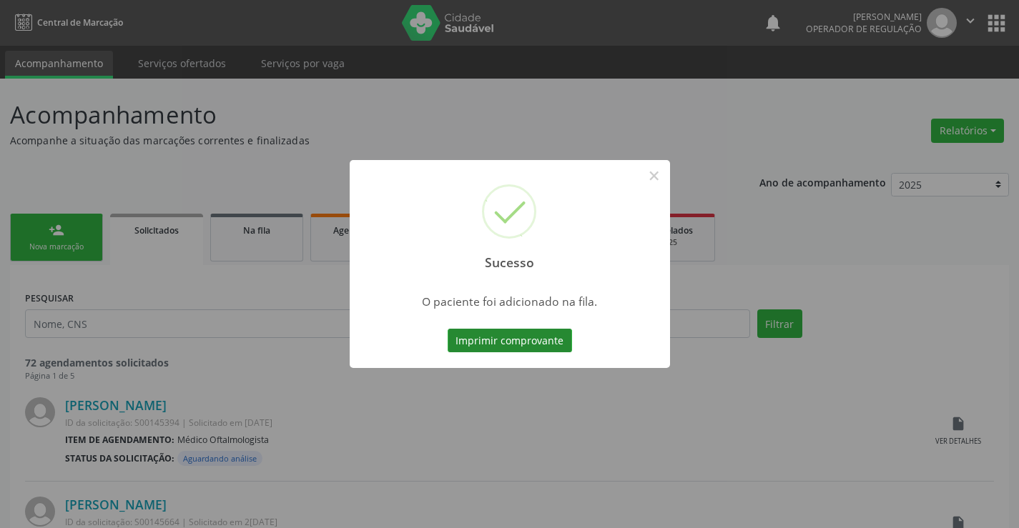
click at [510, 337] on button "Imprimir comprovante" at bounding box center [510, 341] width 124 height 24
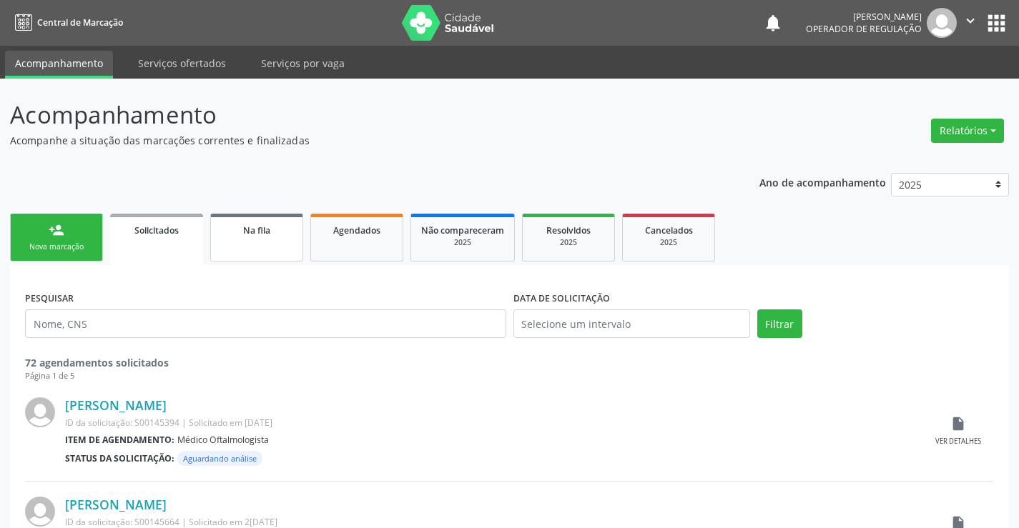
click at [257, 242] on link "Na fila" at bounding box center [256, 238] width 93 height 48
click at [255, 242] on link "Na fila" at bounding box center [256, 238] width 93 height 48
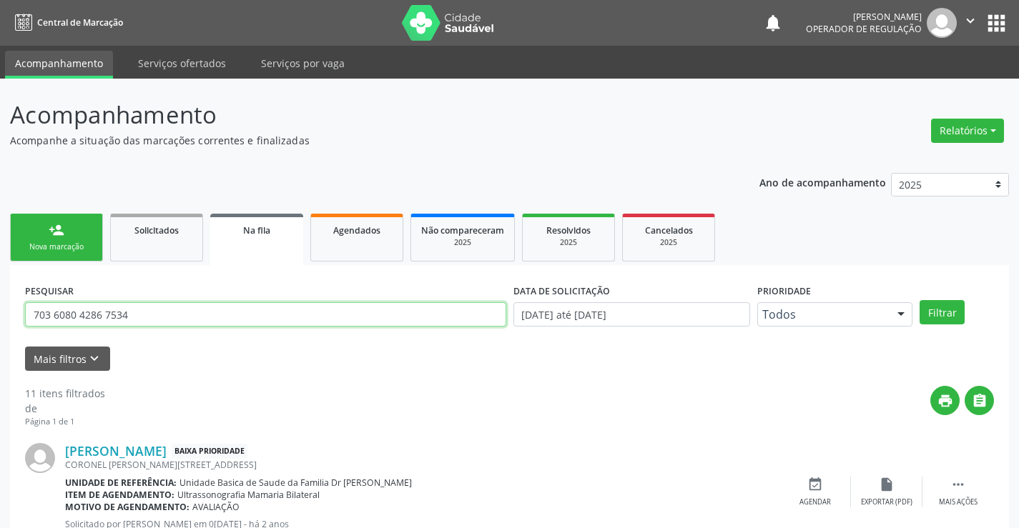
click at [134, 308] on input "703 6080 4286 7534" at bounding box center [265, 314] width 481 height 24
type input "7"
type input "701002854912090"
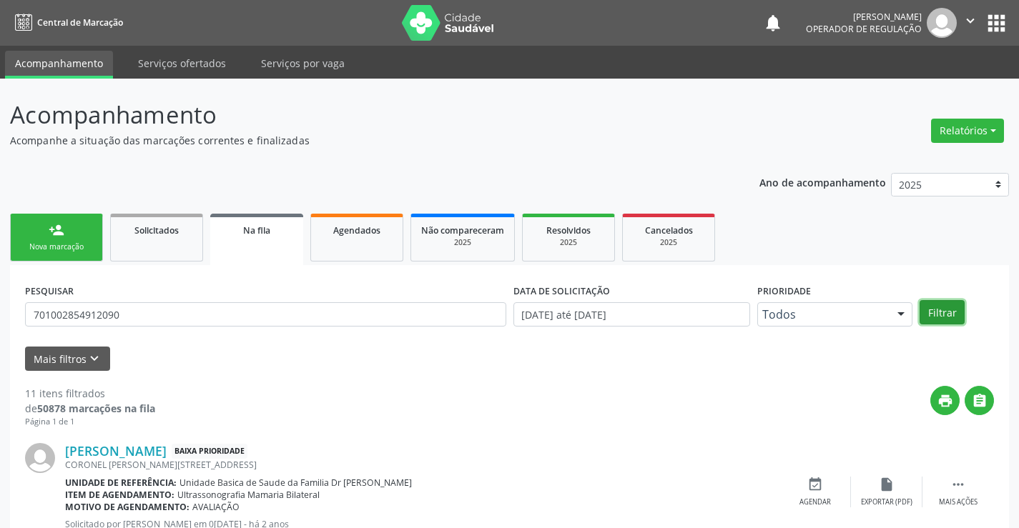
click at [929, 308] on button "Filtrar" at bounding box center [941, 312] width 45 height 24
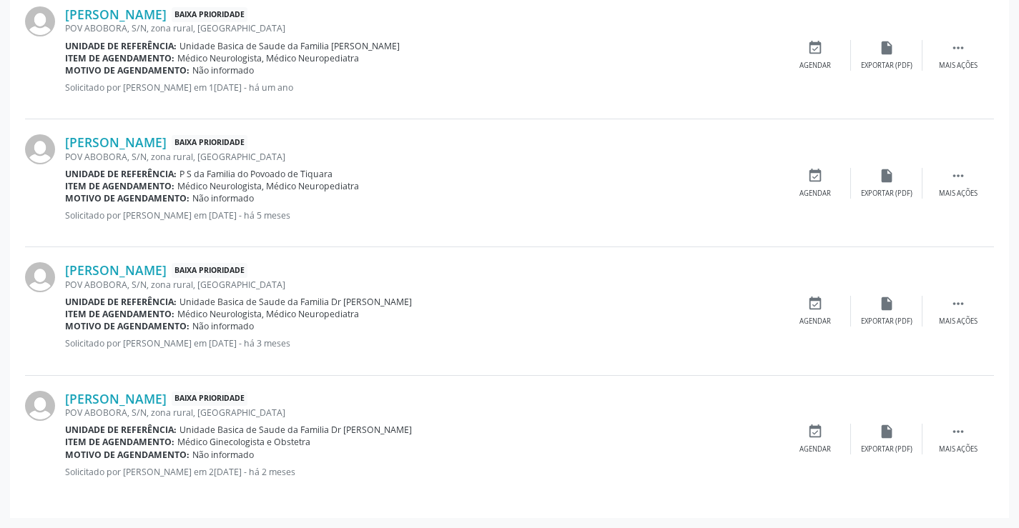
scroll to position [365, 0]
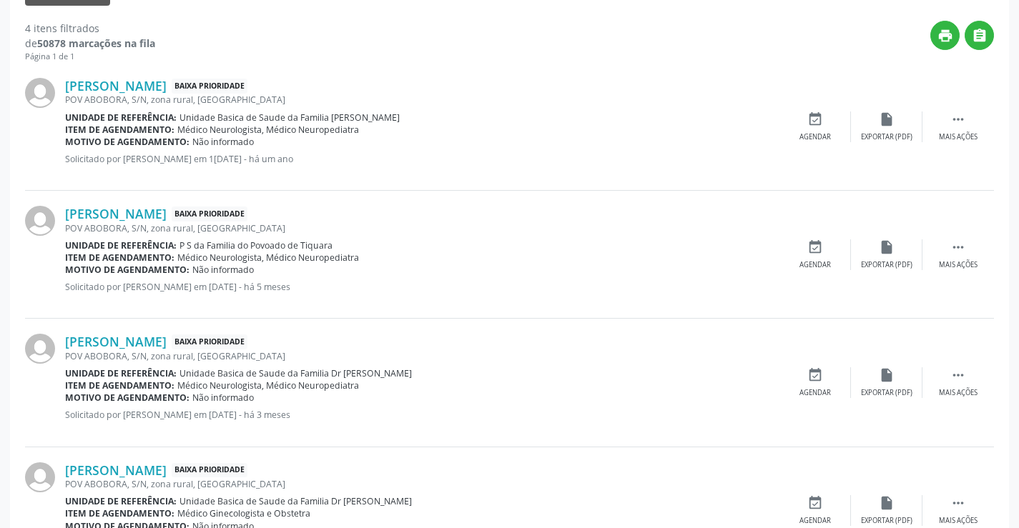
click at [380, 56] on div "print " at bounding box center [574, 42] width 839 height 42
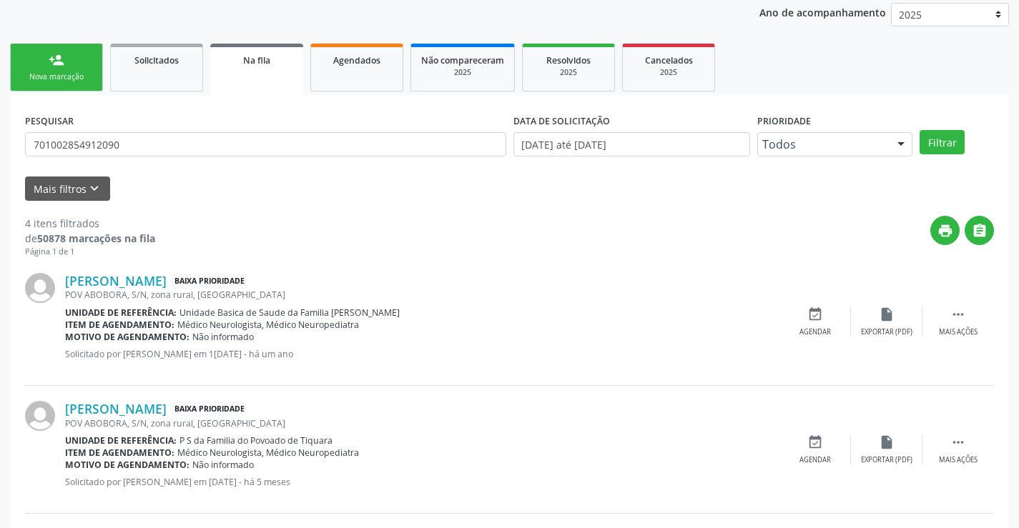
scroll to position [151, 0]
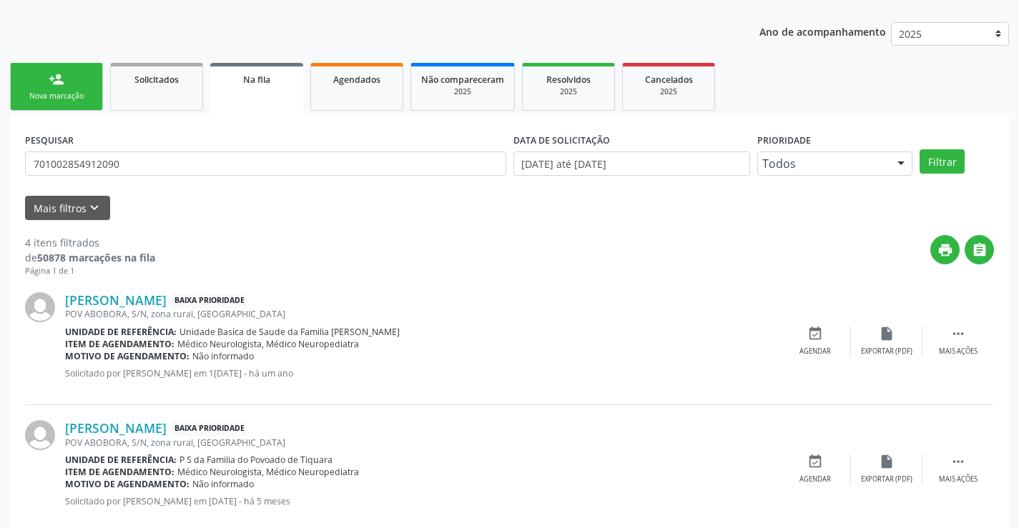
click at [58, 97] on div "Nova marcação" at bounding box center [56, 96] width 71 height 11
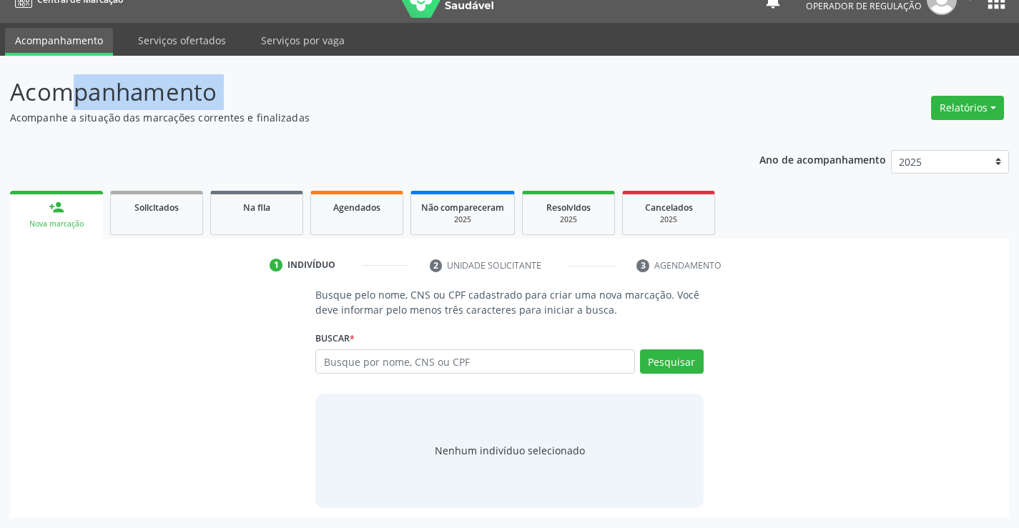
scroll to position [23, 0]
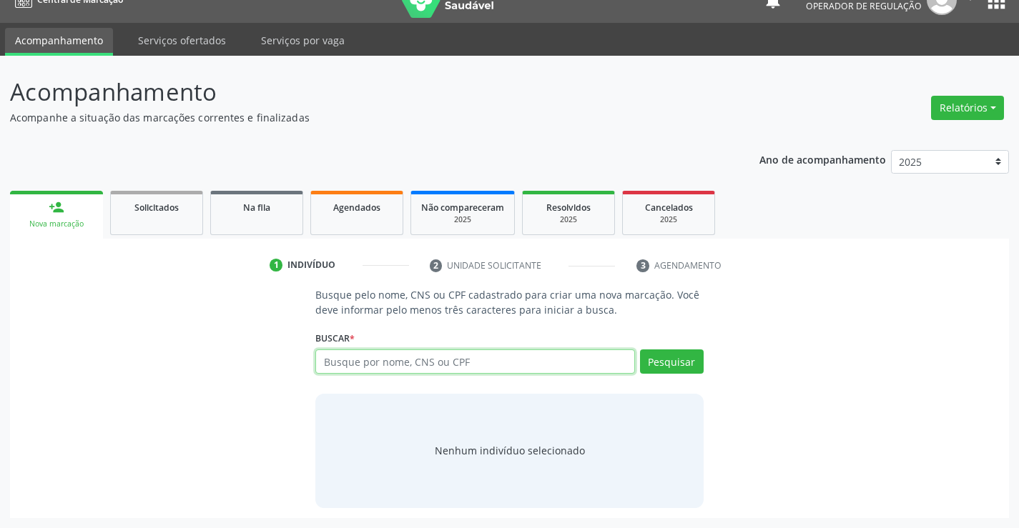
drag, startPoint x: 402, startPoint y: 363, endPoint x: 434, endPoint y: 357, distance: 32.7
click at [403, 364] on input "text" at bounding box center [474, 362] width 319 height 24
click at [403, 357] on input "text" at bounding box center [474, 362] width 319 height 24
click at [280, 225] on link "Na fila" at bounding box center [256, 213] width 93 height 44
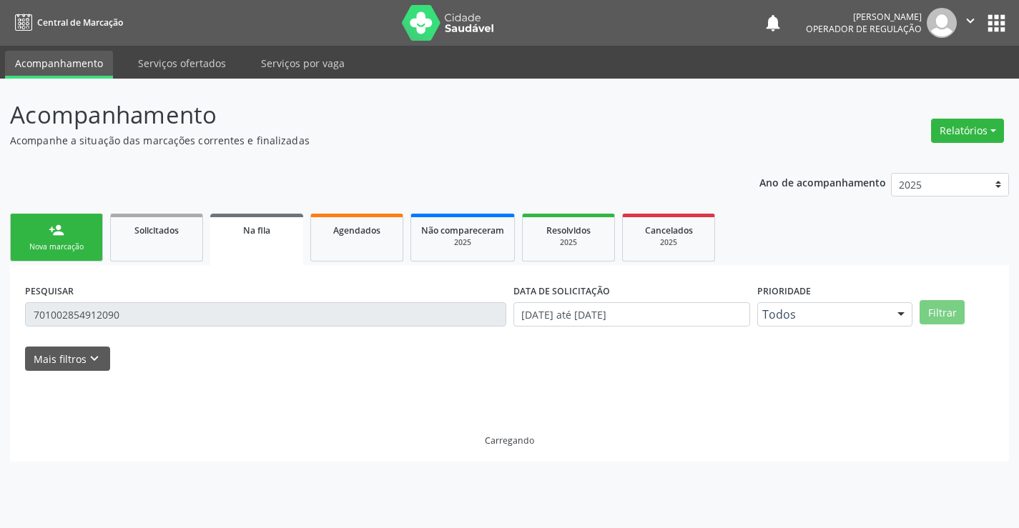
scroll to position [0, 0]
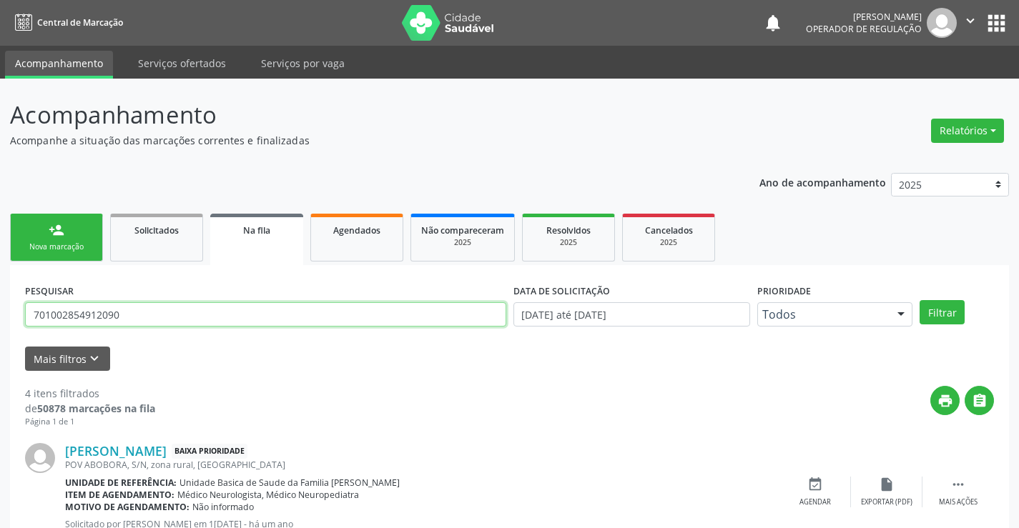
drag, startPoint x: 130, startPoint y: 313, endPoint x: 151, endPoint y: 302, distance: 23.3
click at [147, 303] on input "701002854912090" at bounding box center [265, 314] width 481 height 24
type input "7"
type input "700808964543685"
click at [939, 310] on button "Filtrar" at bounding box center [941, 312] width 45 height 24
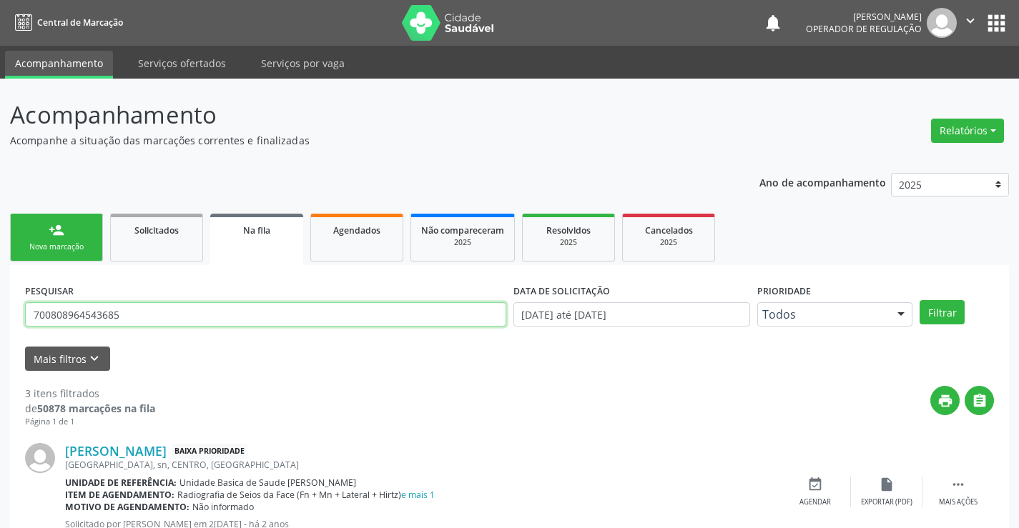
drag, startPoint x: 32, startPoint y: 316, endPoint x: 173, endPoint y: 315, distance: 140.9
click at [173, 315] on input "700808964543685" at bounding box center [265, 314] width 481 height 24
click at [76, 239] on link "person_add Nova marcação" at bounding box center [56, 238] width 93 height 48
click at [77, 235] on link "person_add Nova marcação" at bounding box center [56, 238] width 93 height 48
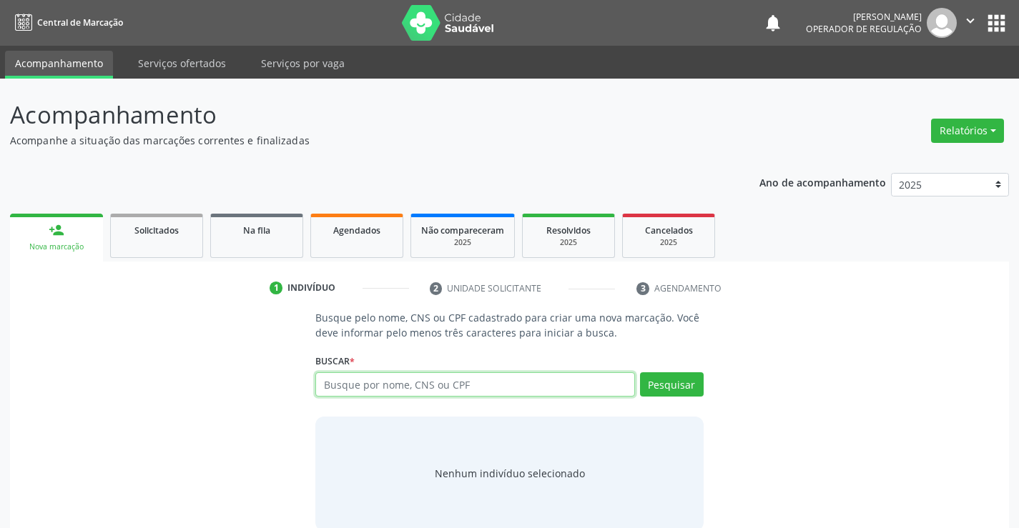
paste input "700808964543685"
type input "700808964543685"
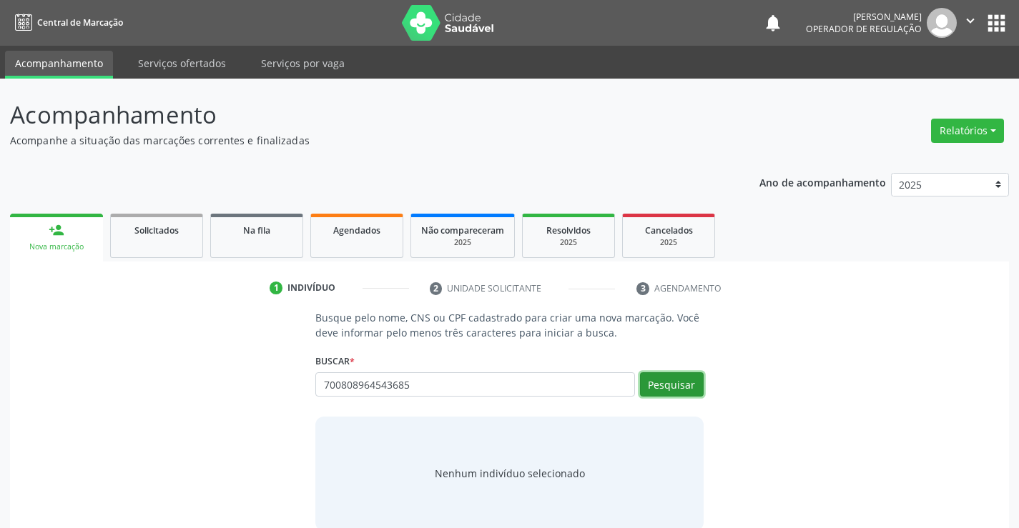
click at [678, 378] on button "Pesquisar" at bounding box center [672, 384] width 64 height 24
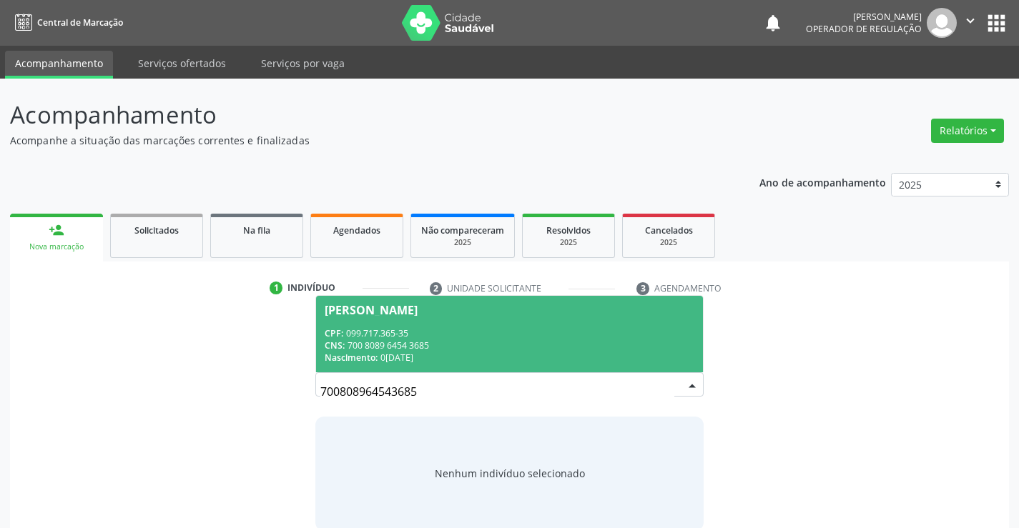
click at [357, 325] on span "Emanuel Pereira Barros CPF: 099.717.365-35 CNS: 700 8089 6454 3685 Nascimento: …" at bounding box center [509, 334] width 386 height 76
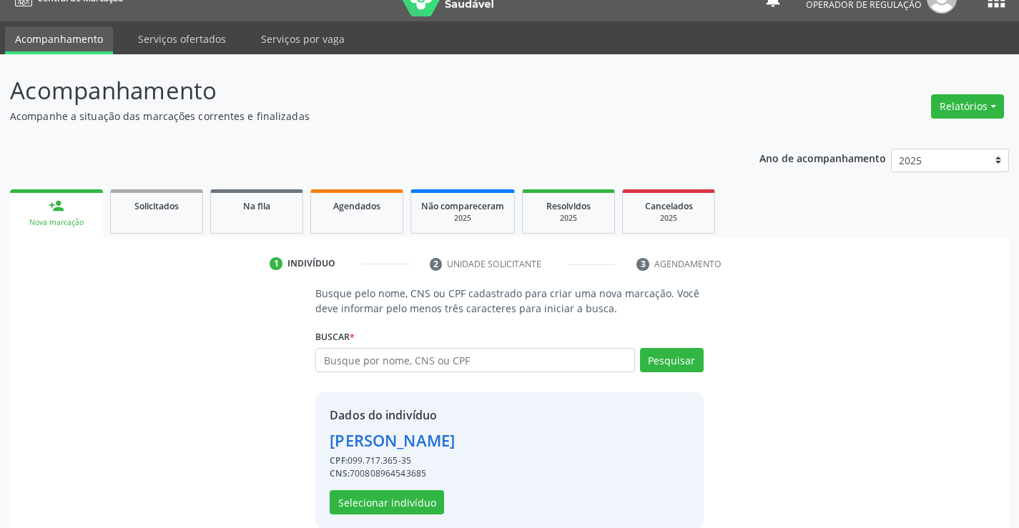
scroll to position [45, 0]
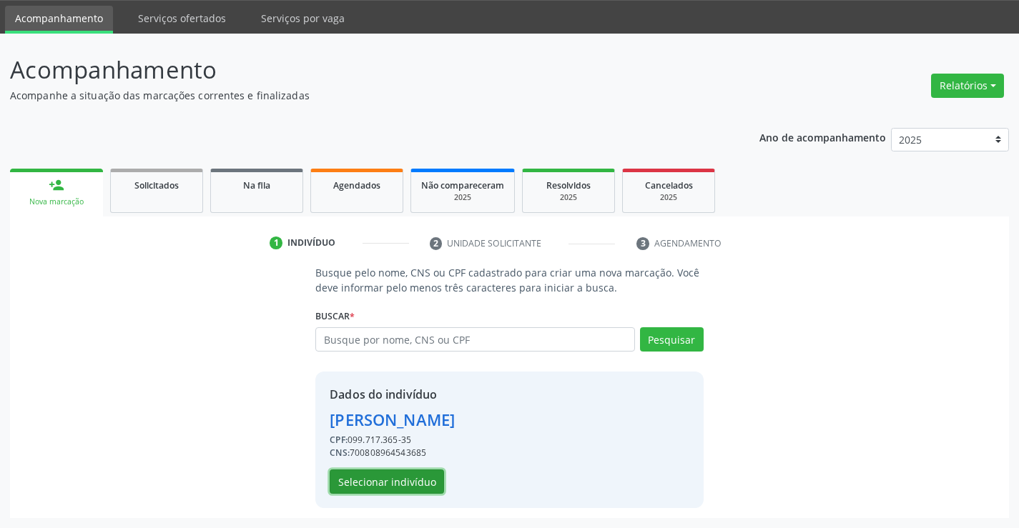
click at [376, 477] on button "Selecionar indivíduo" at bounding box center [387, 482] width 114 height 24
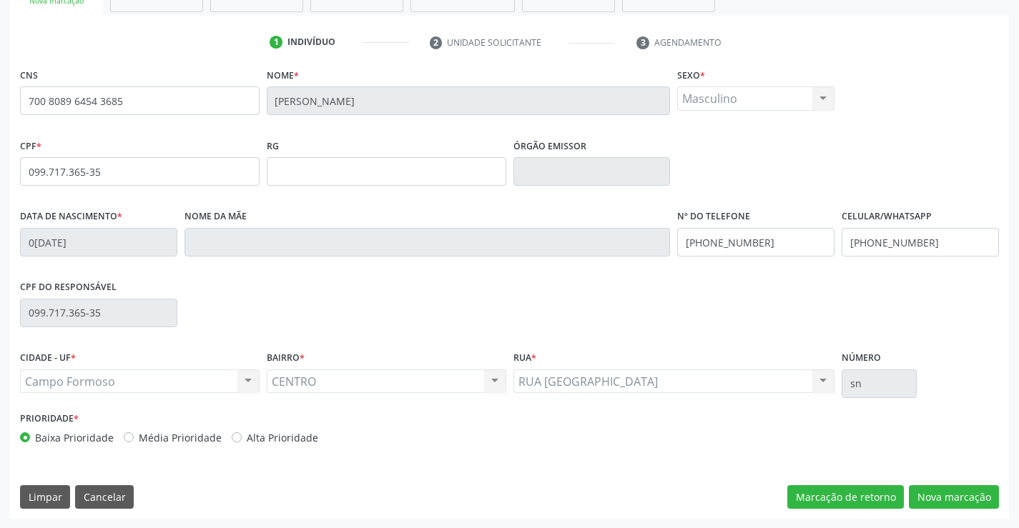
scroll to position [247, 0]
drag, startPoint x: 23, startPoint y: 97, endPoint x: 194, endPoint y: 102, distance: 170.9
click at [194, 102] on input "700 8089 6454 3685" at bounding box center [140, 100] width 240 height 29
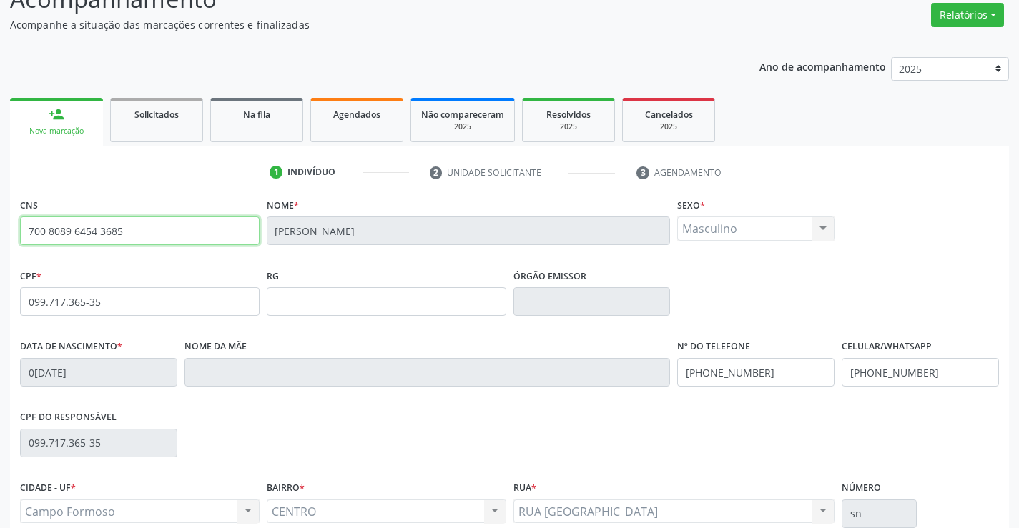
scroll to position [104, 0]
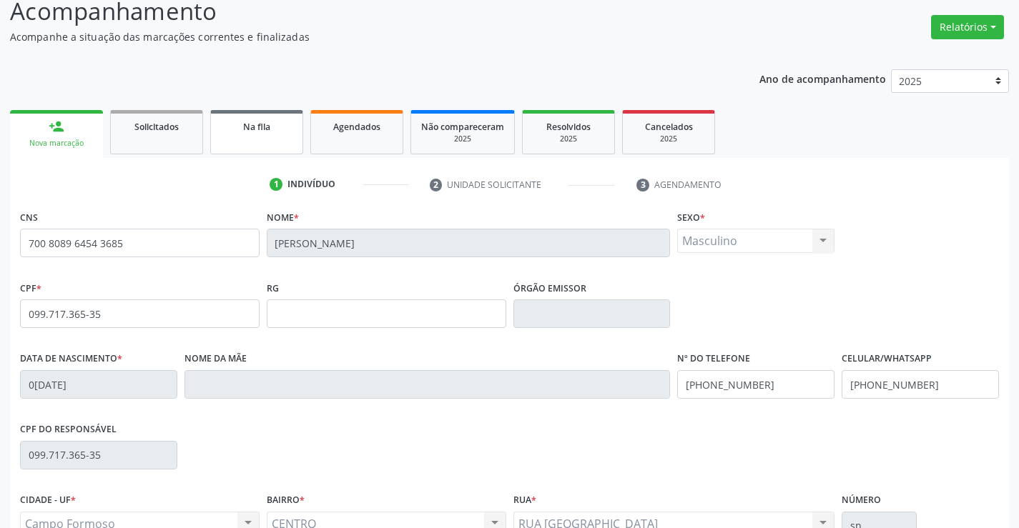
click at [247, 136] on link "Na fila" at bounding box center [256, 132] width 93 height 44
click at [247, 44] on p "Acompanhe a situação das marcações correntes e finalizadas" at bounding box center [359, 36] width 699 height 15
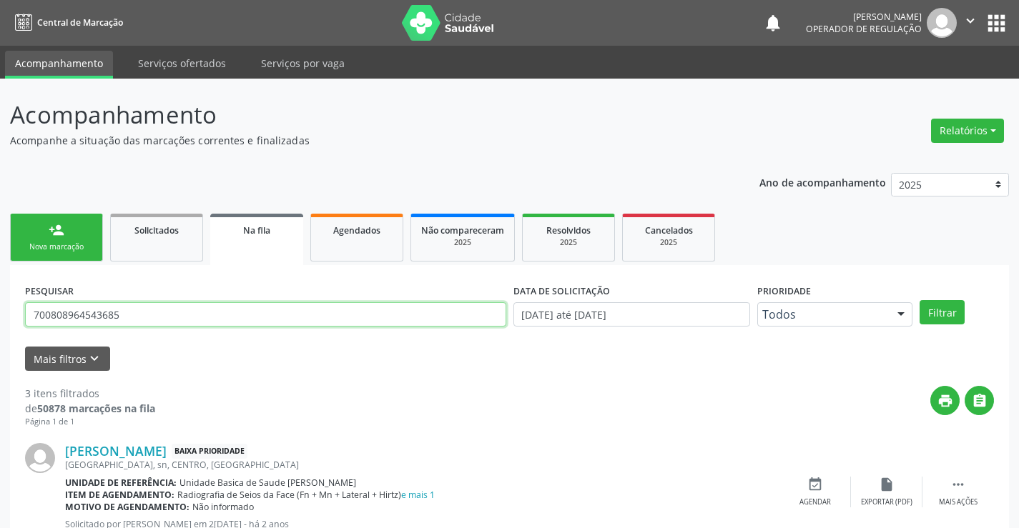
drag, startPoint x: 133, startPoint y: 317, endPoint x: 118, endPoint y: 315, distance: 15.3
paste input "700 8089 6454 3685"
type input "7"
paste input "700 8089 6454 3685"
click at [956, 308] on button "Filtrar" at bounding box center [941, 312] width 45 height 24
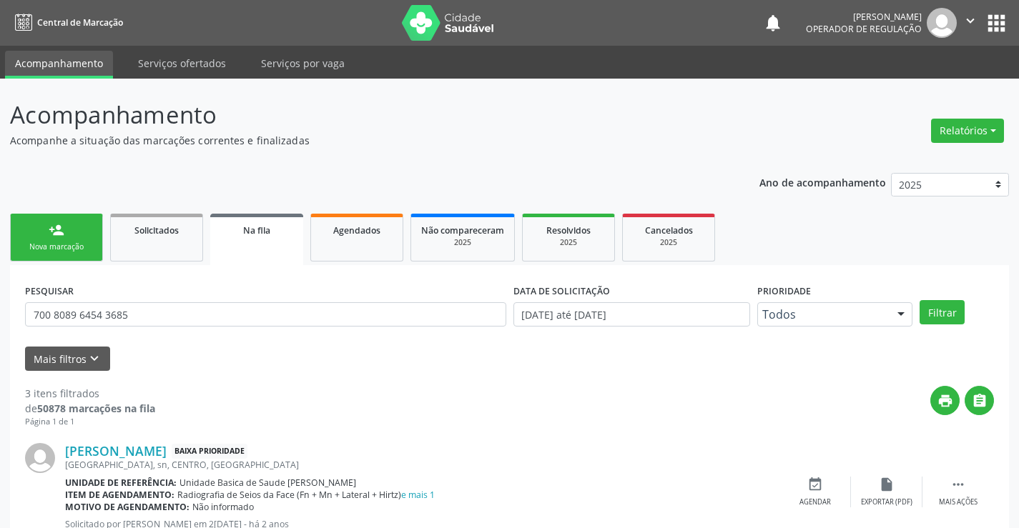
scroll to position [321, 0]
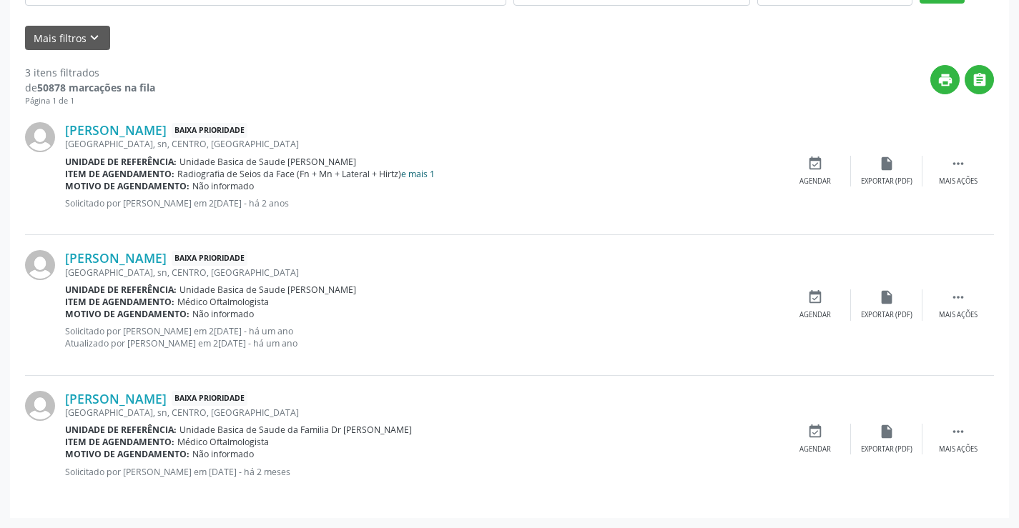
click at [413, 172] on link "e mais 1" at bounding box center [418, 174] width 34 height 12
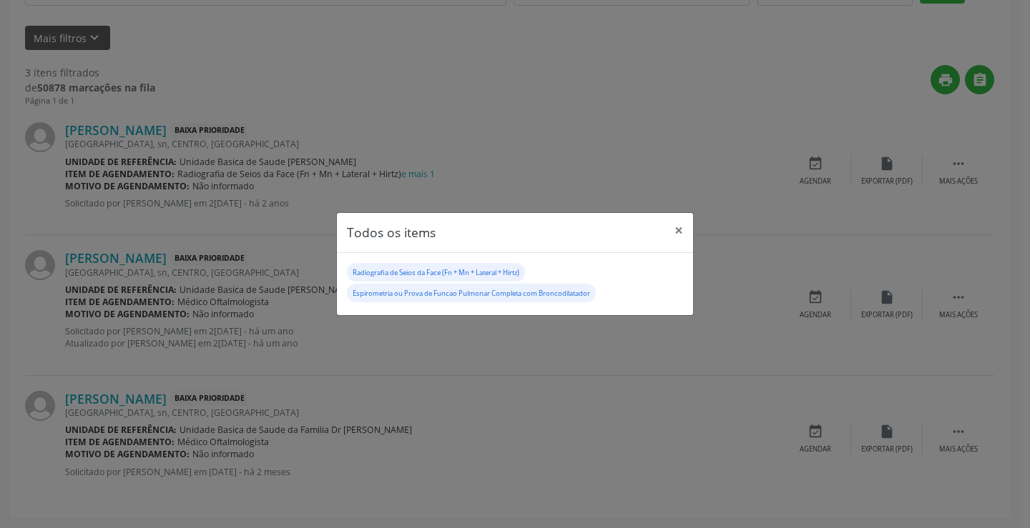
click at [446, 330] on div "Todos os items × Radiografia de Seios da Face (Fn + Mn + Lateral + Hirtz) Espir…" at bounding box center [515, 264] width 1030 height 528
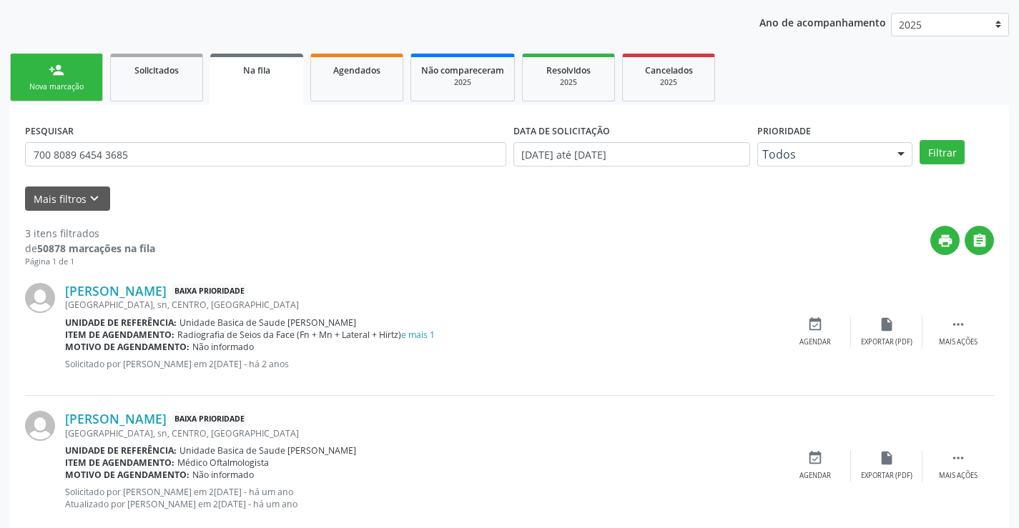
scroll to position [0, 0]
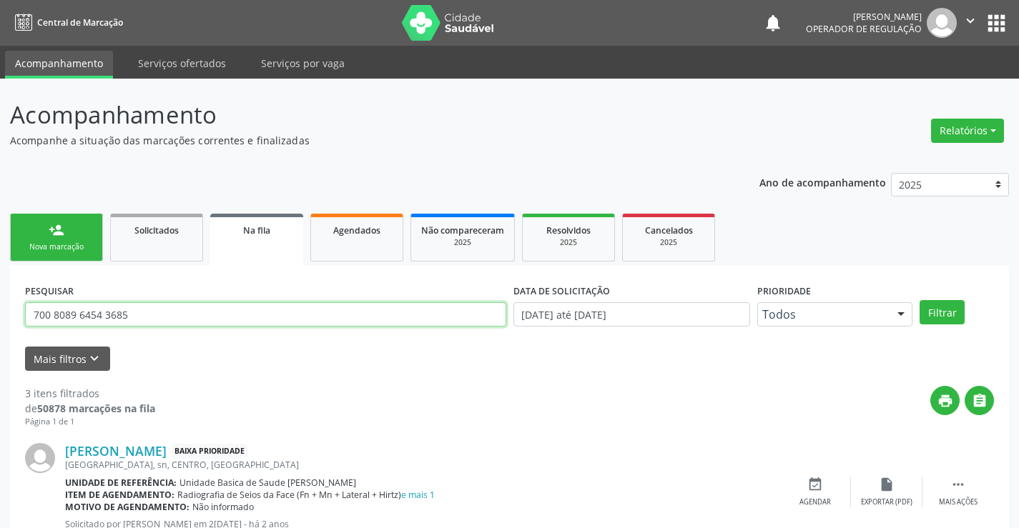
click at [156, 315] on input "700 8089 6454 3685" at bounding box center [265, 314] width 481 height 24
type input "7"
type input "706306785801770"
click at [943, 314] on button "Filtrar" at bounding box center [941, 312] width 45 height 24
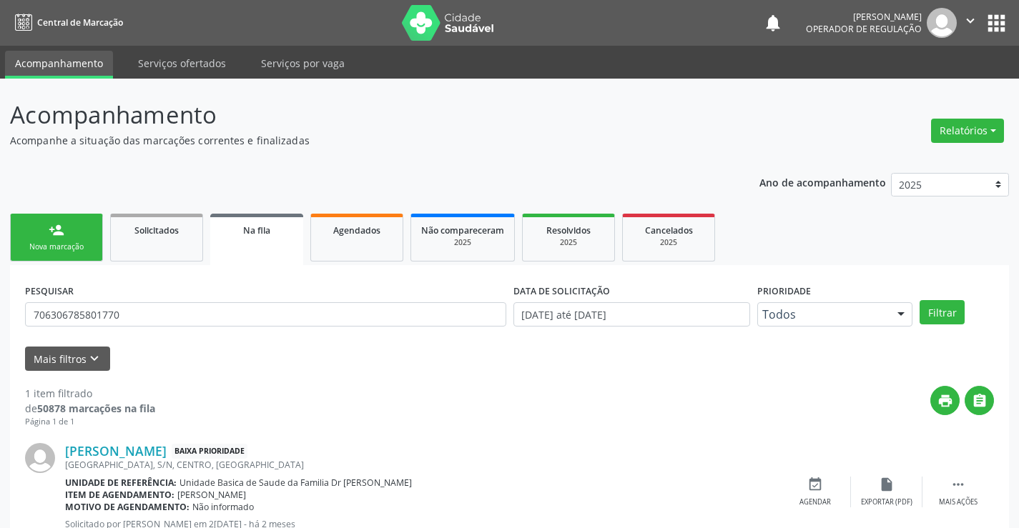
drag, startPoint x: 974, startPoint y: 16, endPoint x: 969, endPoint y: 65, distance: 49.7
click at [974, 16] on icon "" at bounding box center [970, 21] width 16 height 16
click at [902, 90] on link "Sair" at bounding box center [933, 87] width 99 height 20
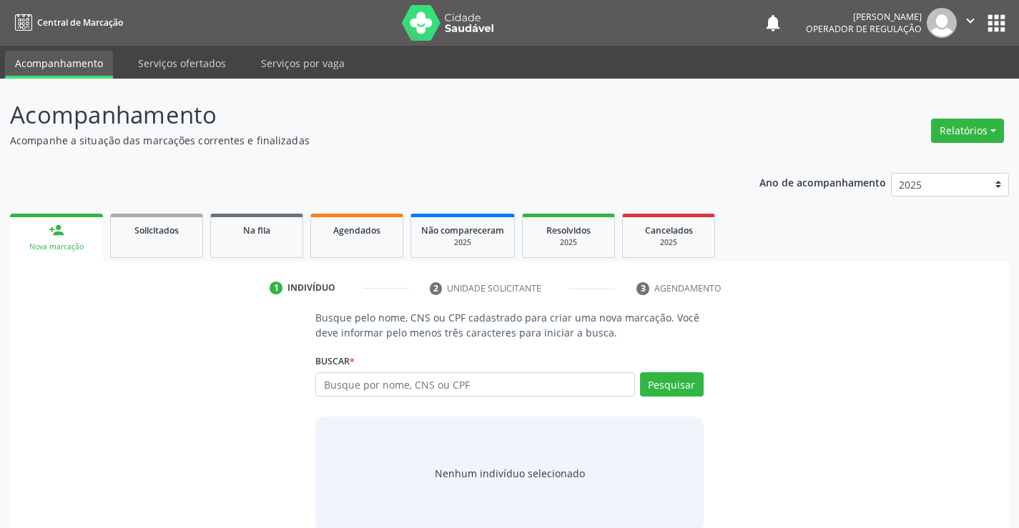
click at [346, 384] on input "text" at bounding box center [474, 384] width 319 height 24
type input "[PERSON_NAME]"
click at [699, 390] on button "Pesquisar" at bounding box center [672, 384] width 64 height 24
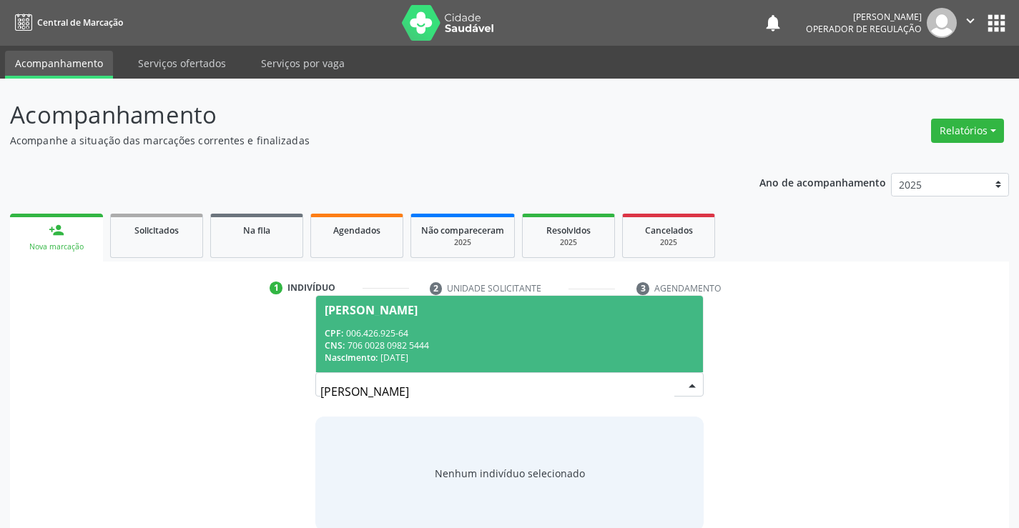
click at [393, 331] on div "CPF: 006.426.925-64" at bounding box center [509, 333] width 369 height 12
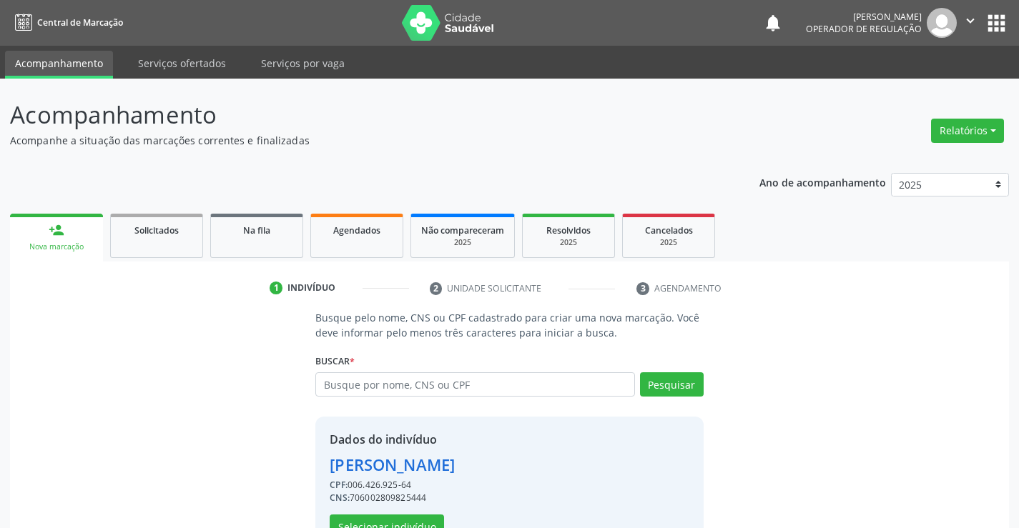
scroll to position [45, 0]
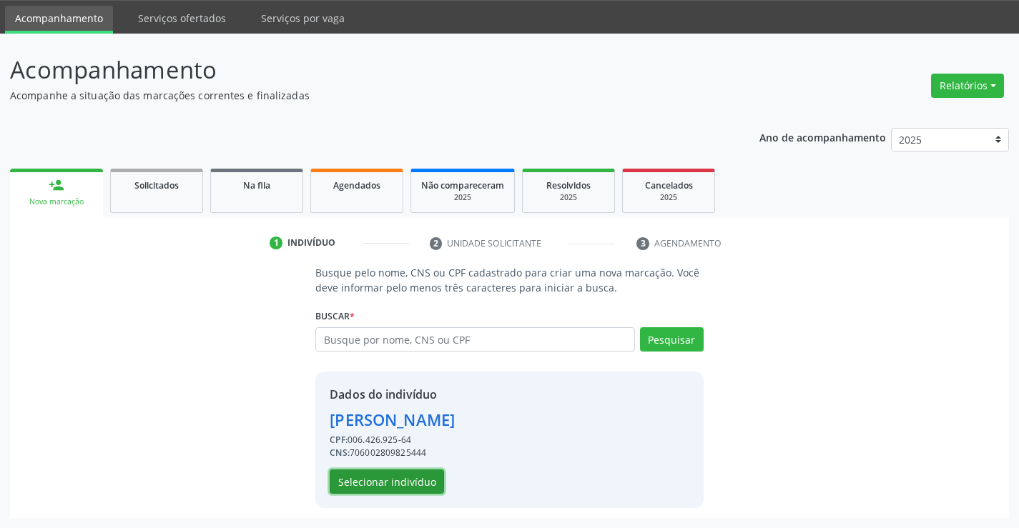
click at [374, 486] on button "Selecionar indivíduo" at bounding box center [387, 482] width 114 height 24
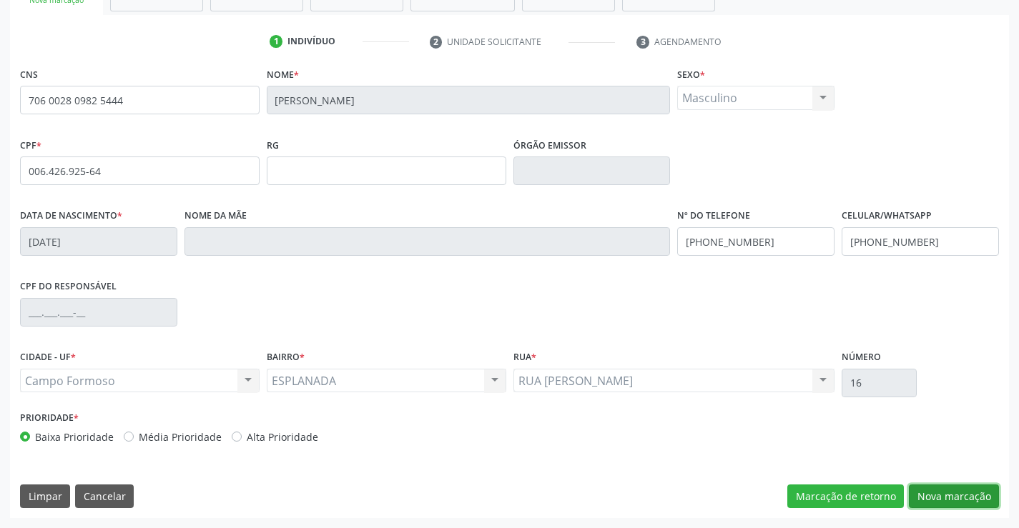
click at [943, 493] on button "Nova marcação" at bounding box center [954, 497] width 90 height 24
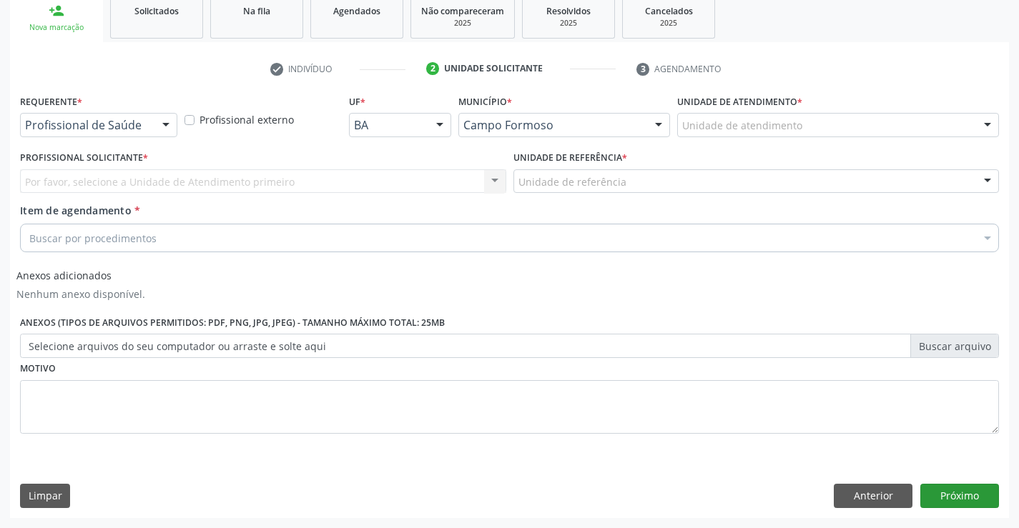
scroll to position [219, 0]
drag, startPoint x: 132, startPoint y: 117, endPoint x: 132, endPoint y: 131, distance: 13.6
click at [132, 118] on div "Profissional de Saúde" at bounding box center [98, 125] width 157 height 24
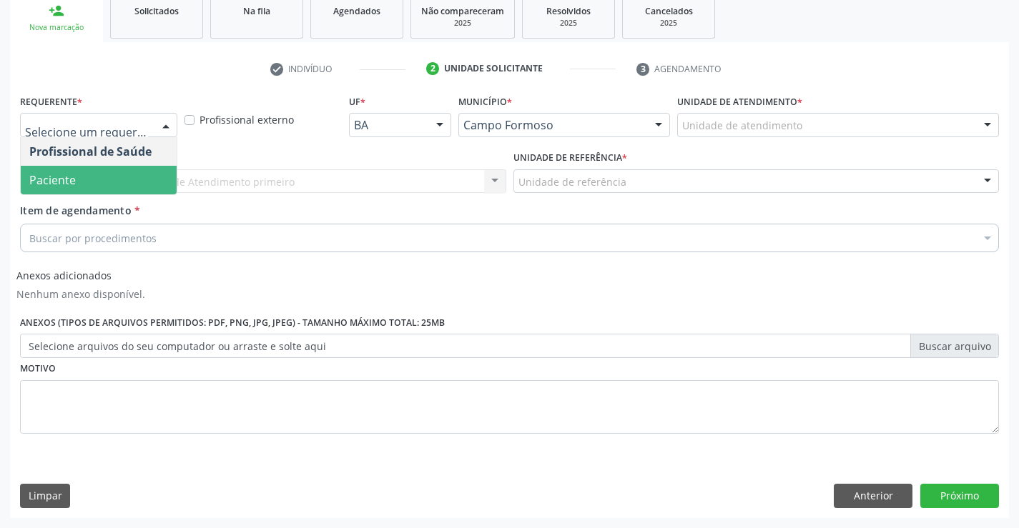
drag, startPoint x: 59, startPoint y: 172, endPoint x: 147, endPoint y: 185, distance: 89.6
click at [59, 172] on span "Paciente" at bounding box center [52, 180] width 46 height 16
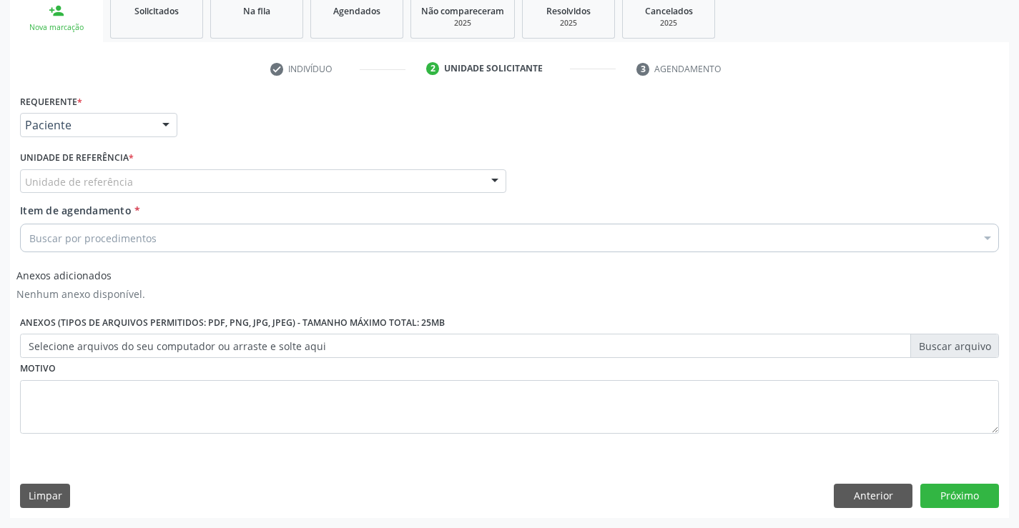
click at [149, 184] on div "Requerente * Paciente Profissional de Saúde Paciente Nenhum resultado encontrad…" at bounding box center [509, 272] width 979 height 363
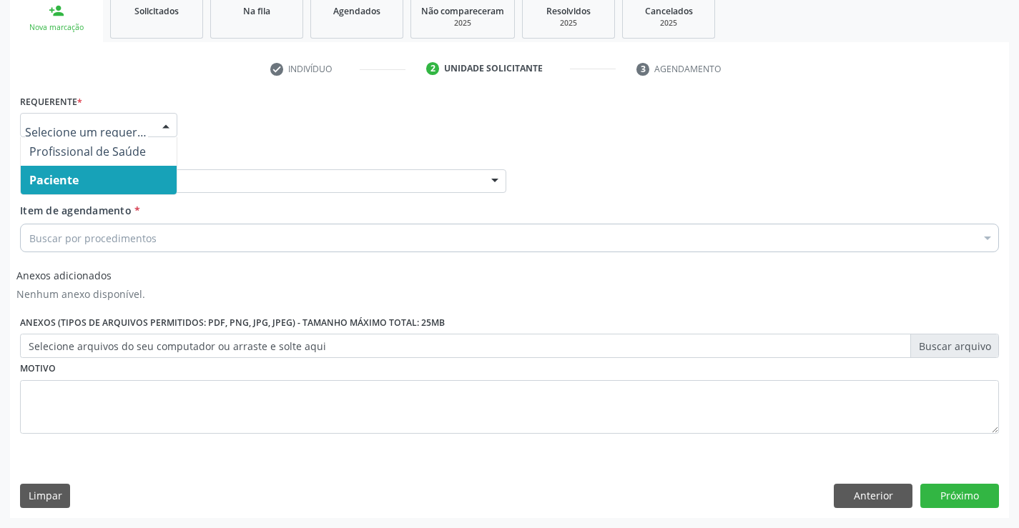
click at [65, 178] on span "Paciente" at bounding box center [53, 180] width 49 height 16
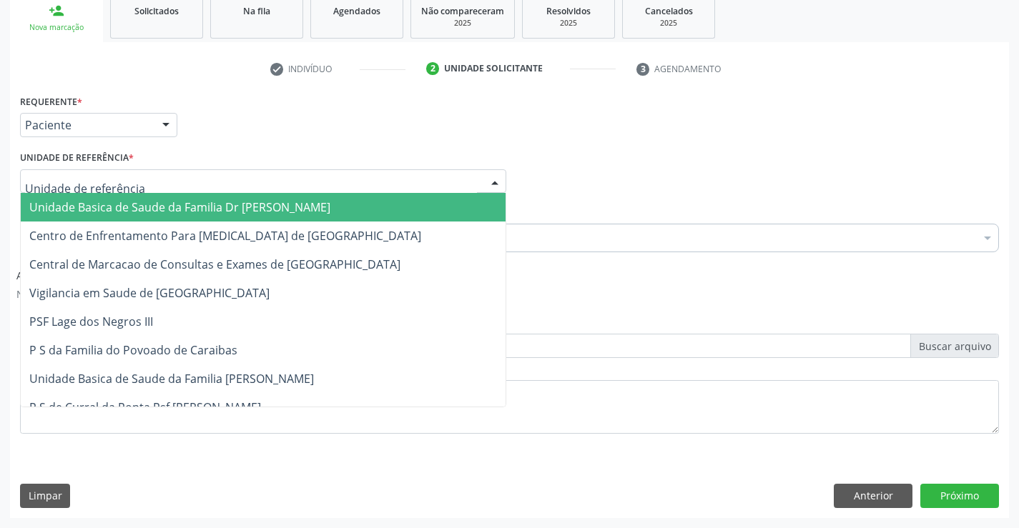
drag, startPoint x: 266, startPoint y: 181, endPoint x: 202, endPoint y: 201, distance: 67.4
click at [265, 181] on div at bounding box center [263, 181] width 486 height 24
click at [189, 207] on span "Unidade Basica de Saude da Familia Dr [PERSON_NAME]" at bounding box center [179, 207] width 301 height 16
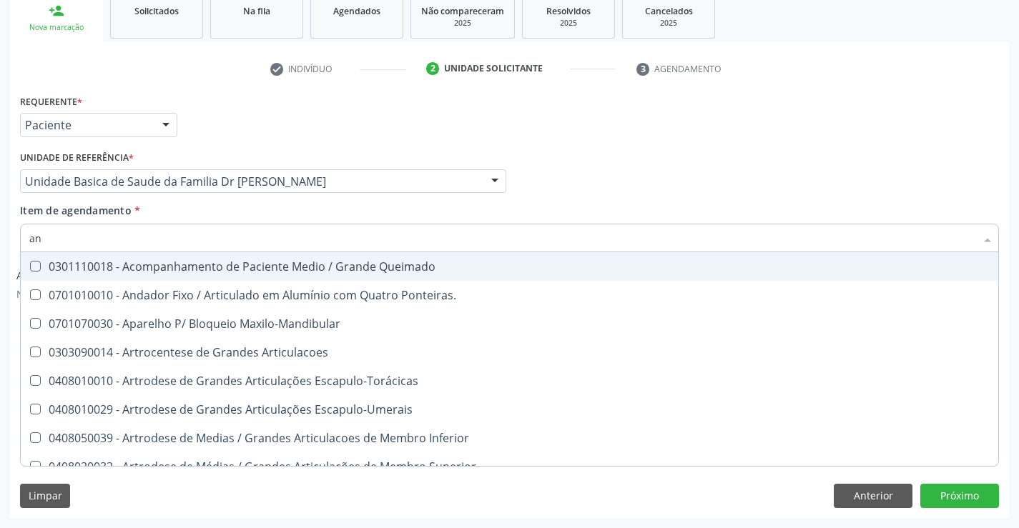
type input "a"
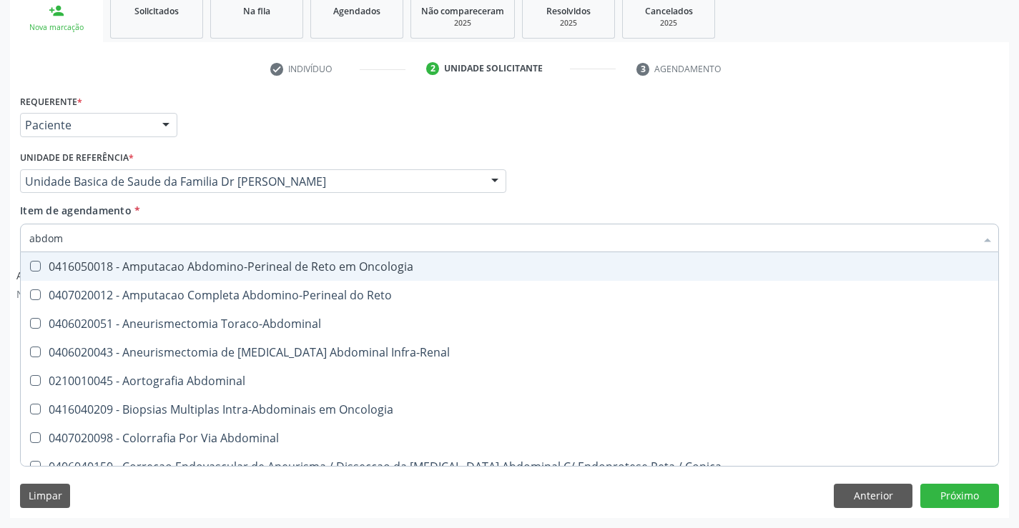
type input "abdome"
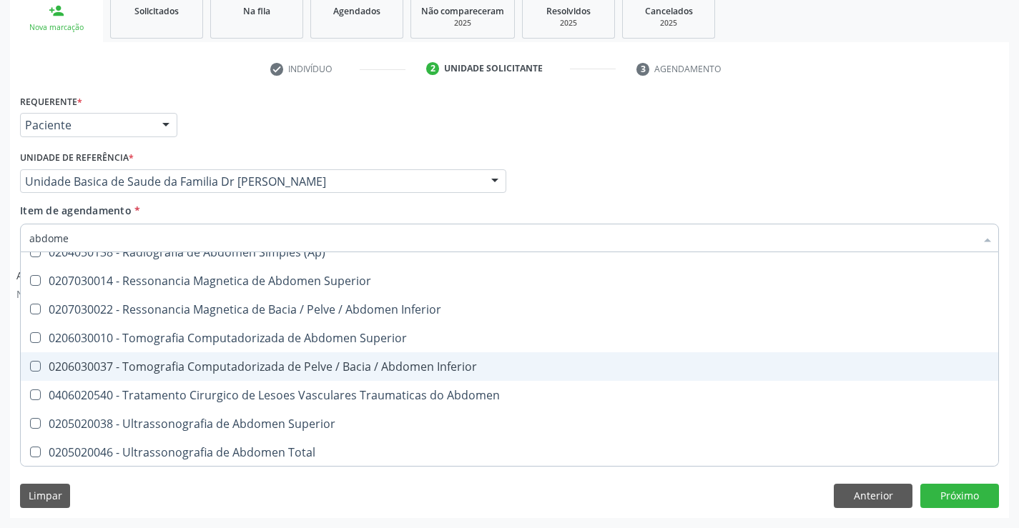
scroll to position [72, 0]
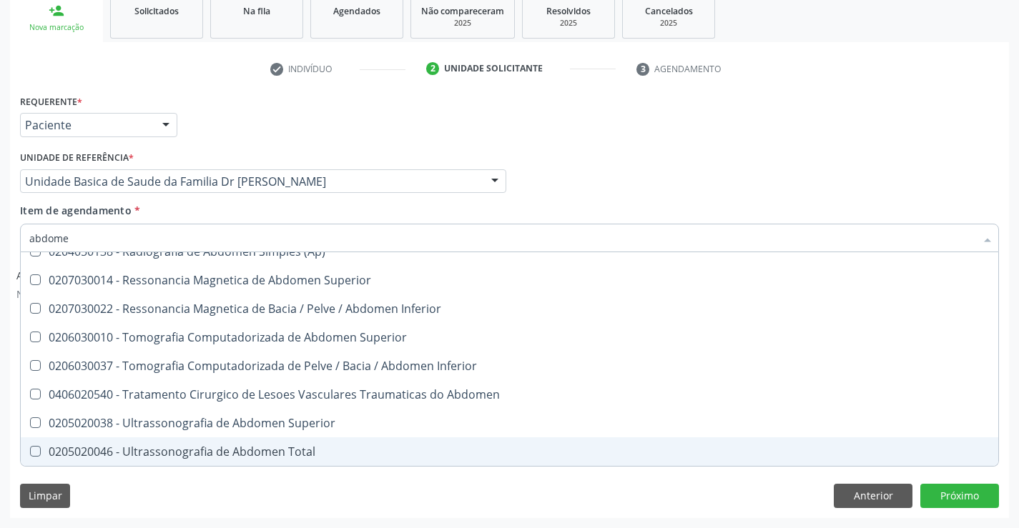
drag, startPoint x: 214, startPoint y: 454, endPoint x: 253, endPoint y: 439, distance: 42.1
click at [213, 453] on div "0205020046 - Ultrassonografia de Abdomen Total" at bounding box center [509, 451] width 960 height 11
checkbox Total "true"
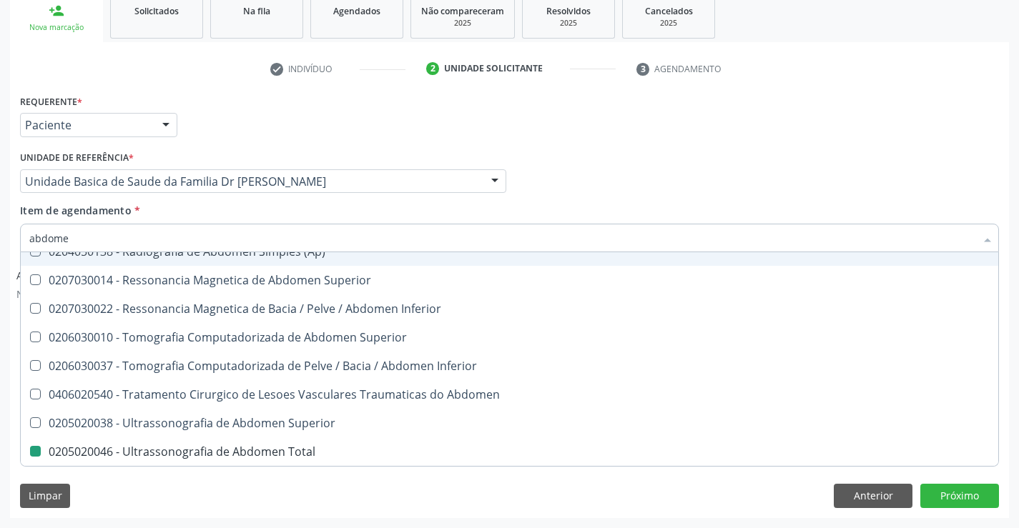
drag, startPoint x: 387, startPoint y: 204, endPoint x: 430, endPoint y: 361, distance: 163.2
click at [396, 204] on div "Item de agendamento * [PERSON_NAME] seleção 0204050111 - Radiografia de Abdomen…" at bounding box center [509, 225] width 979 height 45
checkbox Incidencias\) "true"
checkbox Total "false"
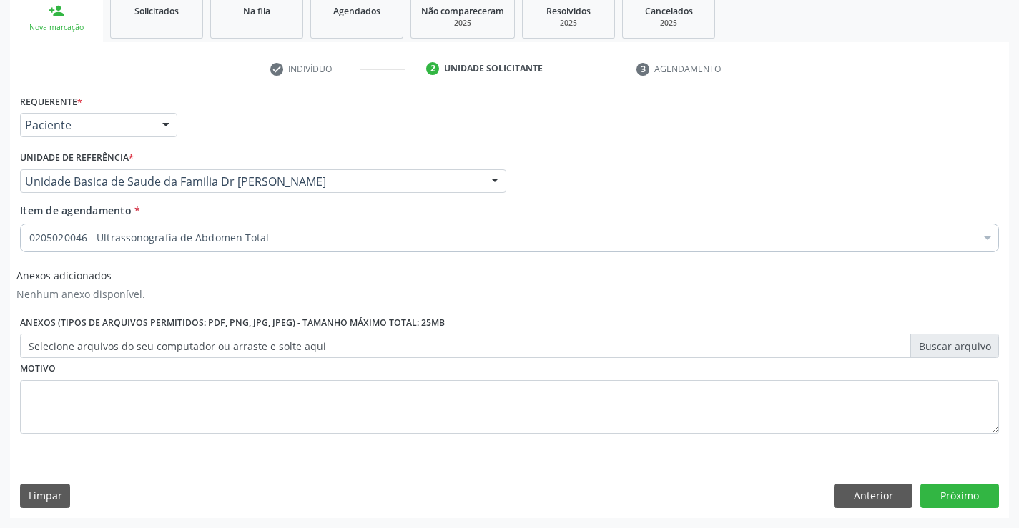
scroll to position [0, 0]
click at [973, 489] on button "Próximo" at bounding box center [959, 496] width 79 height 24
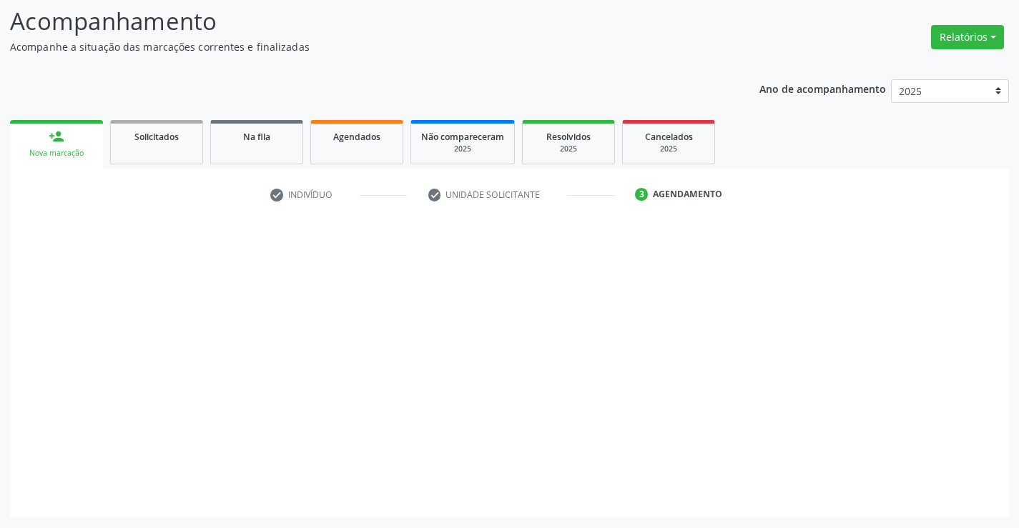
scroll to position [94, 0]
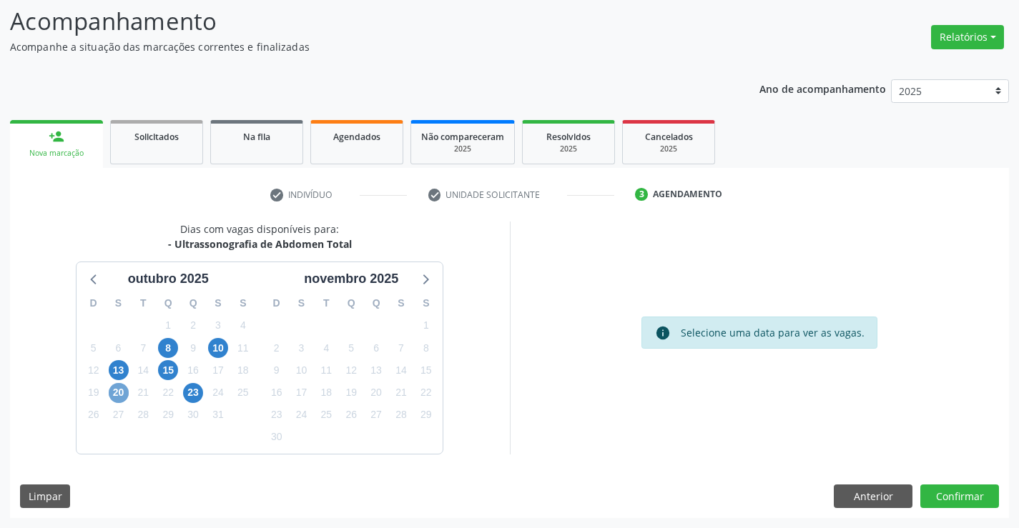
click at [112, 385] on span "20" at bounding box center [119, 393] width 20 height 20
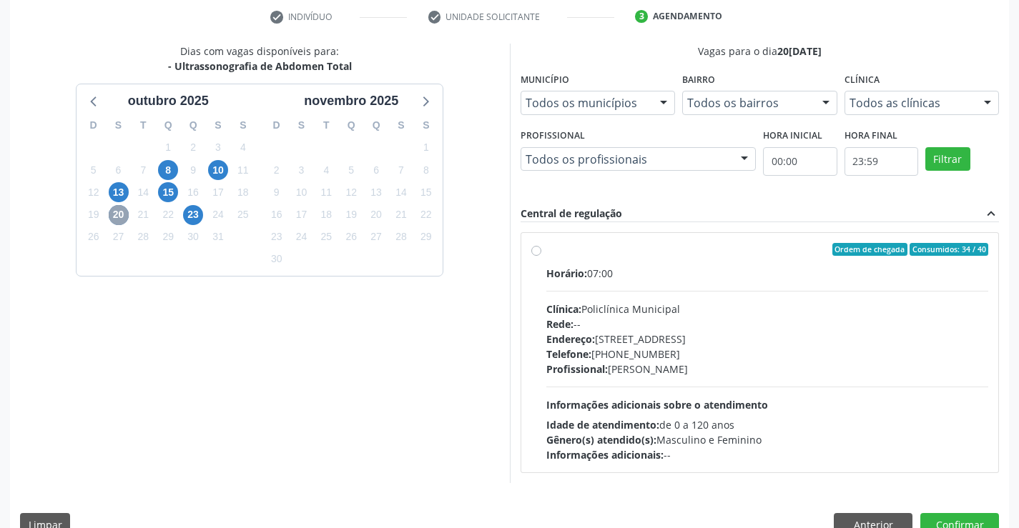
scroll to position [300, 0]
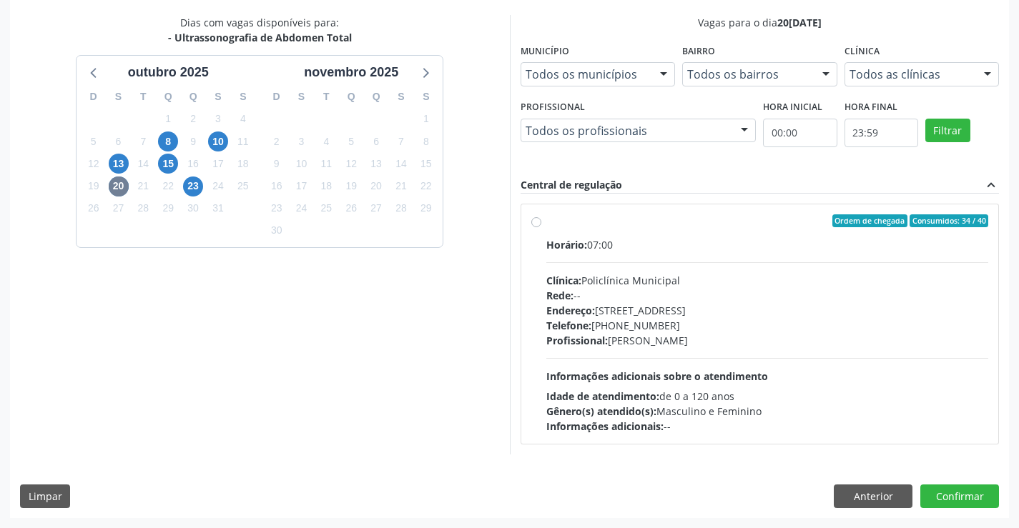
drag, startPoint x: 546, startPoint y: 223, endPoint x: 751, endPoint y: 273, distance: 211.2
click at [555, 225] on div "Ordem de chegada Consumidos: 34 / 40" at bounding box center [767, 220] width 443 height 13
click at [541, 225] on input "Ordem de chegada Consumidos: 34 / 40 Horário: 07:00 Clínica: Policlínica Munici…" at bounding box center [536, 220] width 10 height 13
radio input "true"
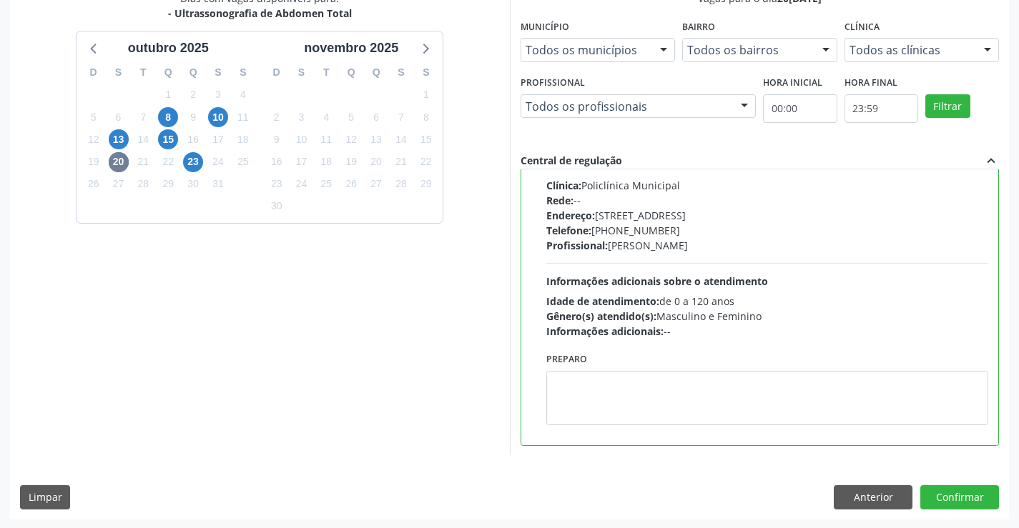
scroll to position [326, 0]
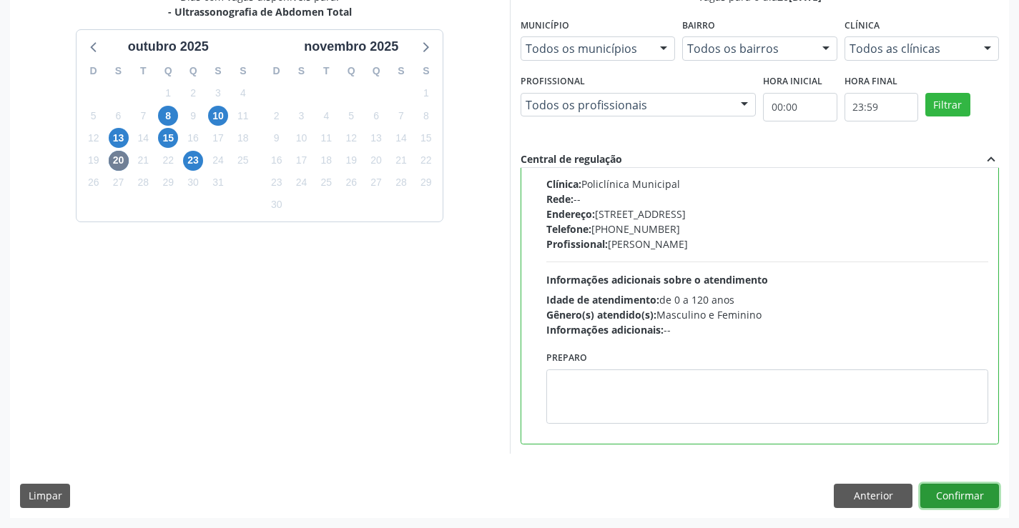
click at [975, 490] on button "Confirmar" at bounding box center [959, 496] width 79 height 24
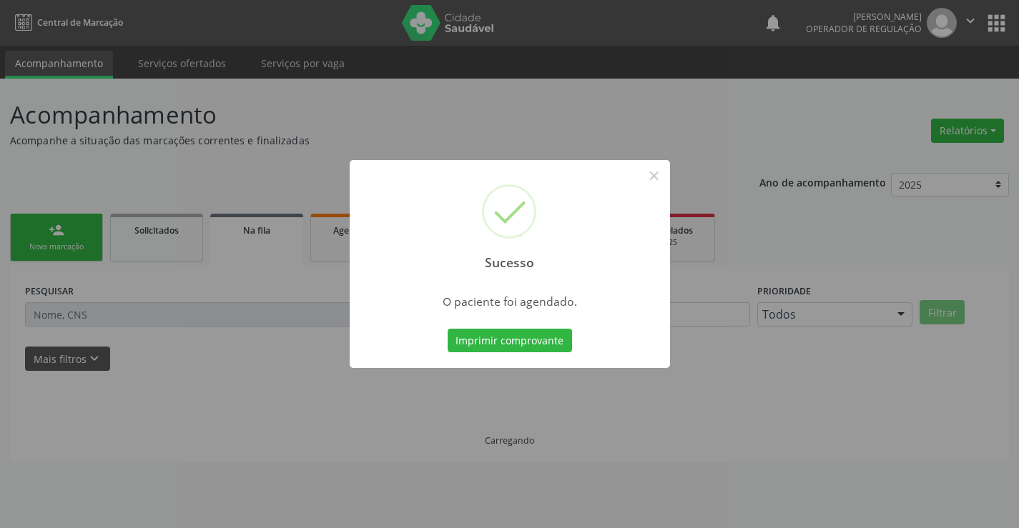
scroll to position [0, 0]
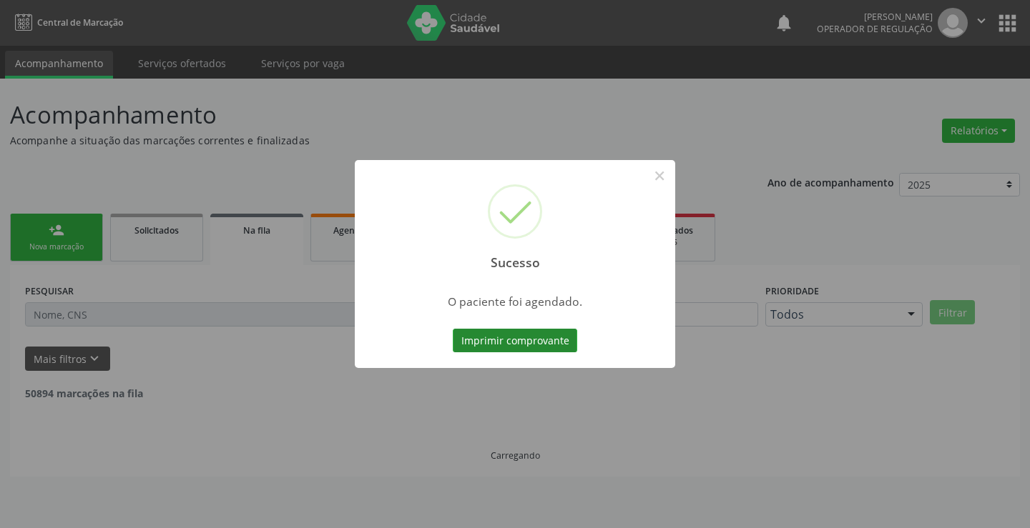
click at [505, 337] on button "Imprimir comprovante" at bounding box center [515, 341] width 124 height 24
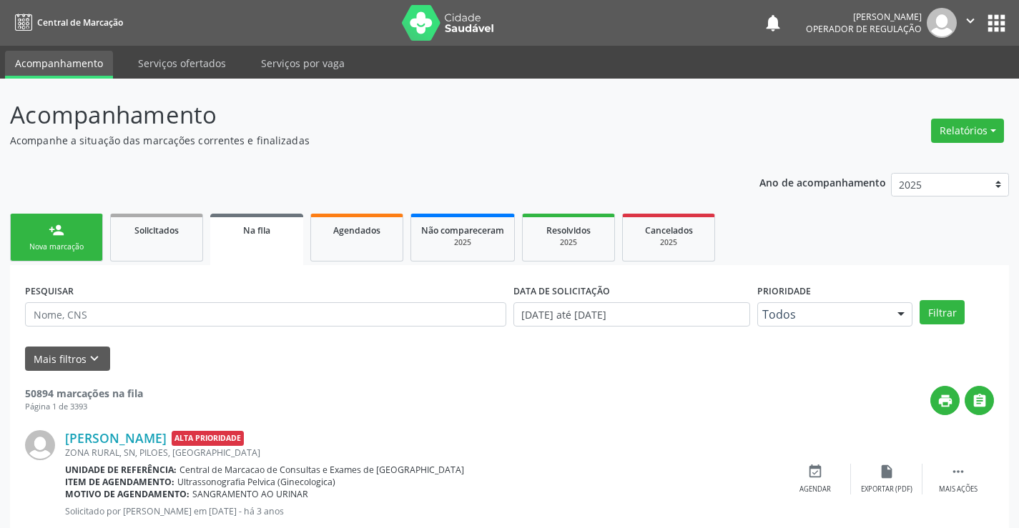
drag, startPoint x: 63, startPoint y: 248, endPoint x: 310, endPoint y: 269, distance: 247.5
click at [74, 242] on div "Nova marcação" at bounding box center [56, 247] width 71 height 11
click at [73, 242] on div "Nova marcação" at bounding box center [56, 247] width 71 height 11
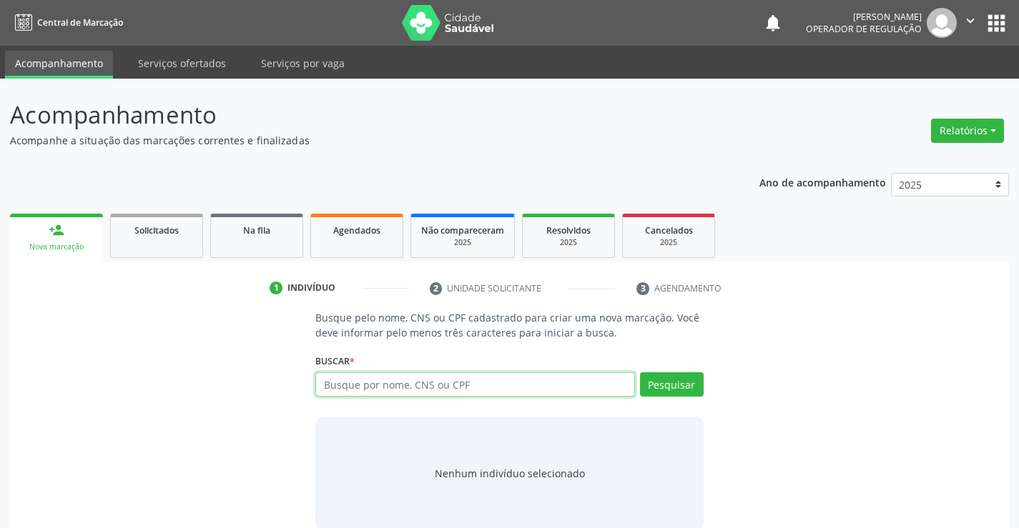
paste input "706 0028 0982 5444"
type input "706 0028 0982 5444"
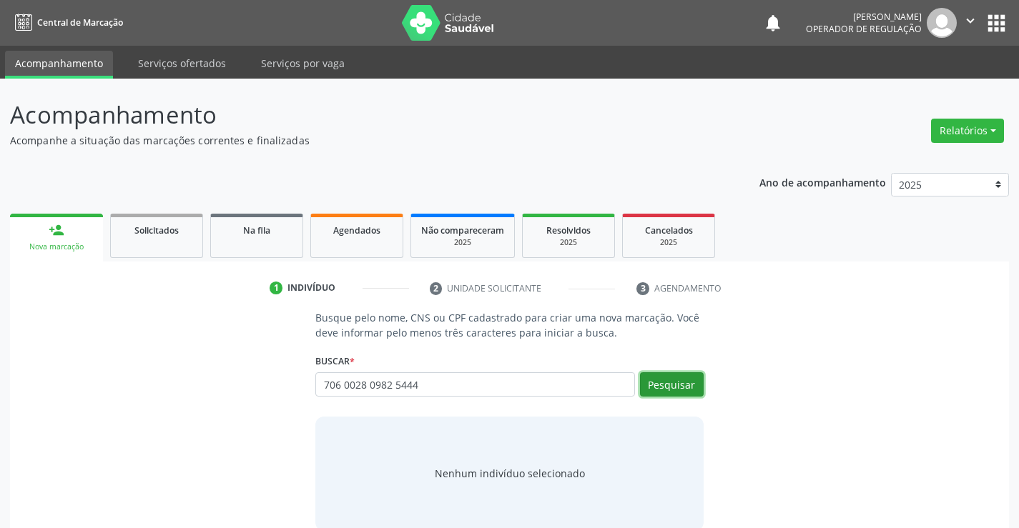
click at [673, 380] on button "Pesquisar" at bounding box center [672, 384] width 64 height 24
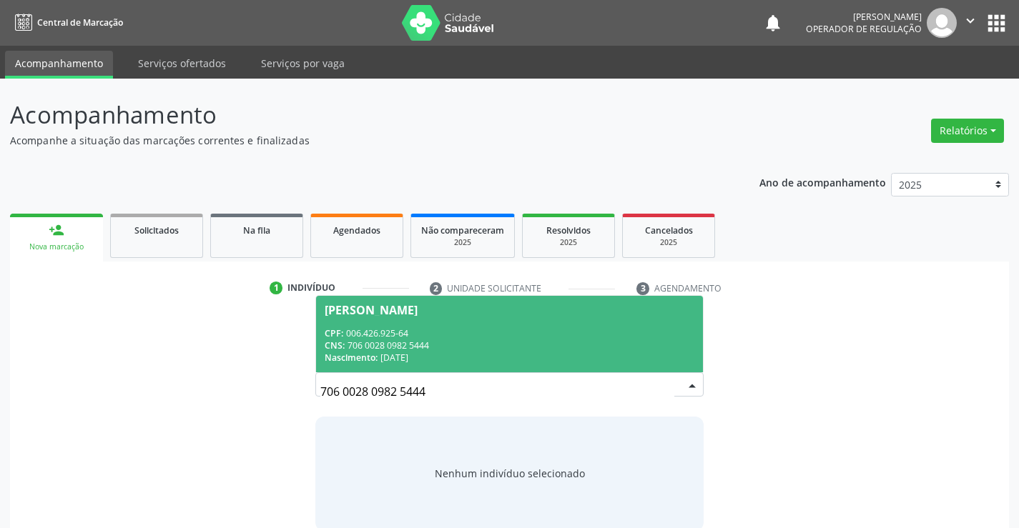
click at [381, 327] on div "CPF: 006.426.925-64" at bounding box center [509, 333] width 369 height 12
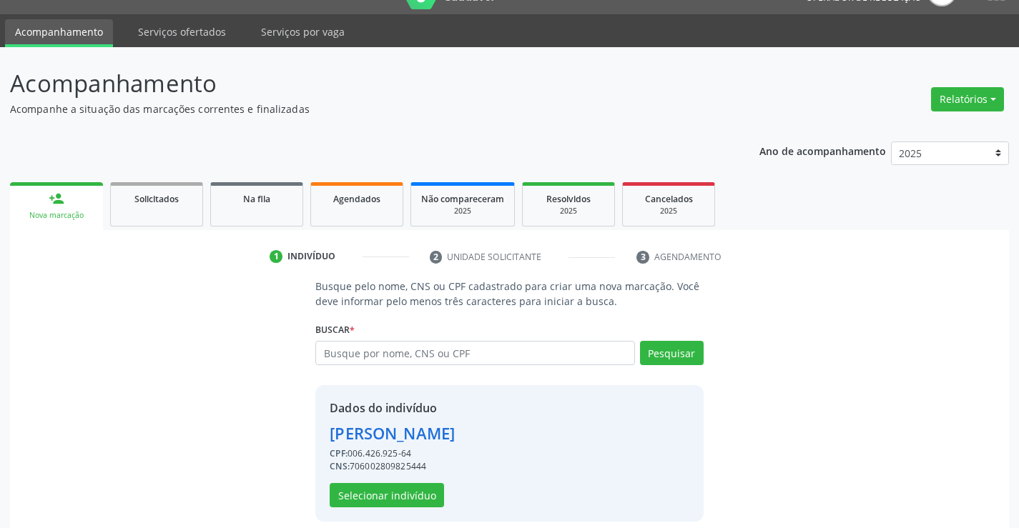
scroll to position [45, 0]
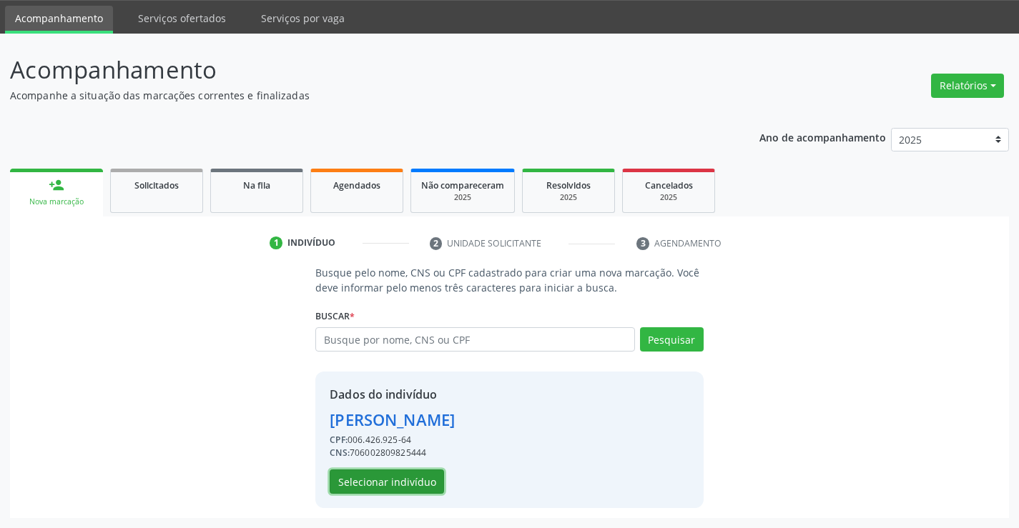
click at [373, 480] on button "Selecionar indivíduo" at bounding box center [387, 482] width 114 height 24
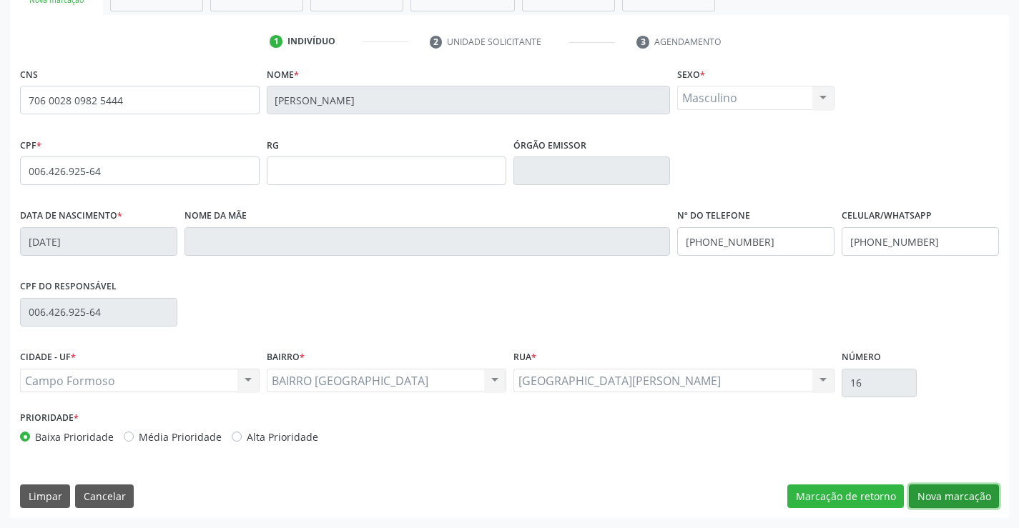
click at [921, 492] on button "Nova marcação" at bounding box center [954, 497] width 90 height 24
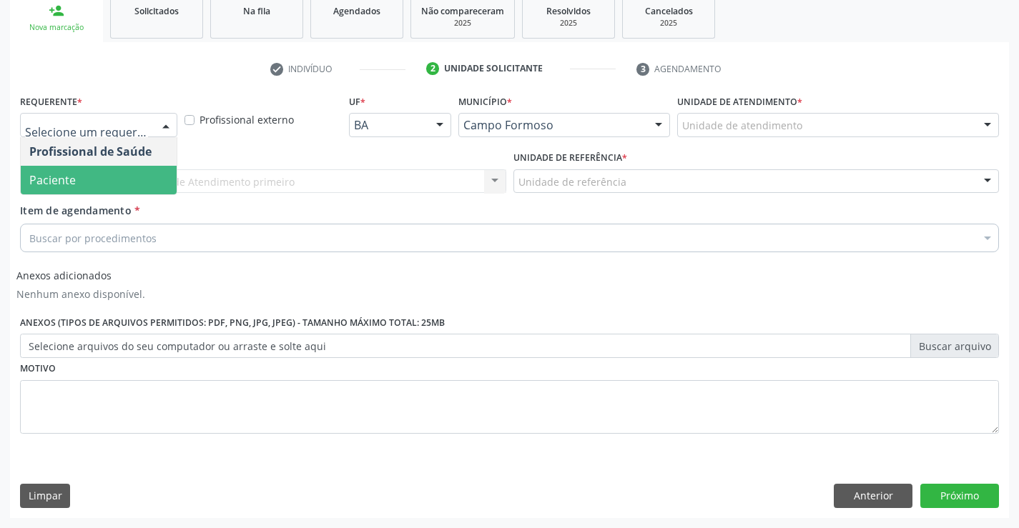
click at [58, 176] on span "Paciente" at bounding box center [52, 180] width 46 height 16
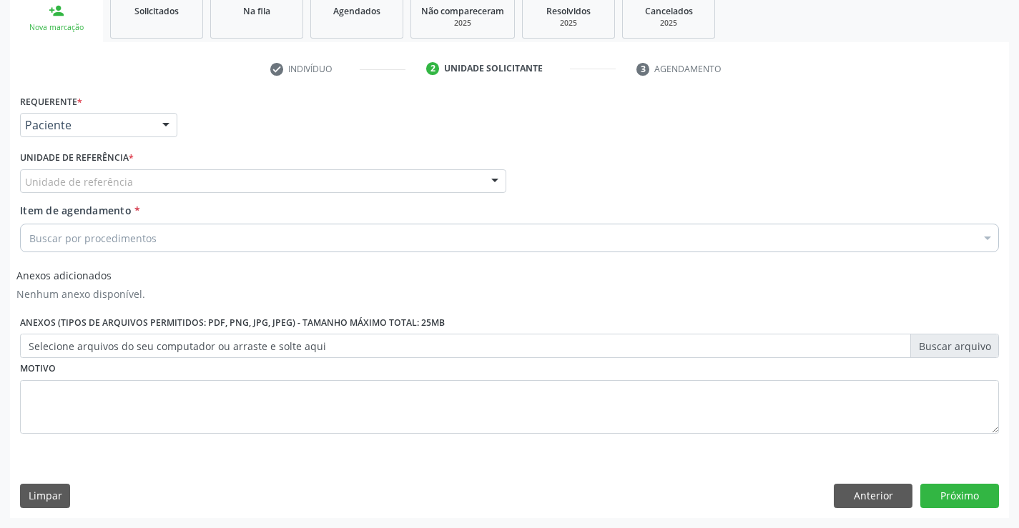
click at [220, 189] on div "Unidade de referência" at bounding box center [263, 181] width 486 height 24
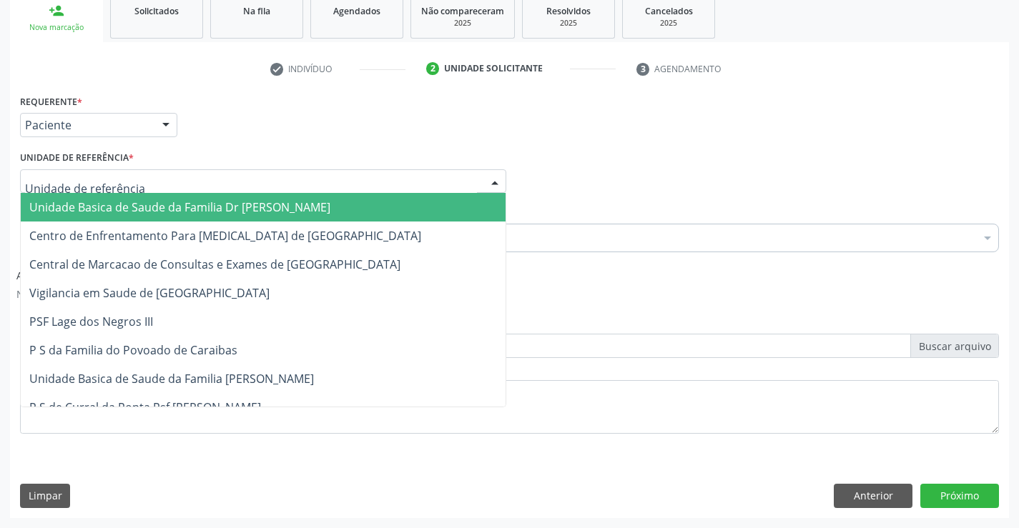
drag, startPoint x: 144, startPoint y: 204, endPoint x: 209, endPoint y: 214, distance: 65.9
click at [149, 204] on span "Unidade Basica de Saude da Familia Dr [PERSON_NAME]" at bounding box center [179, 207] width 301 height 16
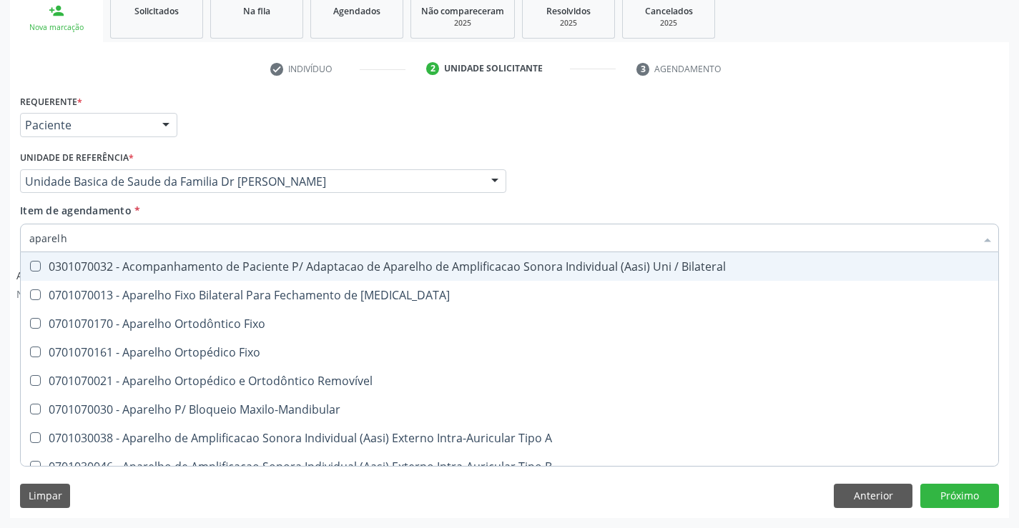
type input "aparelho"
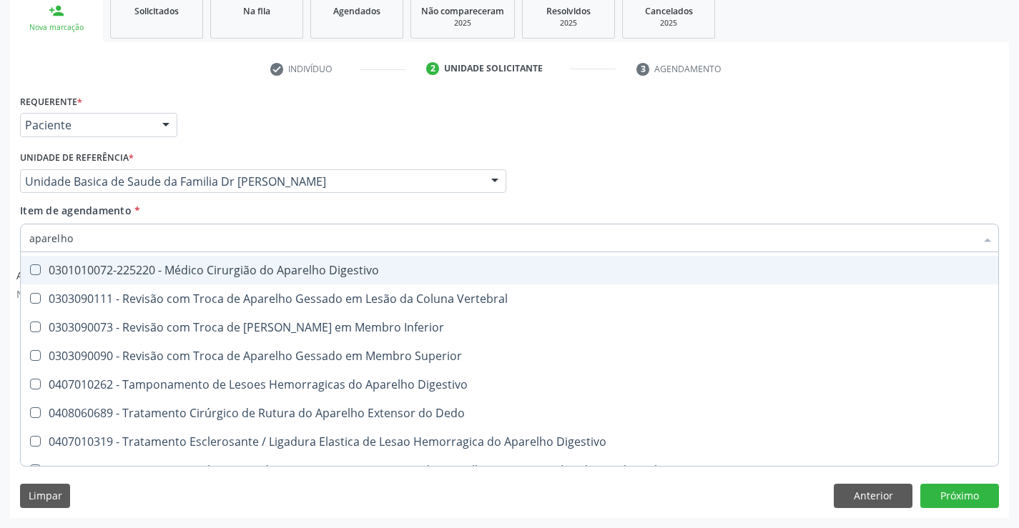
scroll to position [873, 0]
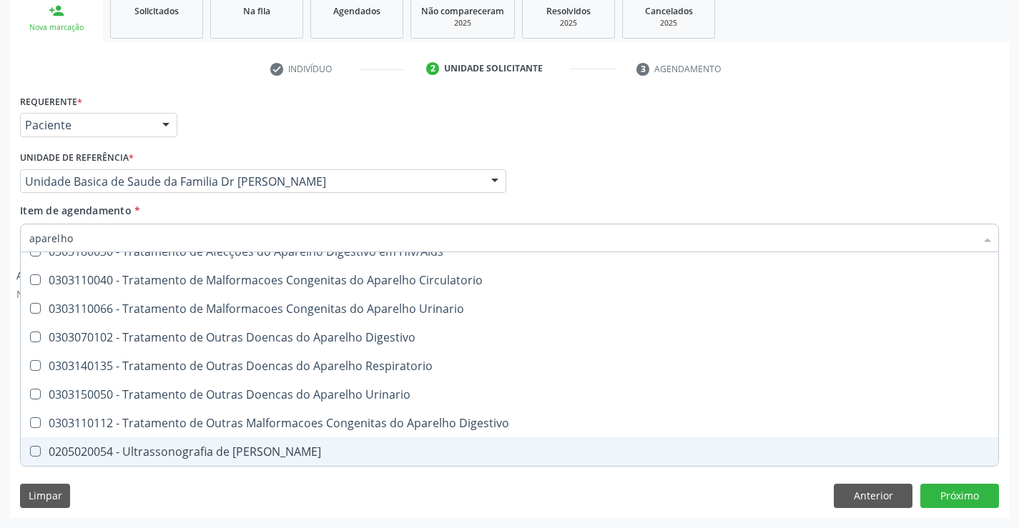
click at [225, 458] on div "0205020054 - Ultrassonografia de [PERSON_NAME]" at bounding box center [509, 451] width 960 height 11
checkbox Urinario "true"
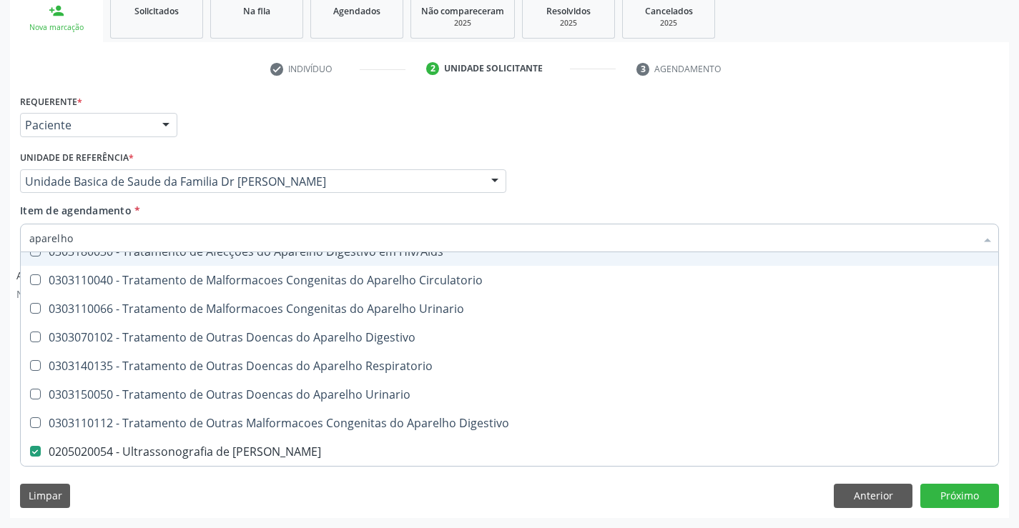
click at [443, 214] on div "Item de agendamento * aparelho Desfazer seleção 0301070032 - Acompanhamento de …" at bounding box center [509, 225] width 979 height 45
checkbox Diastema "true"
checkbox Urinario "false"
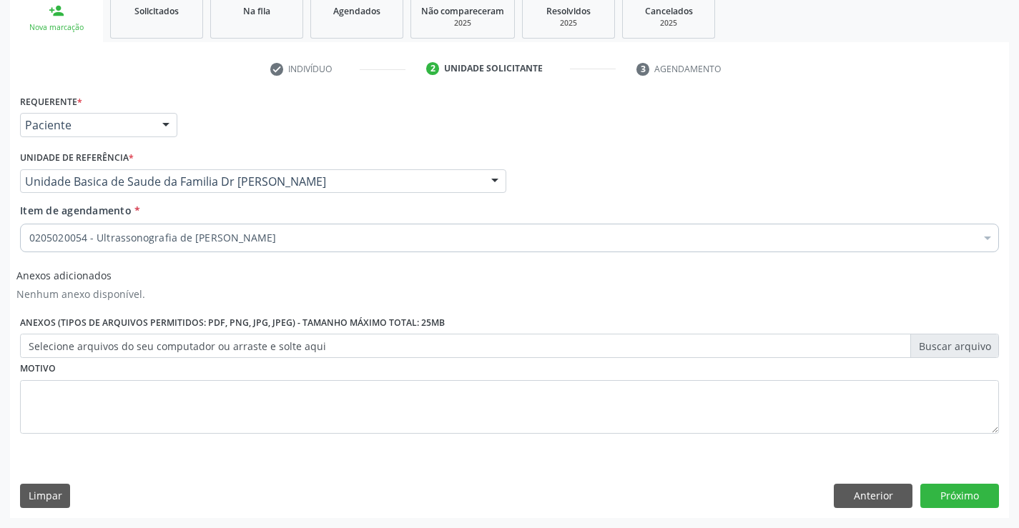
scroll to position [0, 0]
click at [954, 497] on button "Próximo" at bounding box center [959, 496] width 79 height 24
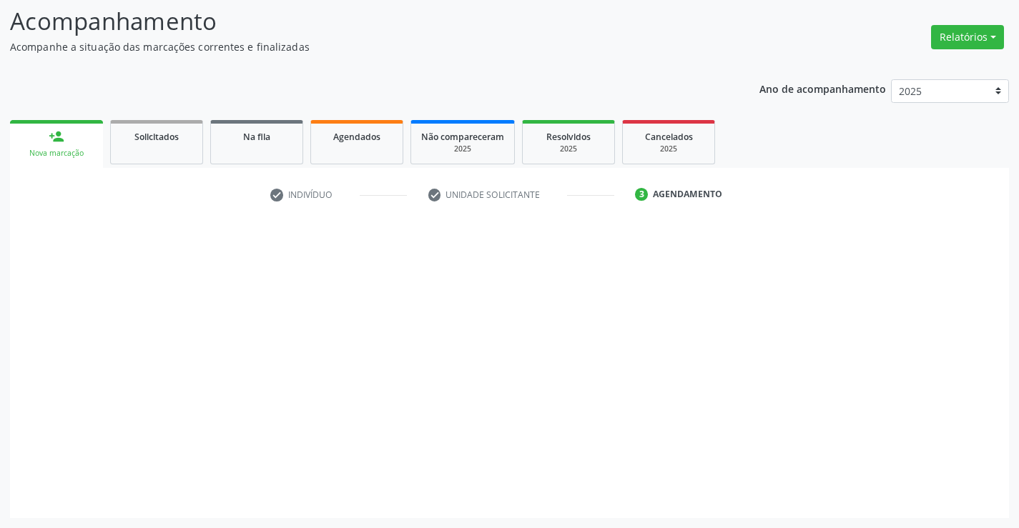
scroll to position [94, 0]
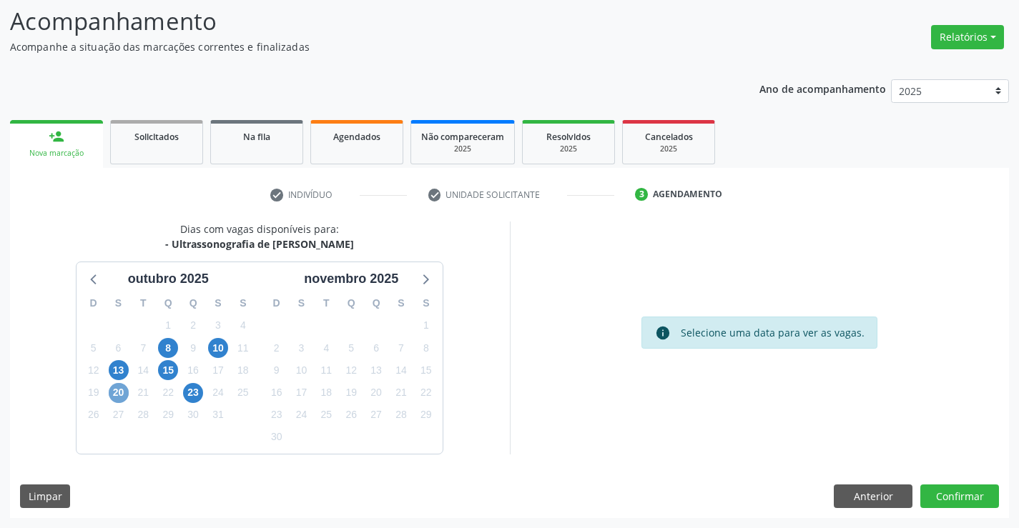
click at [123, 395] on span "20" at bounding box center [119, 393] width 20 height 20
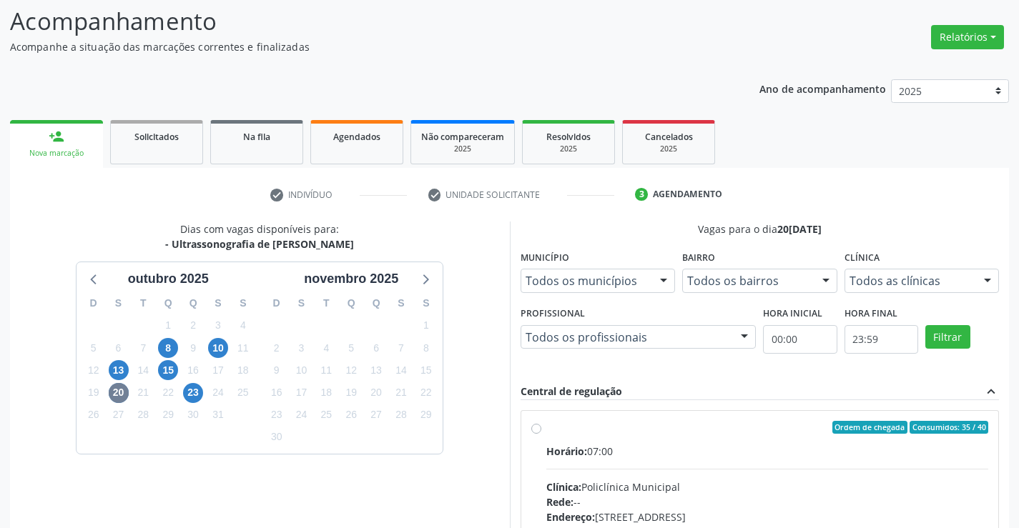
drag, startPoint x: 605, startPoint y: 455, endPoint x: 622, endPoint y: 443, distance: 21.0
click at [606, 451] on div "Horário: 07:00" at bounding box center [767, 451] width 443 height 15
click at [541, 434] on input "Ordem de chegada Consumidos: 35 / 40 Horário: 07:00 Clínica: Policlínica Munici…" at bounding box center [536, 427] width 10 height 13
radio input "true"
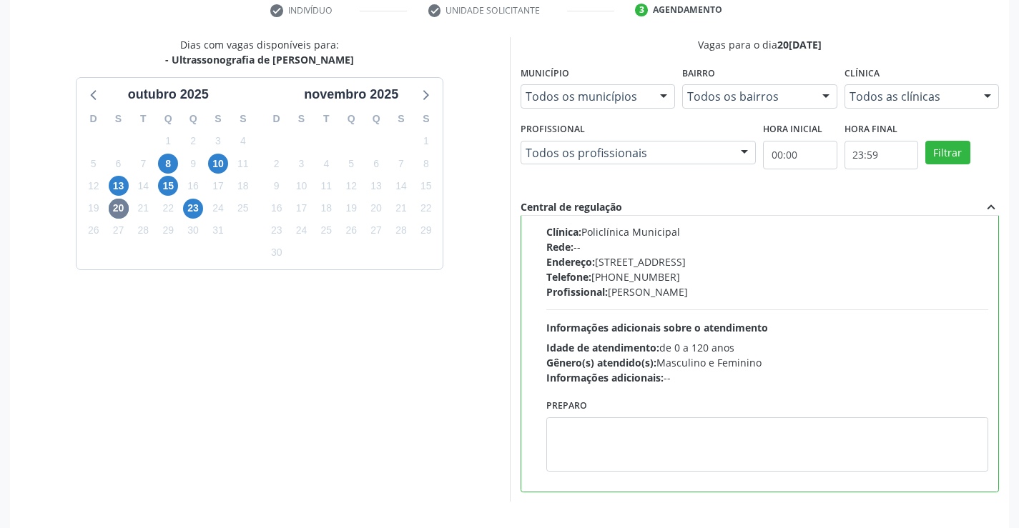
scroll to position [326, 0]
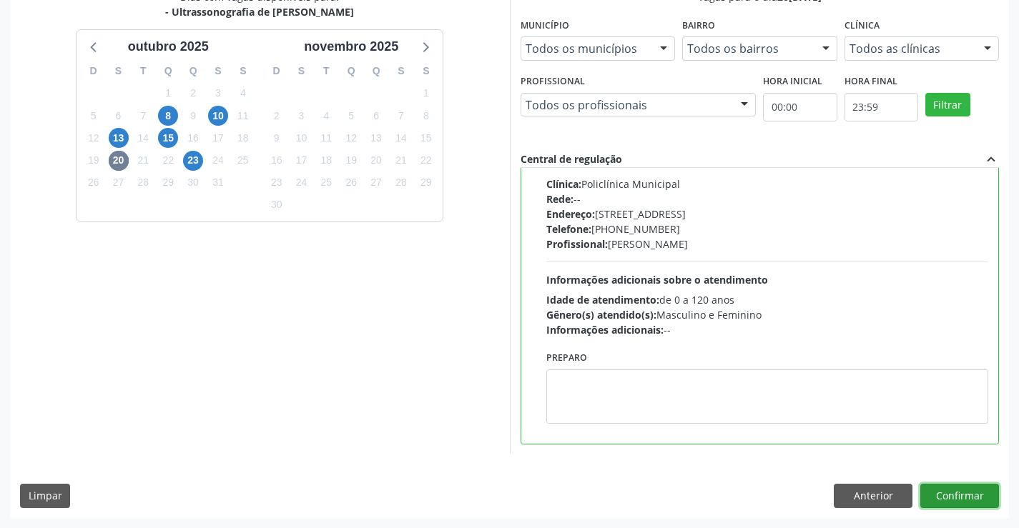
click at [971, 495] on button "Confirmar" at bounding box center [959, 496] width 79 height 24
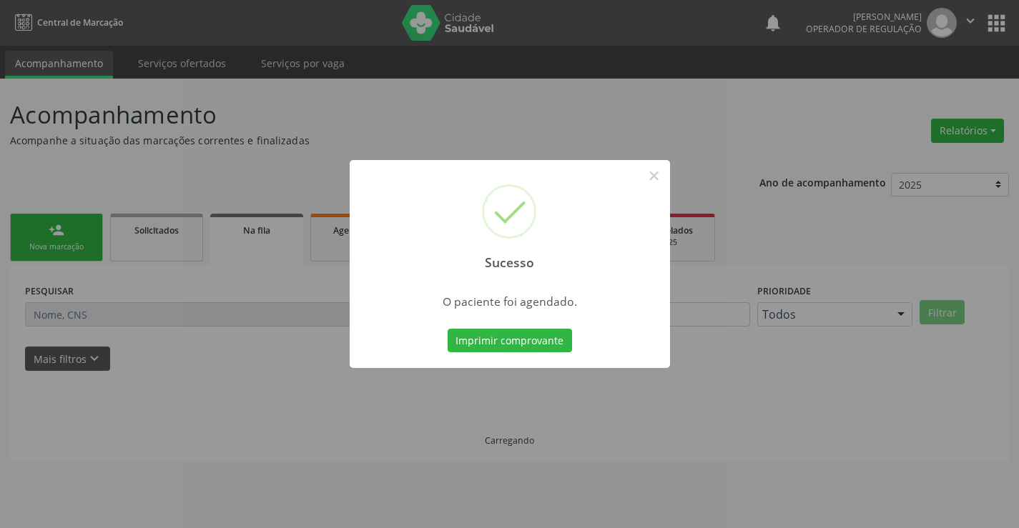
scroll to position [0, 0]
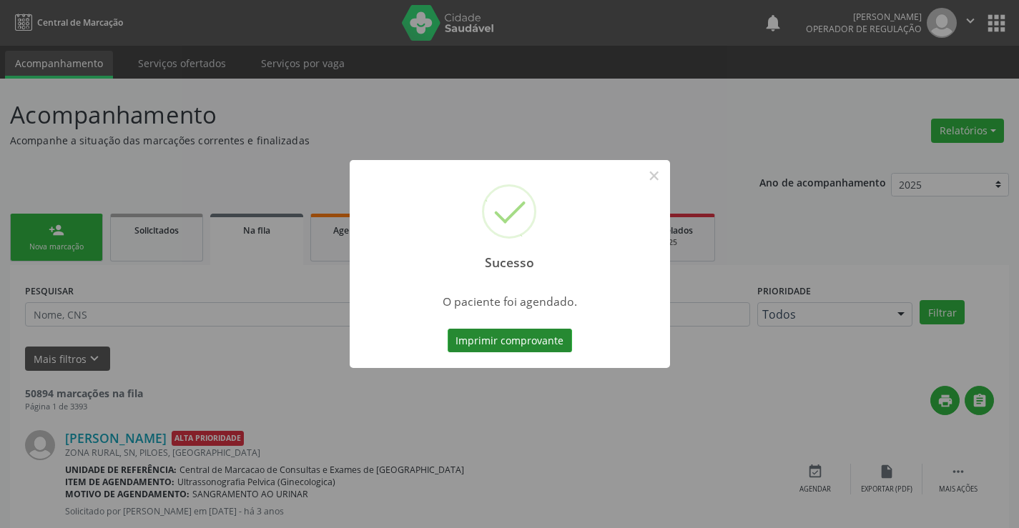
click at [533, 336] on button "Imprimir comprovante" at bounding box center [510, 341] width 124 height 24
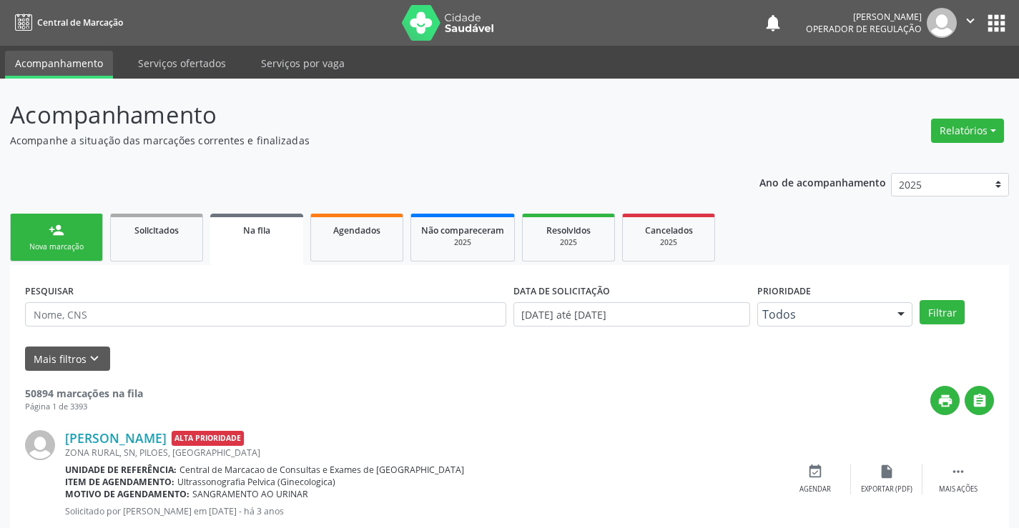
click at [63, 252] on div "Nova marcação" at bounding box center [56, 247] width 71 height 11
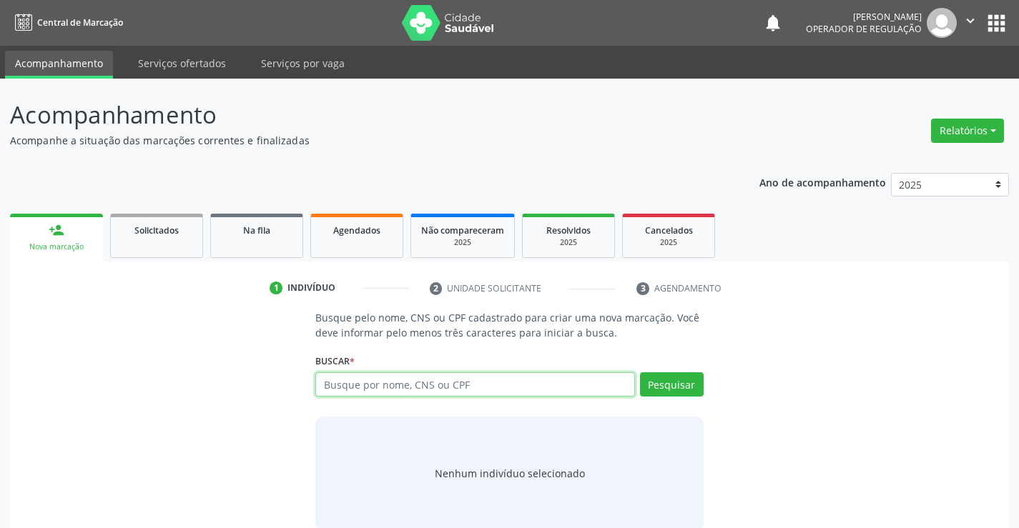
click at [357, 388] on input "text" at bounding box center [474, 384] width 319 height 24
type input "jeilane [PERSON_NAME]"
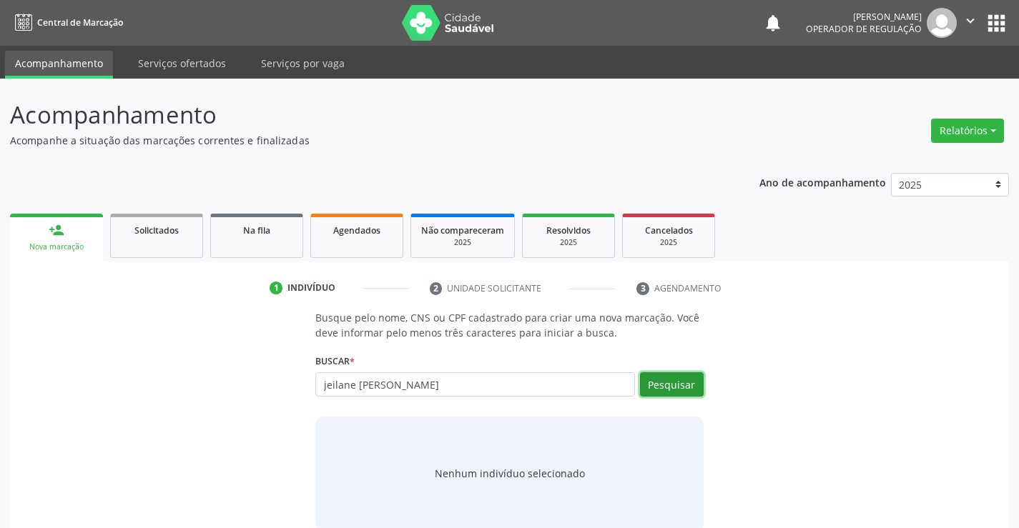
click at [669, 385] on button "Pesquisar" at bounding box center [672, 384] width 64 height 24
type input "jeilane [PERSON_NAME]"
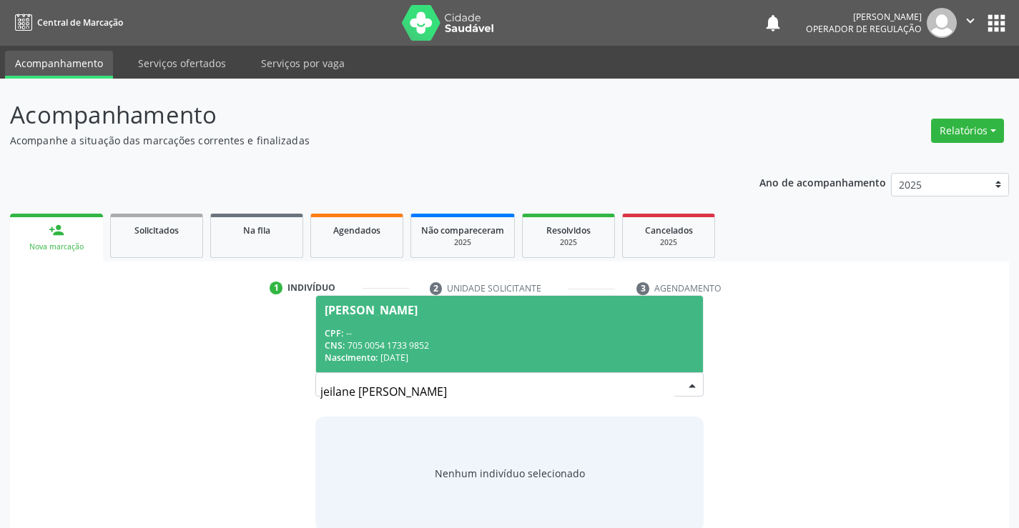
click at [345, 341] on span "CNS:" at bounding box center [335, 346] width 20 height 12
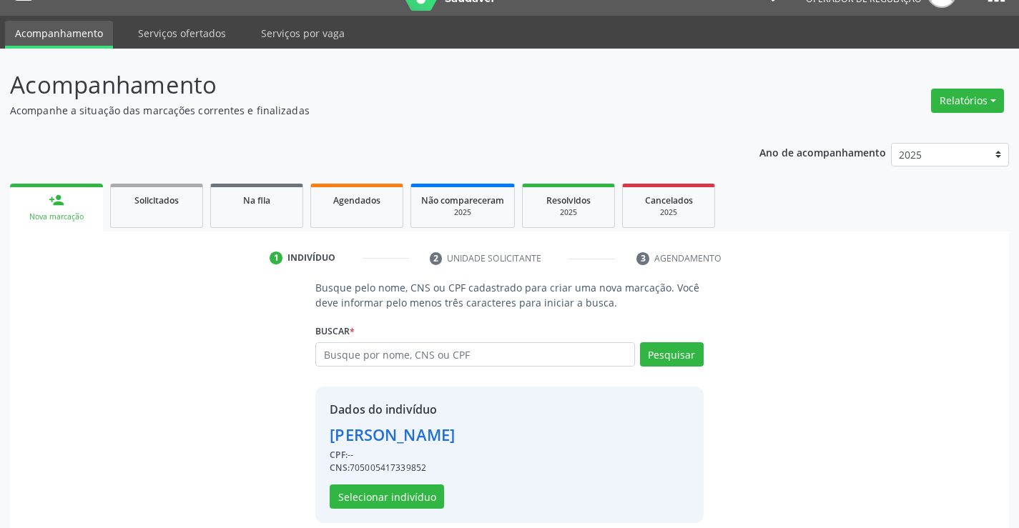
scroll to position [45, 0]
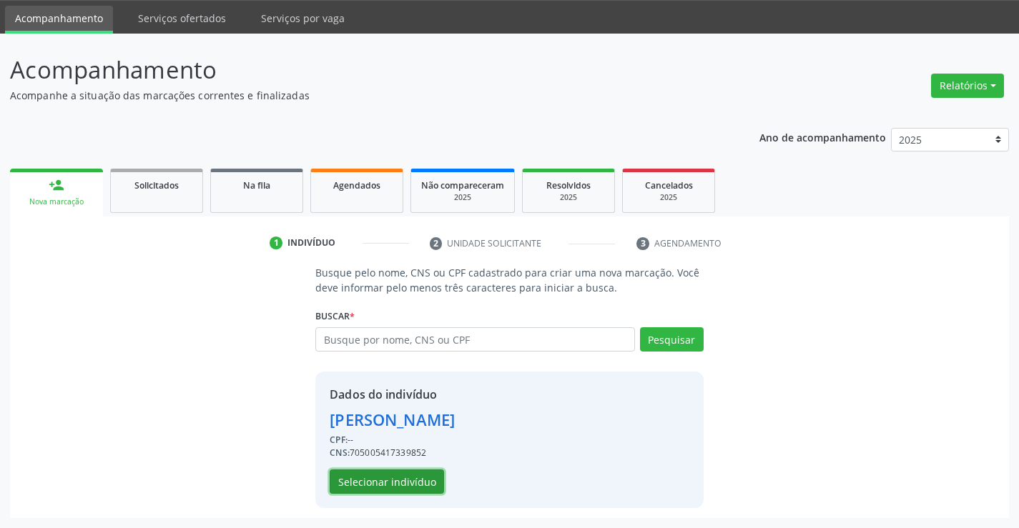
click at [390, 482] on button "Selecionar indivíduo" at bounding box center [387, 482] width 114 height 24
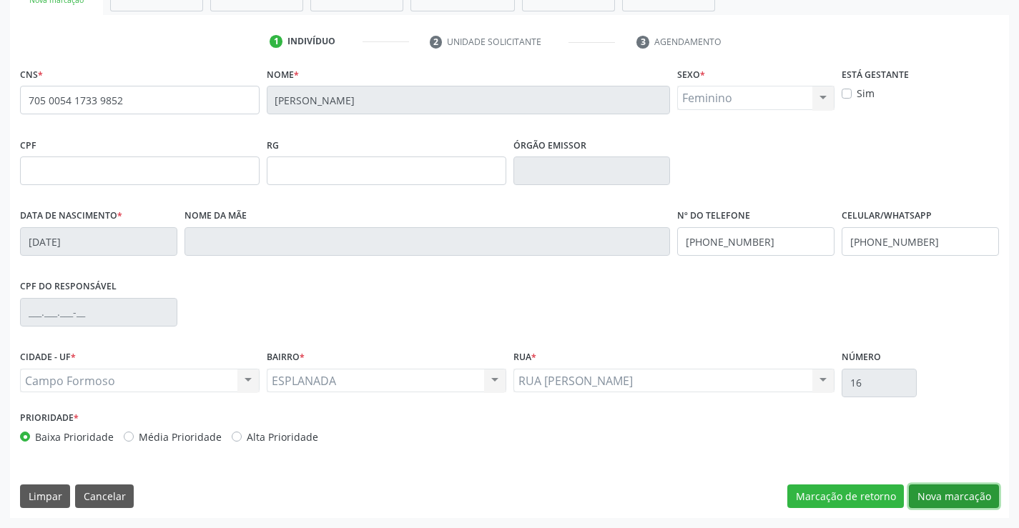
click at [930, 493] on button "Nova marcação" at bounding box center [954, 497] width 90 height 24
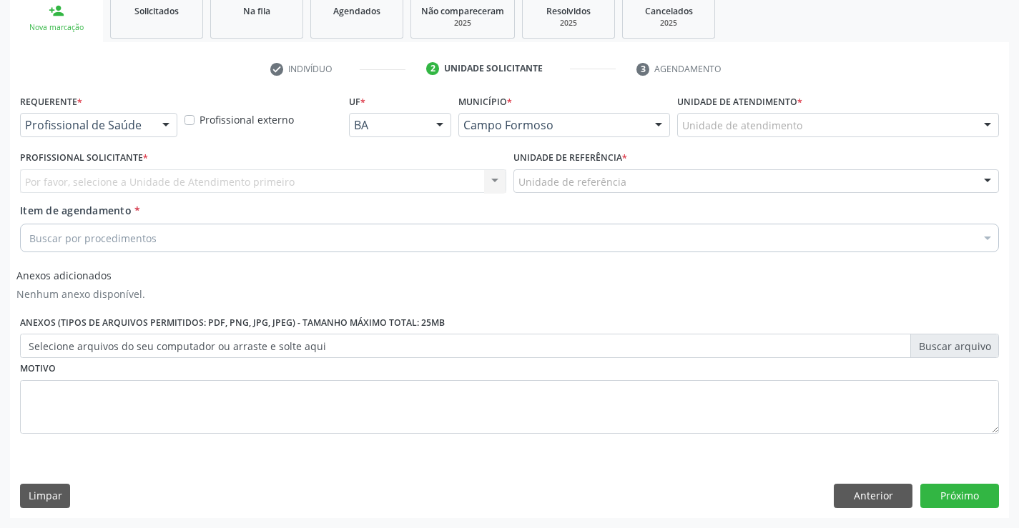
scroll to position [219, 0]
click at [164, 123] on div at bounding box center [165, 126] width 21 height 24
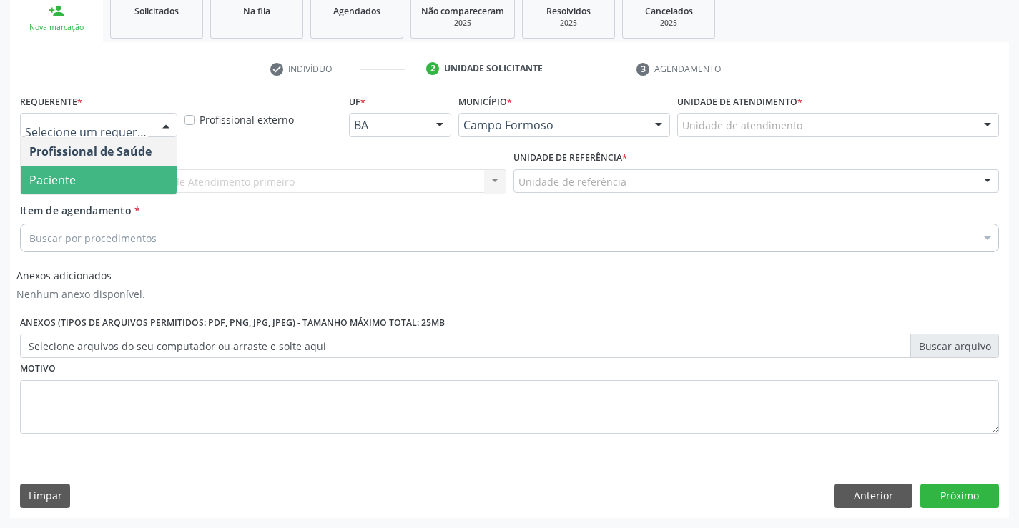
drag, startPoint x: 61, startPoint y: 177, endPoint x: 137, endPoint y: 186, distance: 75.6
click at [62, 177] on span "Paciente" at bounding box center [52, 180] width 46 height 16
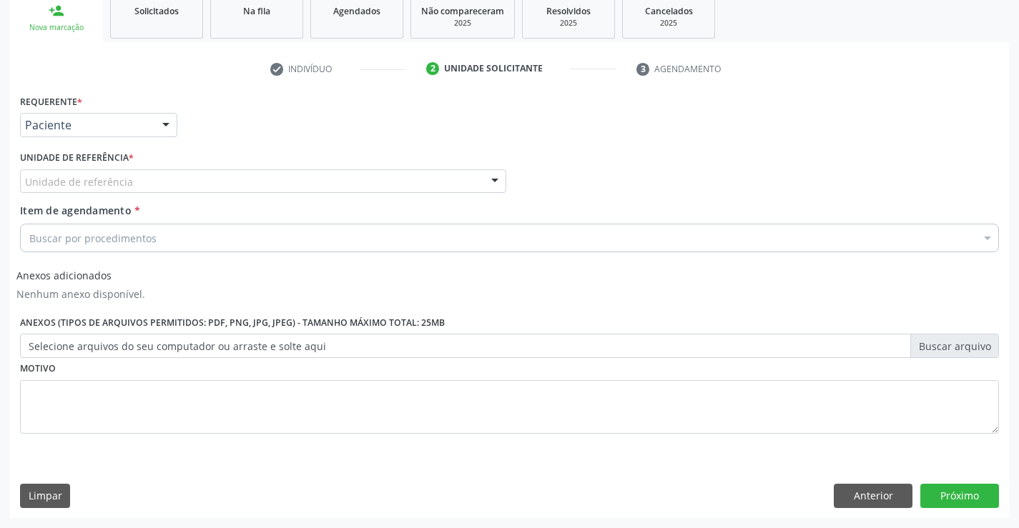
click at [229, 179] on div "Unidade de referência" at bounding box center [263, 181] width 486 height 24
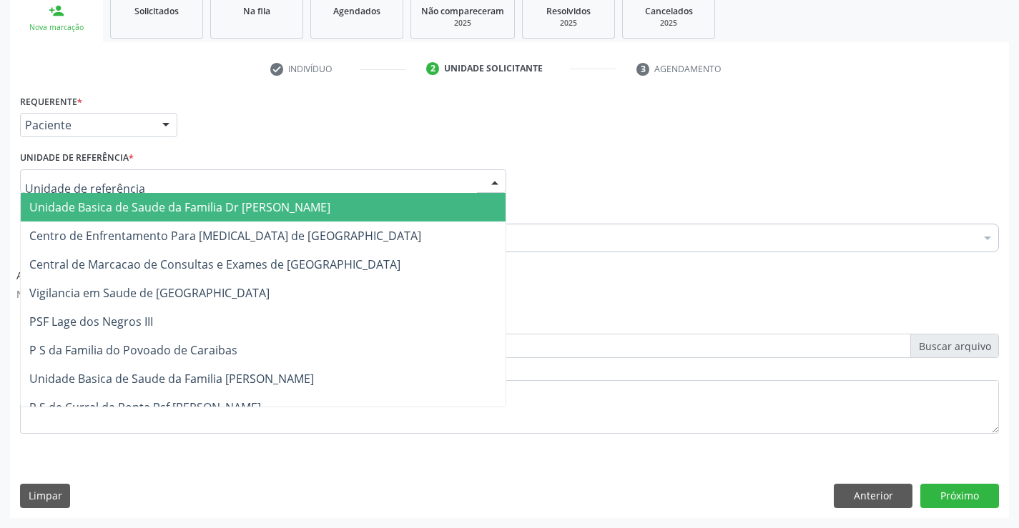
click at [122, 207] on span "Unidade Basica de Saude da Familia Dr [PERSON_NAME]" at bounding box center [179, 207] width 301 height 16
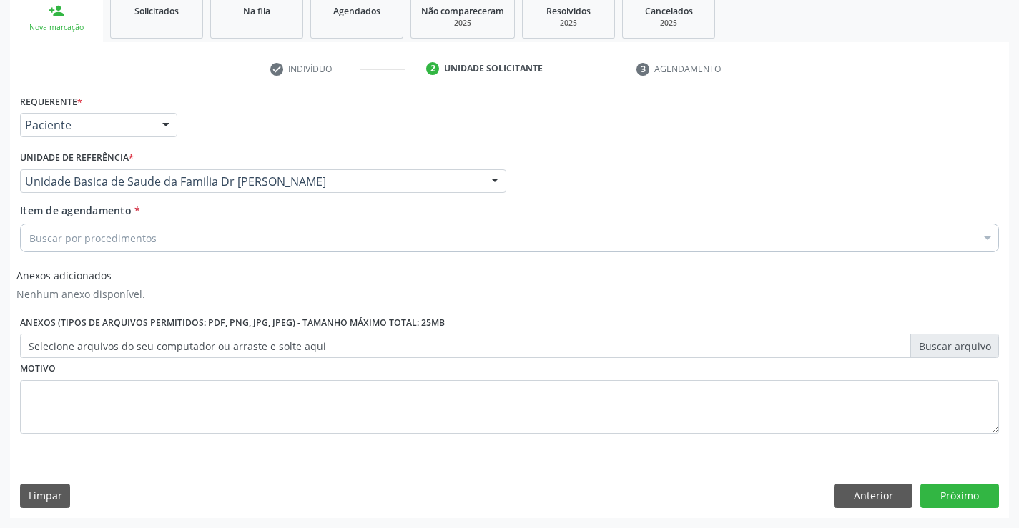
drag, startPoint x: 127, startPoint y: 235, endPoint x: 240, endPoint y: 248, distance: 113.7
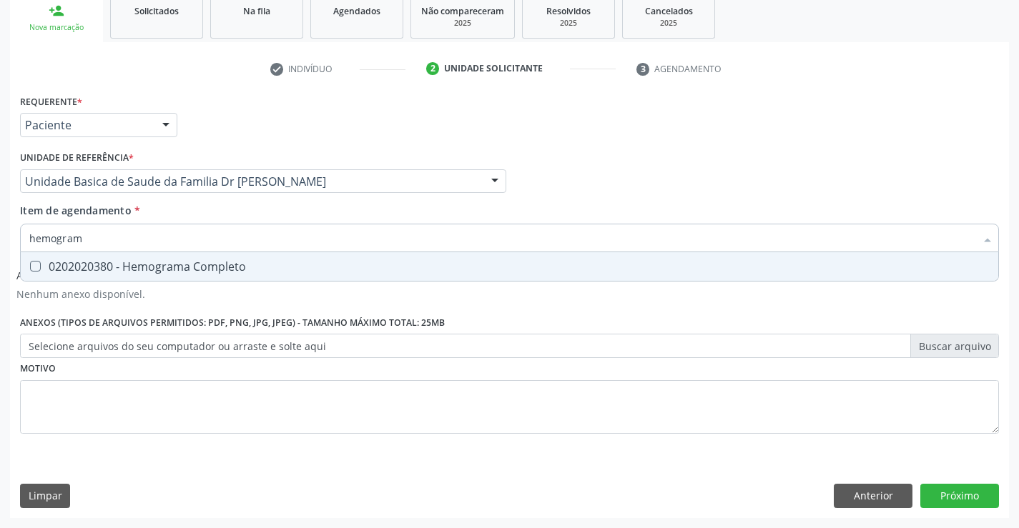
type input "hemograma"
drag, startPoint x: 191, startPoint y: 262, endPoint x: 311, endPoint y: 225, distance: 125.7
click at [196, 262] on div "0202020380 - Hemograma Completo" at bounding box center [509, 266] width 960 height 11
checkbox Completo "true"
click at [327, 209] on div "Item de agendamento * hemograma Desfazer seleção 0202020380 - Hemograma Complet…" at bounding box center [509, 225] width 979 height 45
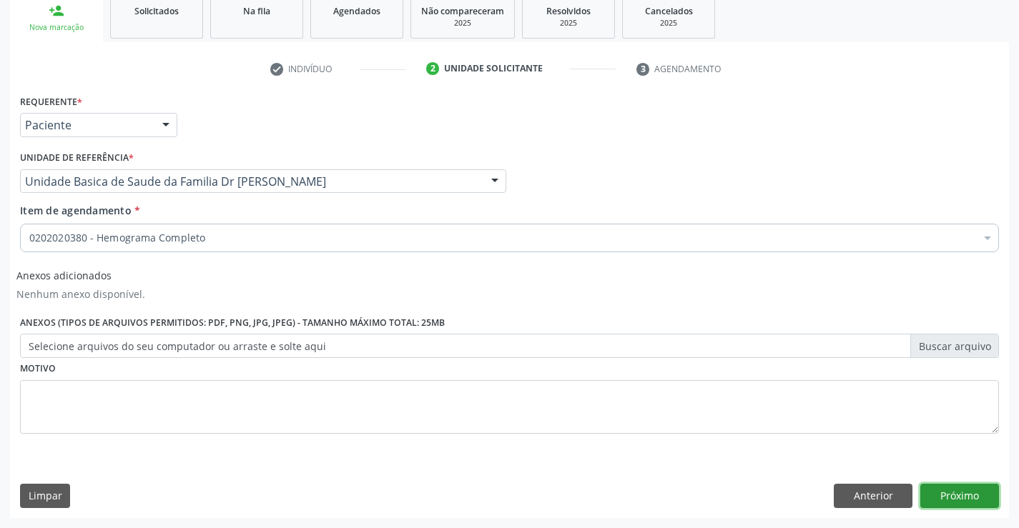
click at [947, 501] on button "Próximo" at bounding box center [959, 496] width 79 height 24
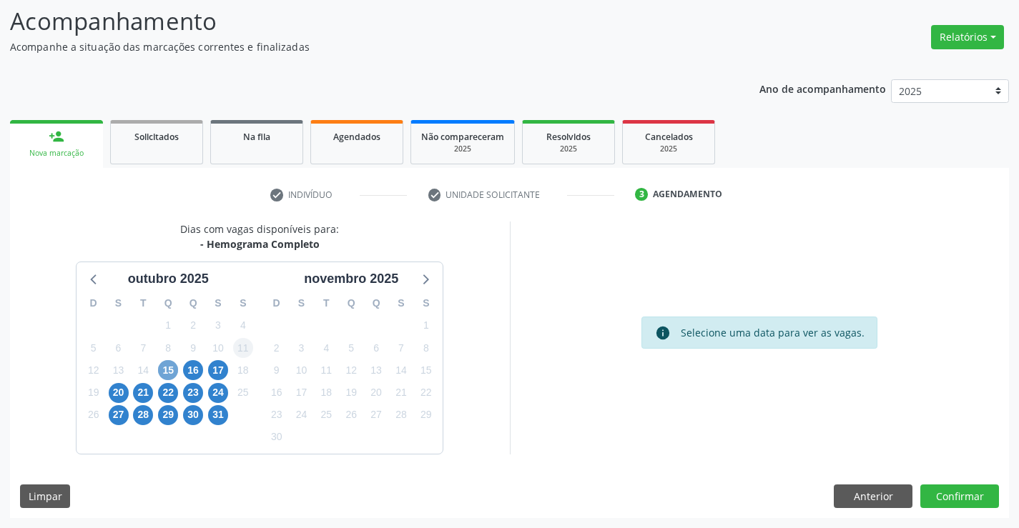
drag, startPoint x: 169, startPoint y: 369, endPoint x: 243, endPoint y: 355, distance: 74.9
click at [172, 368] on span "15" at bounding box center [168, 370] width 20 height 20
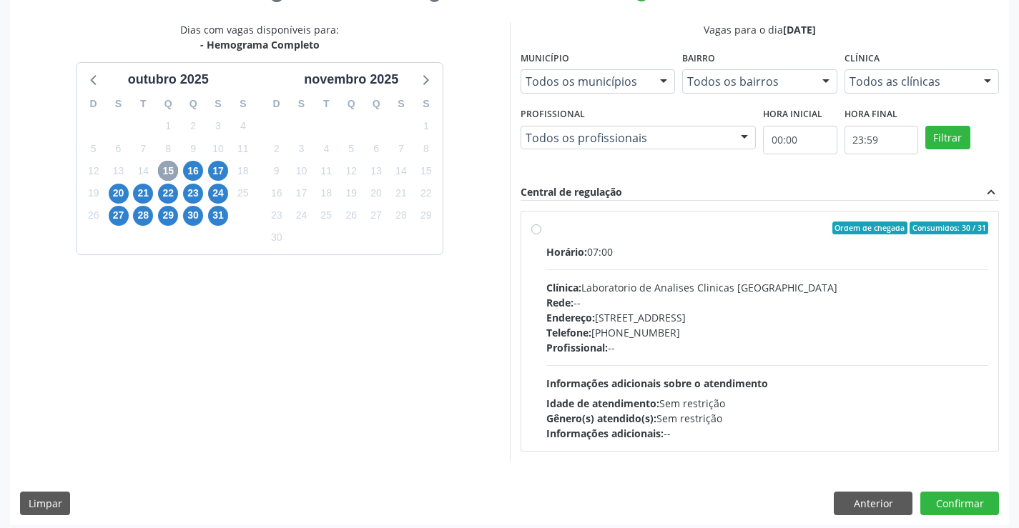
scroll to position [300, 0]
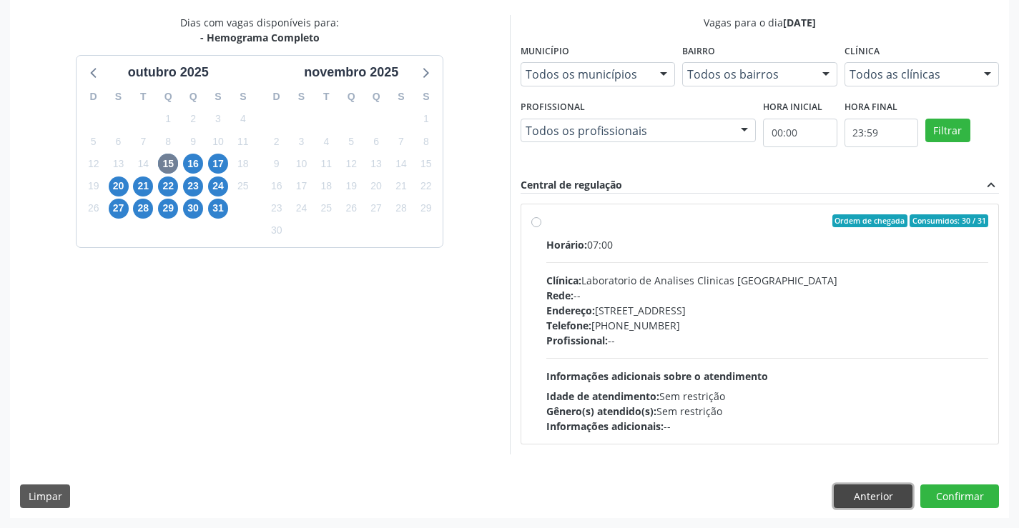
click at [878, 498] on button "Anterior" at bounding box center [873, 497] width 79 height 24
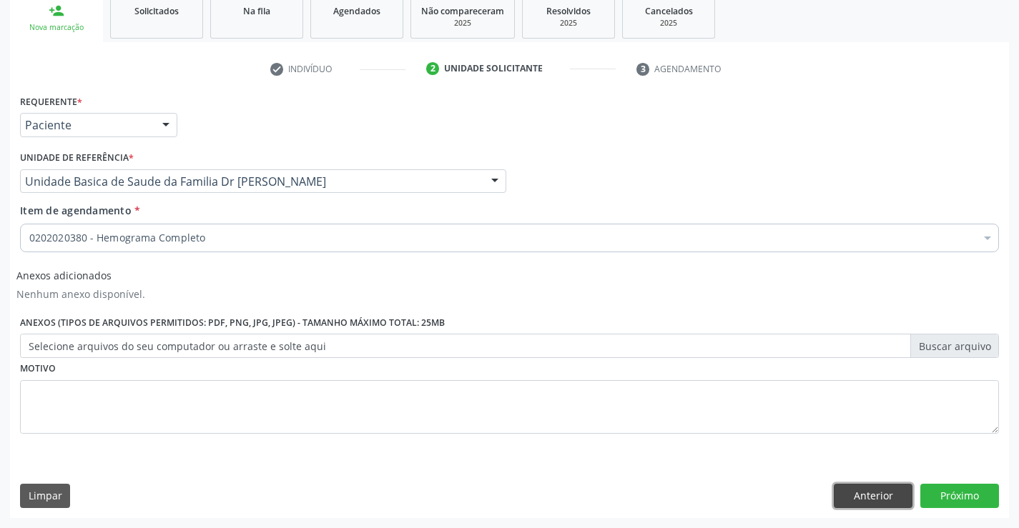
drag, startPoint x: 878, startPoint y: 498, endPoint x: 889, endPoint y: 460, distance: 38.9
click at [882, 494] on button "Anterior" at bounding box center [873, 496] width 79 height 24
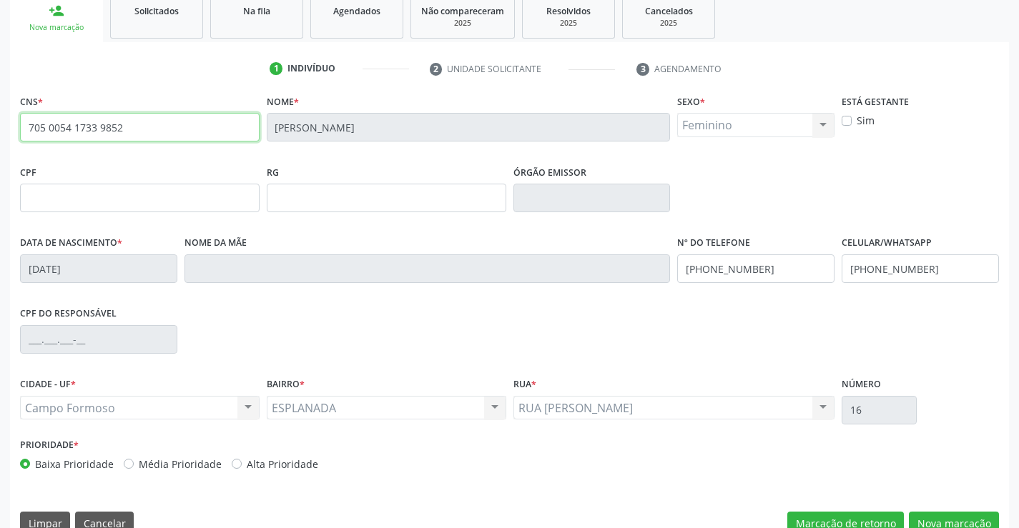
click at [207, 137] on input "705 0054 1733 9852" at bounding box center [140, 127] width 240 height 29
click at [189, 117] on input "705 0054 1733 9852" at bounding box center [140, 127] width 240 height 29
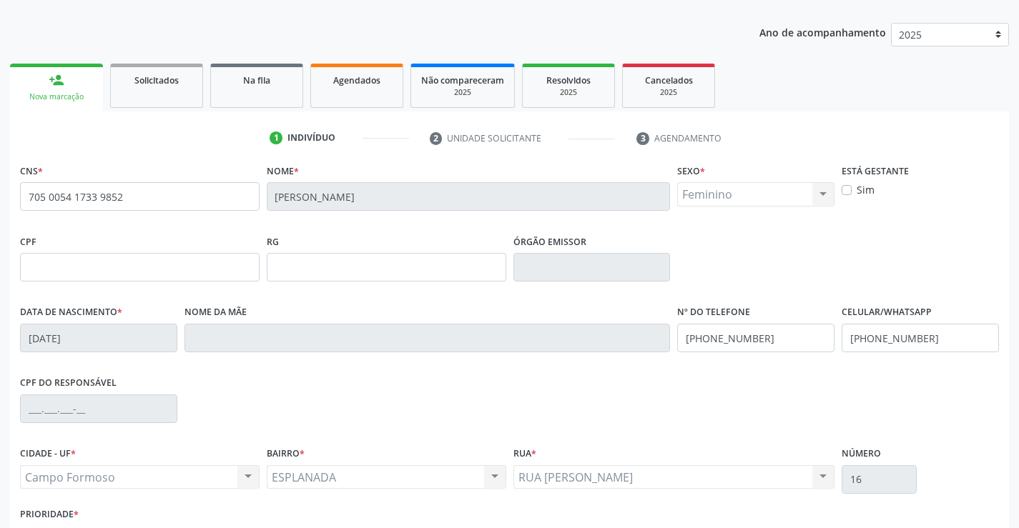
scroll to position [0, 0]
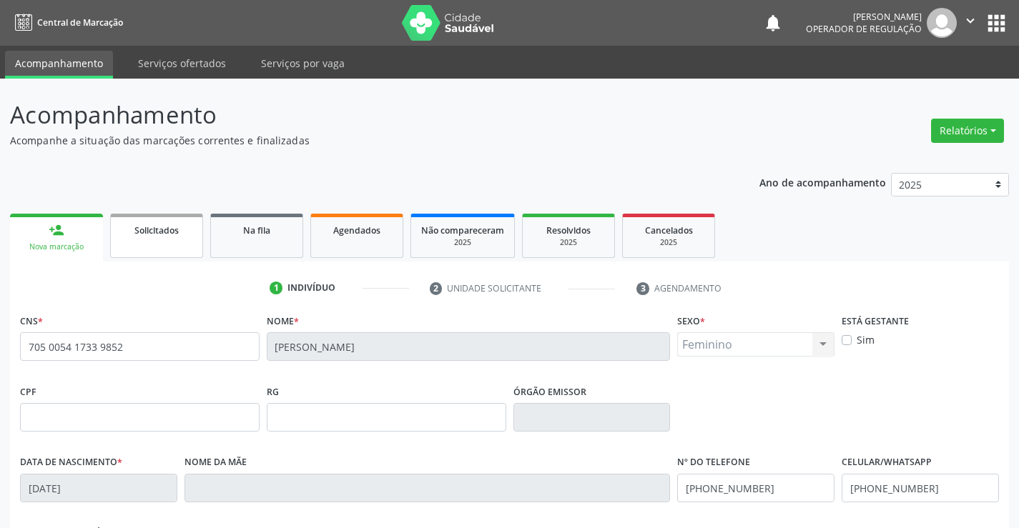
click at [139, 242] on link "Solicitados" at bounding box center [156, 236] width 93 height 44
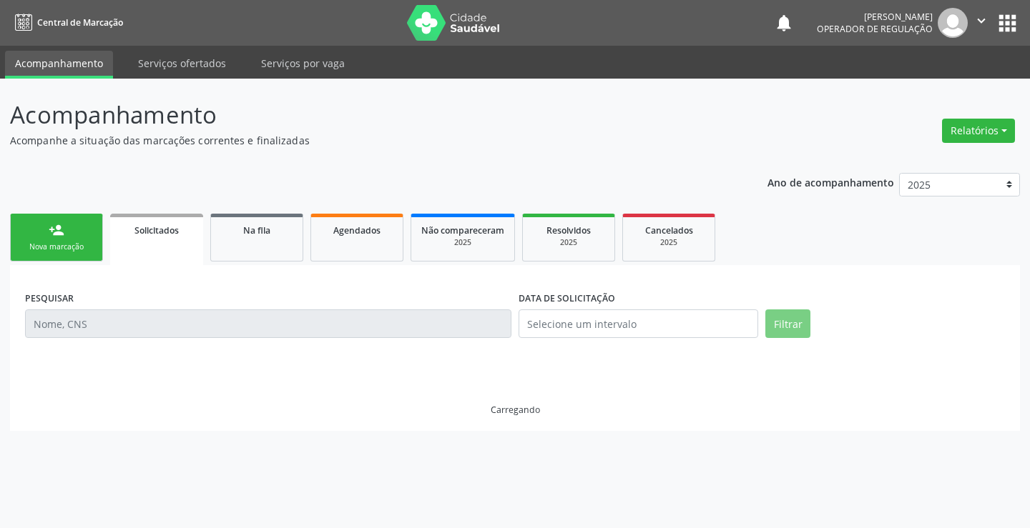
click at [58, 246] on div "Nova marcação" at bounding box center [56, 247] width 71 height 11
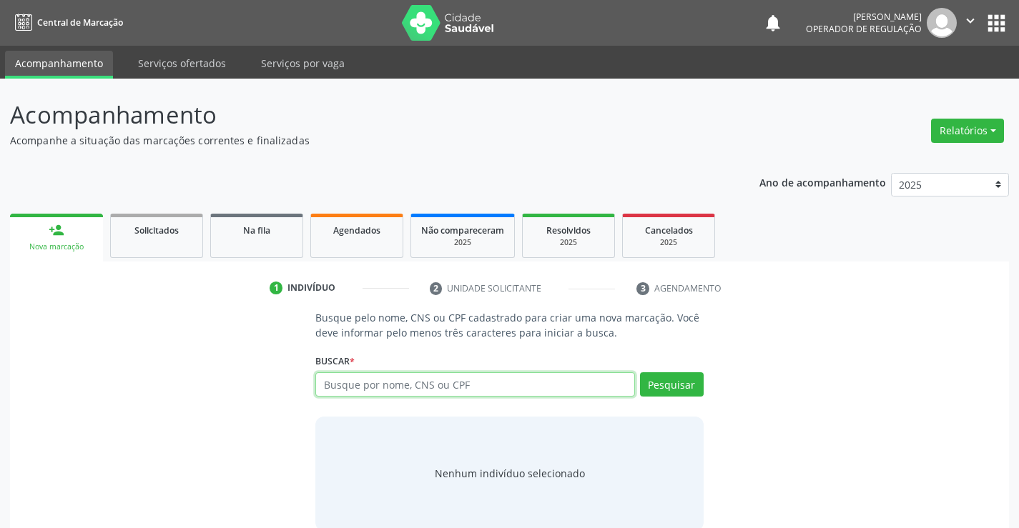
click at [362, 385] on input "text" at bounding box center [474, 384] width 319 height 24
drag, startPoint x: 345, startPoint y: 387, endPoint x: 599, endPoint y: 290, distance: 272.7
click at [346, 387] on input "text" at bounding box center [474, 384] width 319 height 24
click at [340, 389] on input "text" at bounding box center [474, 384] width 319 height 24
click at [385, 382] on input "text" at bounding box center [474, 384] width 319 height 24
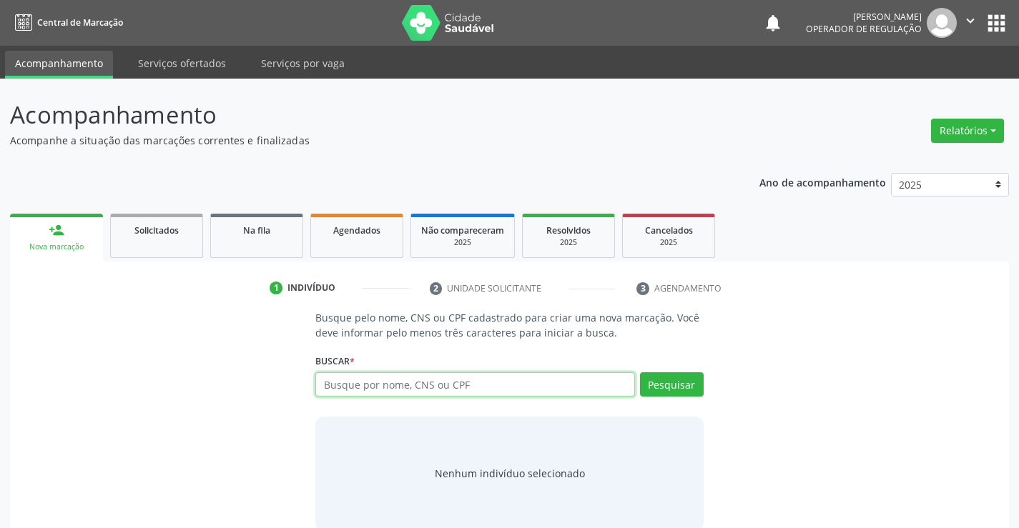
click at [355, 380] on input "text" at bounding box center [474, 384] width 319 height 24
click at [362, 385] on input "text" at bounding box center [474, 384] width 319 height 24
type input "707803682650517"
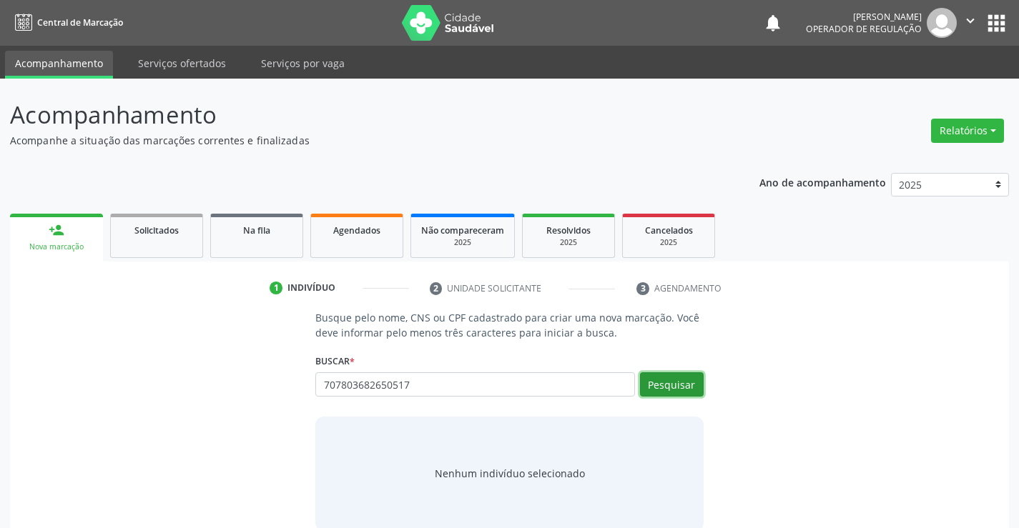
click at [670, 387] on button "Pesquisar" at bounding box center [672, 384] width 64 height 24
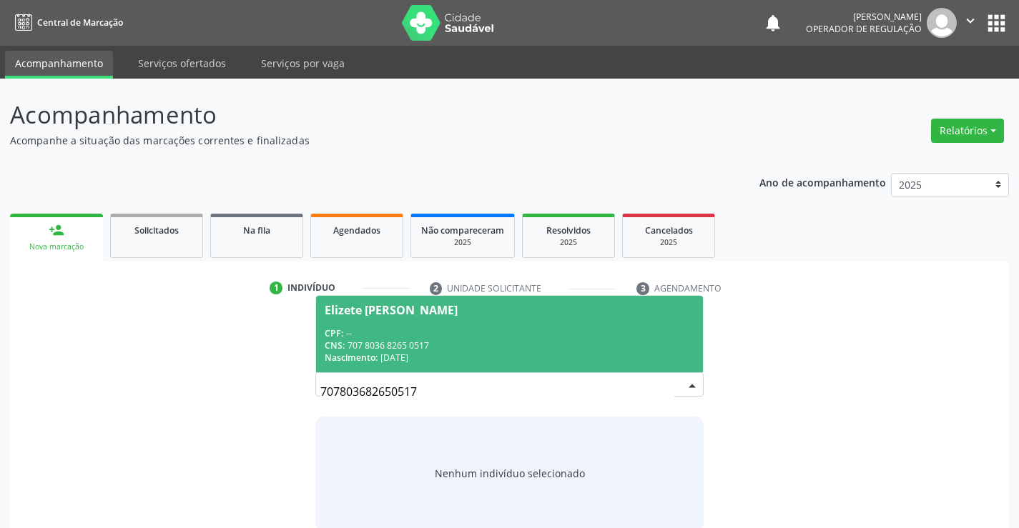
click at [385, 322] on span "Elizete [PERSON_NAME] CPF: -- CNS: 707 8036 8265 0517 Nascimento: [DATE]" at bounding box center [509, 334] width 386 height 76
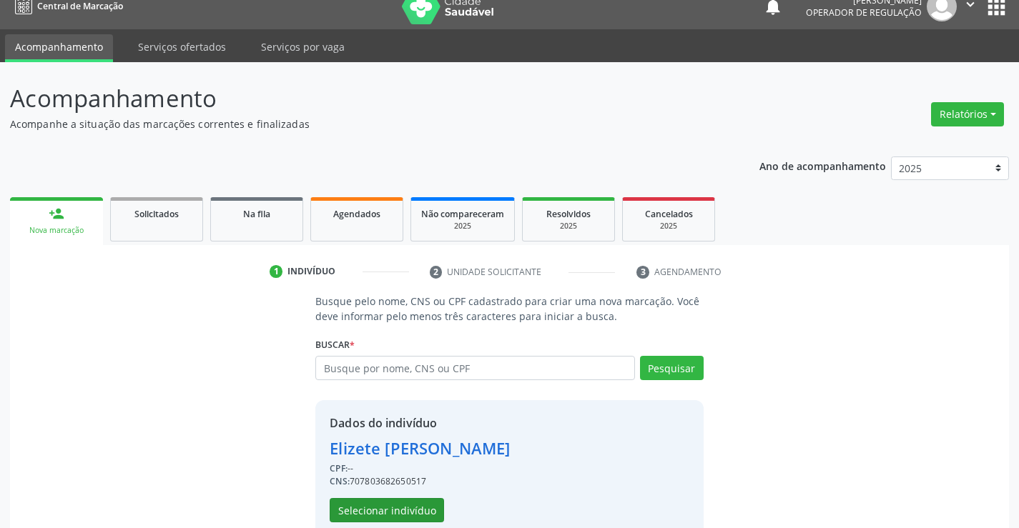
scroll to position [45, 0]
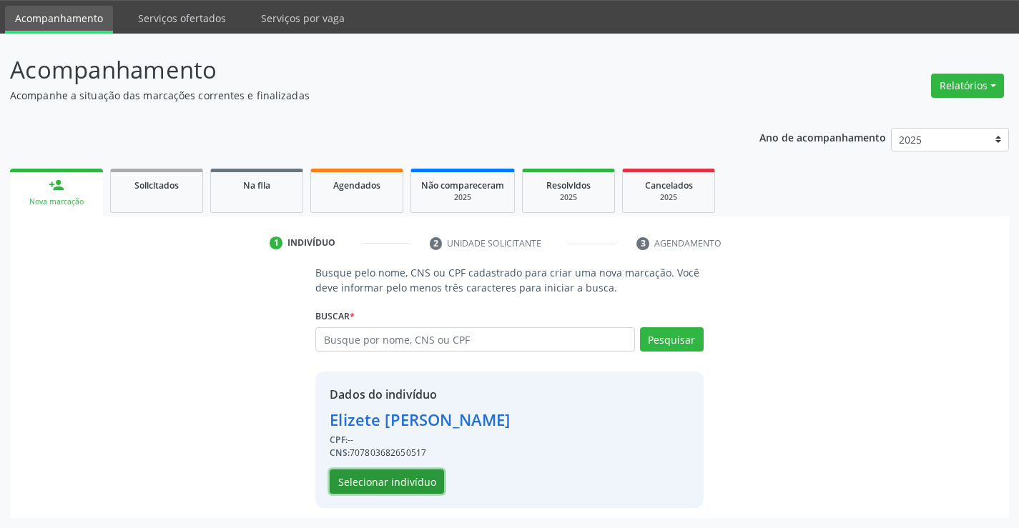
click at [377, 475] on button "Selecionar indivíduo" at bounding box center [387, 482] width 114 height 24
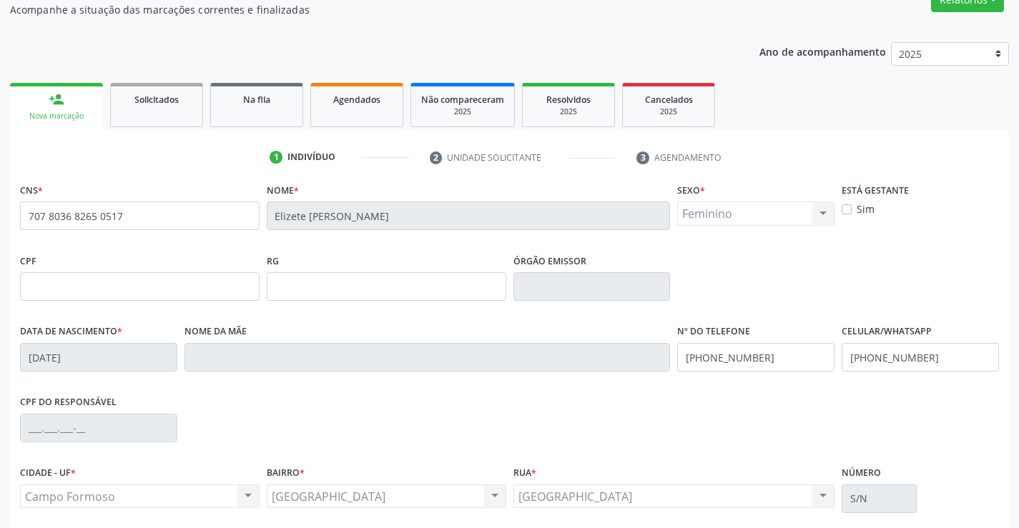
scroll to position [247, 0]
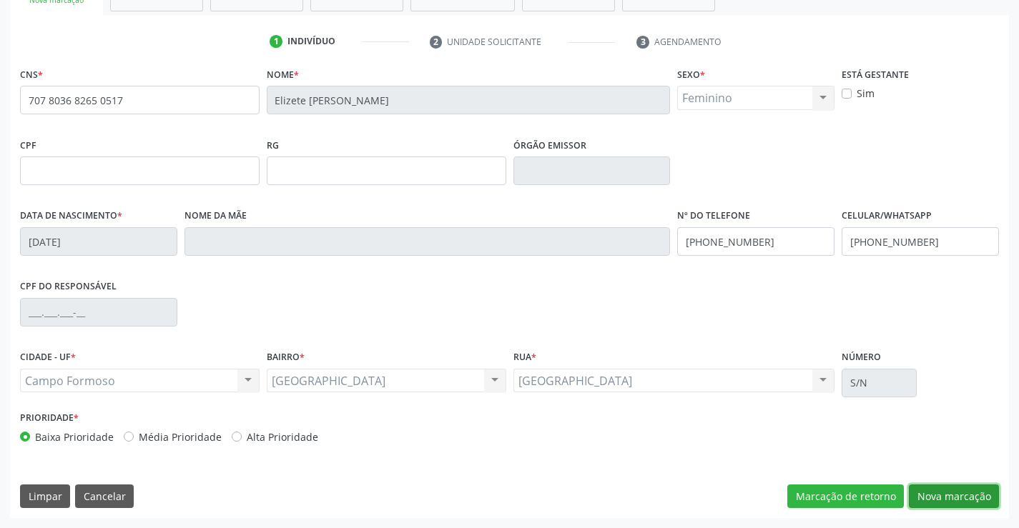
click at [948, 490] on button "Nova marcação" at bounding box center [954, 497] width 90 height 24
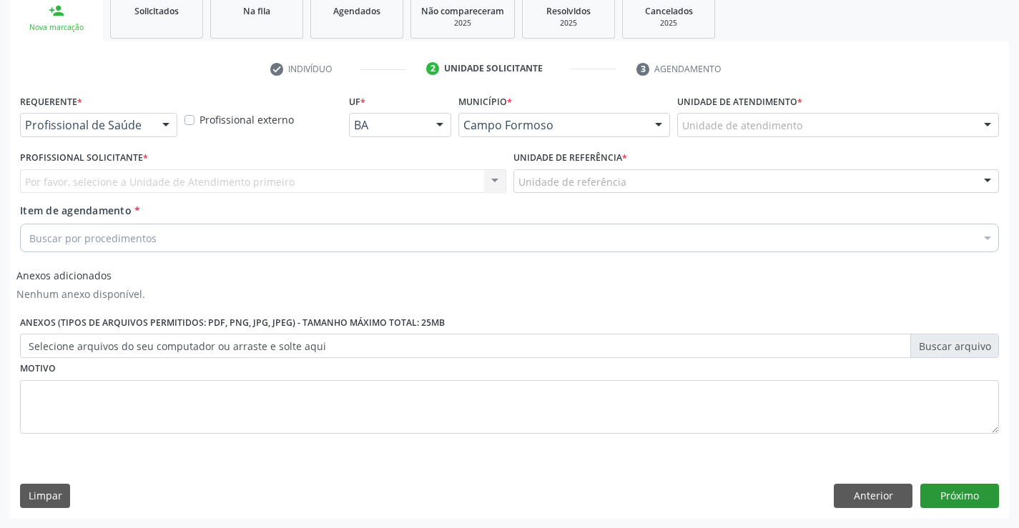
scroll to position [219, 0]
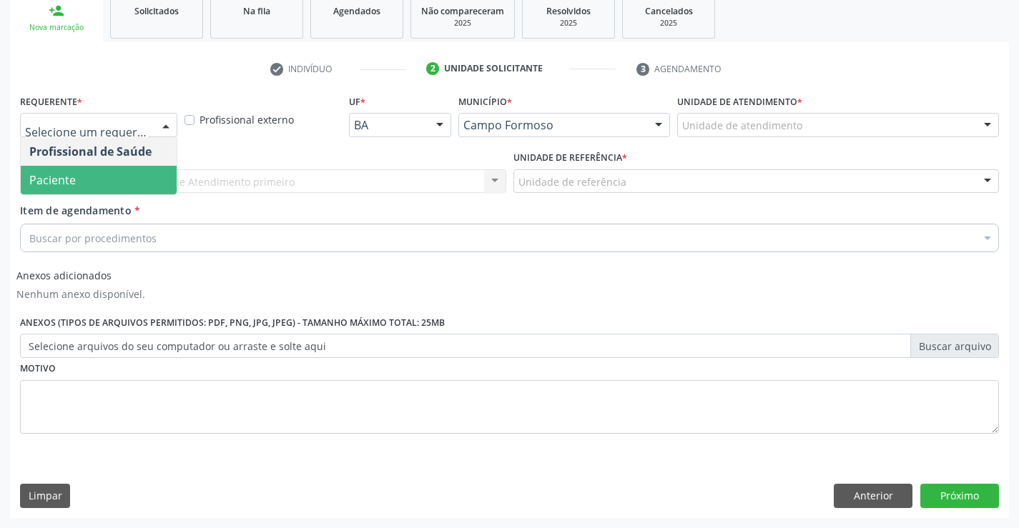
click at [35, 175] on span "Paciente" at bounding box center [52, 180] width 46 height 16
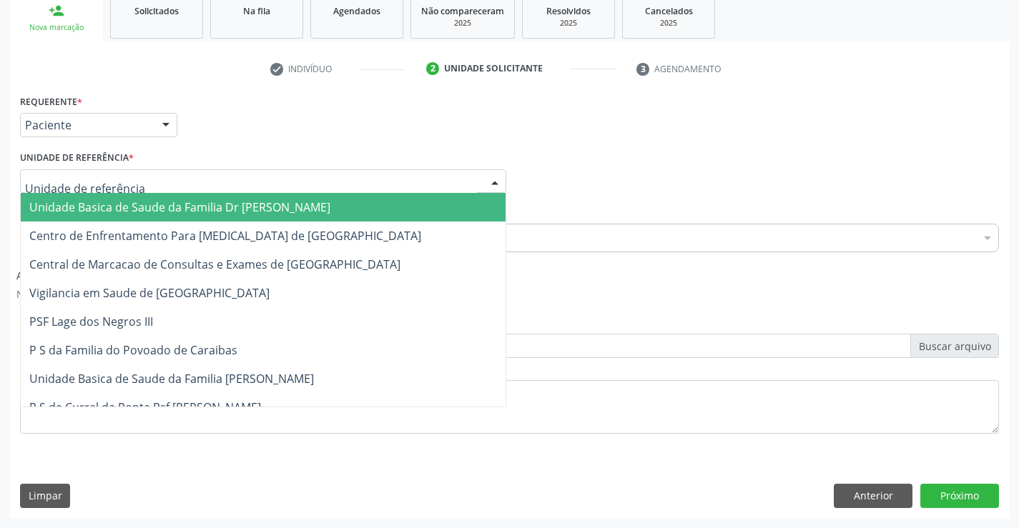
drag, startPoint x: 265, startPoint y: 184, endPoint x: 182, endPoint y: 189, distance: 83.1
click at [265, 183] on div at bounding box center [263, 181] width 486 height 24
click at [129, 213] on span "Unidade Basica de Saude da Familia Dr [PERSON_NAME]" at bounding box center [179, 207] width 301 height 16
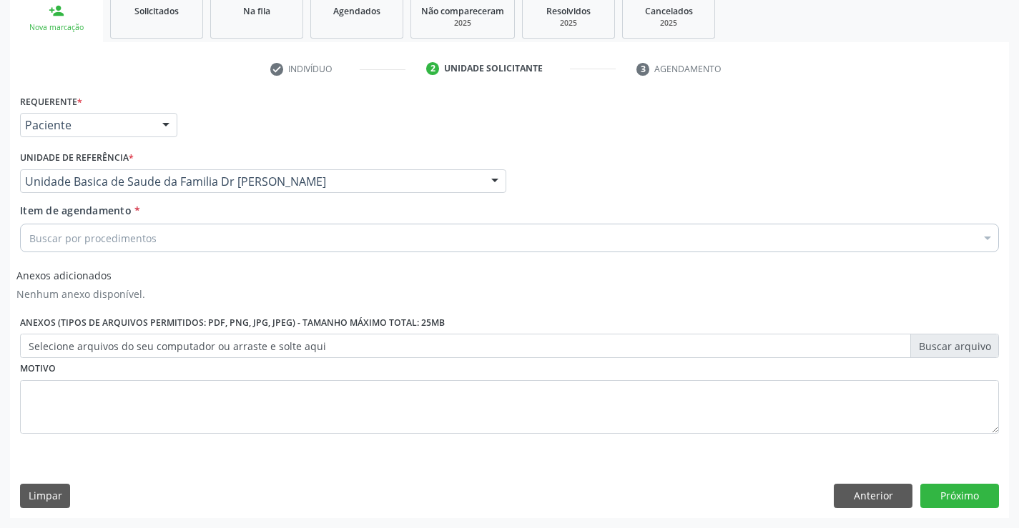
drag, startPoint x: 127, startPoint y: 245, endPoint x: 166, endPoint y: 241, distance: 38.8
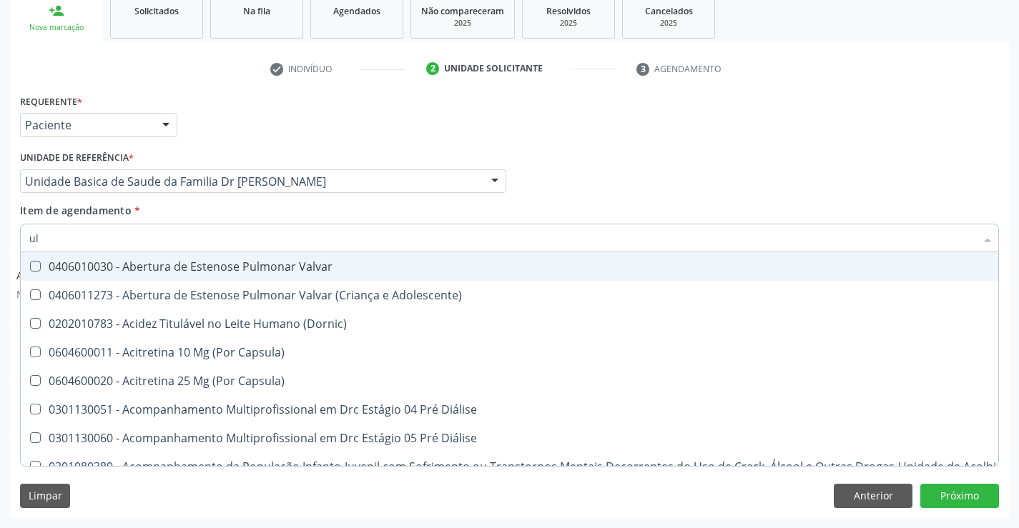
type input "u"
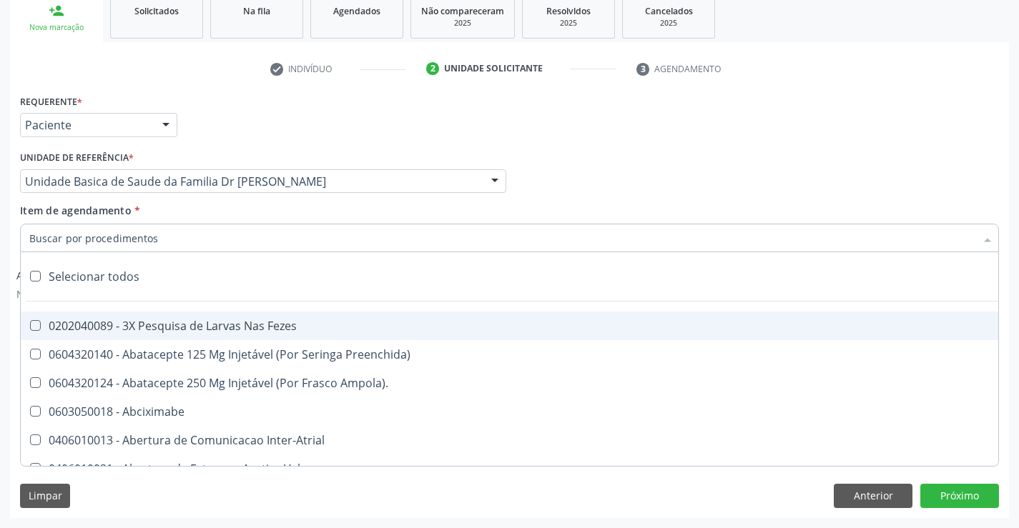
type input "l"
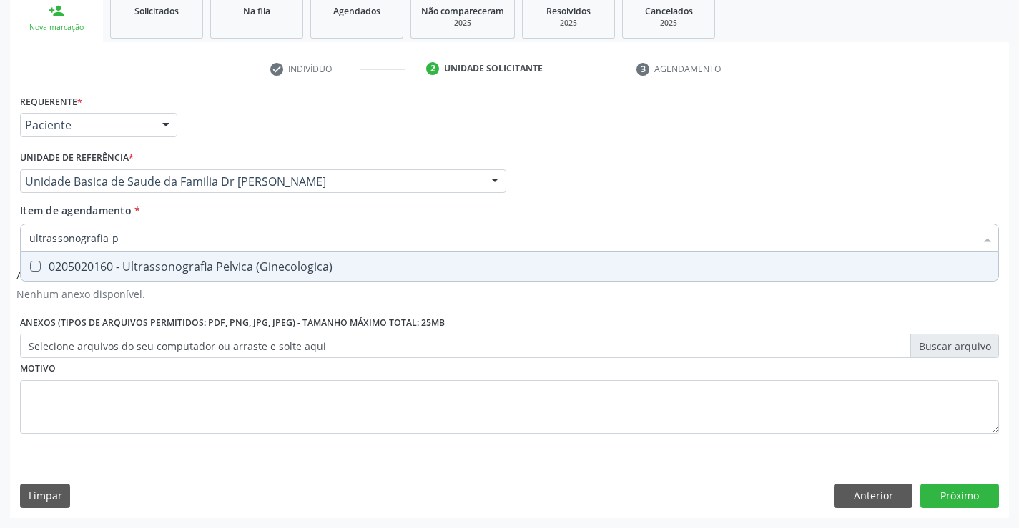
type input "ultrassonografia pe"
click at [185, 270] on div "0205020160 - Ultrassonografia Pelvica (Ginecologica)" at bounding box center [509, 266] width 960 height 11
checkbox \(Ginecologica\) "true"
click at [205, 217] on div "Item de agendamento * ultrassonografia pe Desfazer seleção 0205020160 - Ultrass…" at bounding box center [509, 225] width 979 height 45
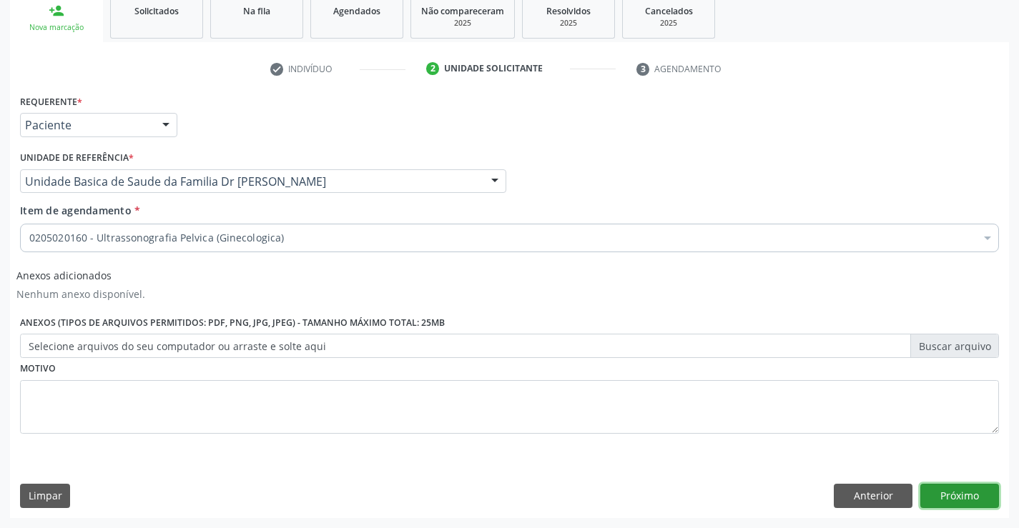
click at [961, 490] on button "Próximo" at bounding box center [959, 496] width 79 height 24
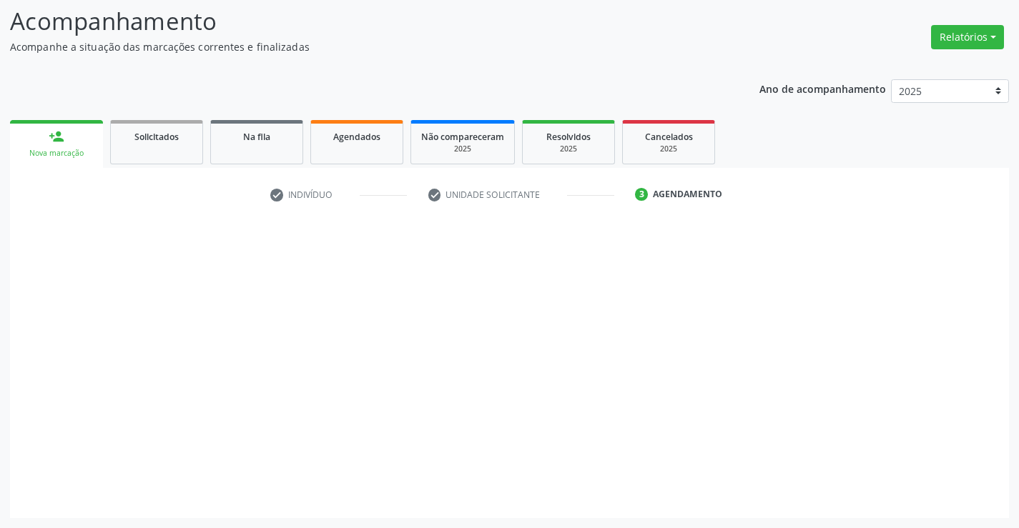
scroll to position [94, 0]
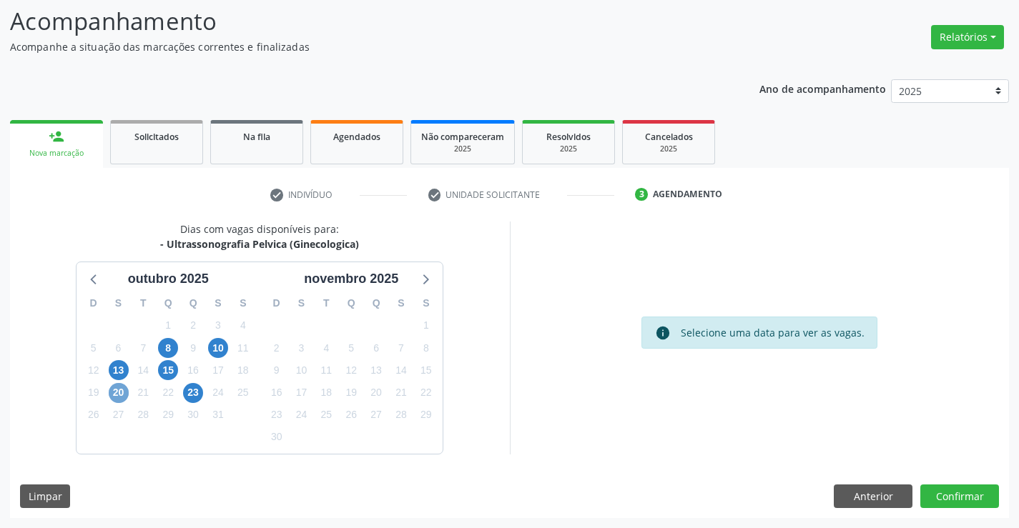
click at [117, 393] on span "20" at bounding box center [119, 393] width 20 height 20
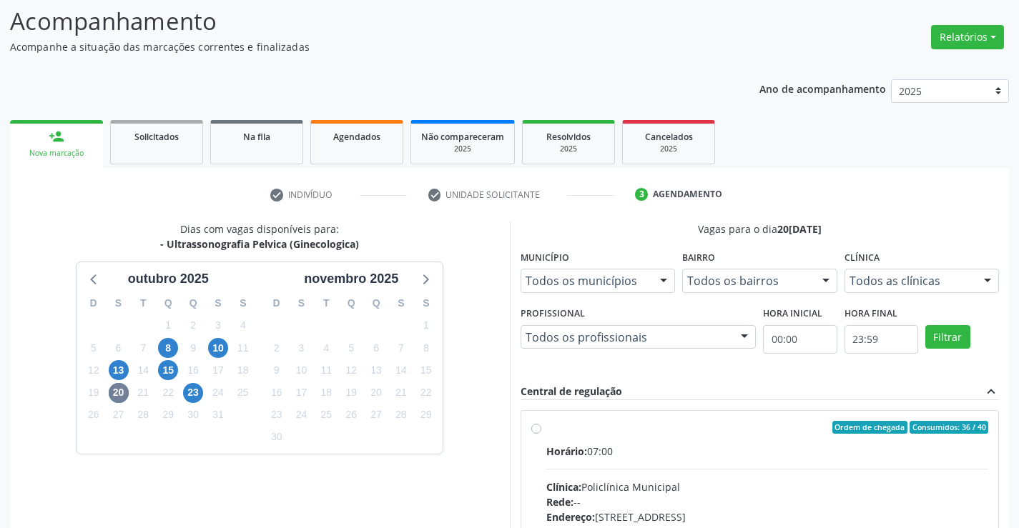
click at [623, 444] on div "Horário: 07:00" at bounding box center [767, 451] width 443 height 15
click at [541, 434] on input "Ordem de chegada Consumidos: 36 / 40 Horário: 07:00 Clínica: Policlínica Munici…" at bounding box center [536, 427] width 10 height 13
radio input "true"
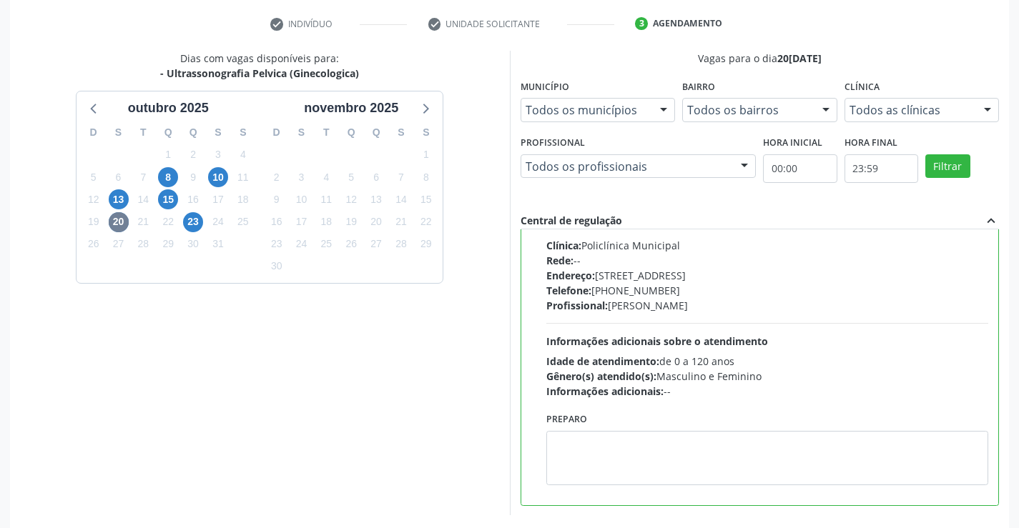
scroll to position [326, 0]
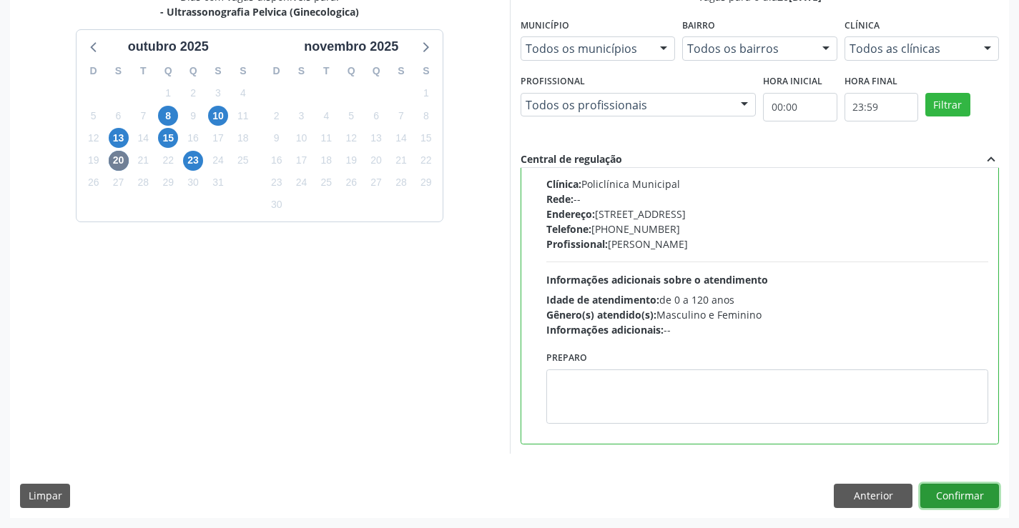
click at [964, 492] on button "Confirmar" at bounding box center [959, 496] width 79 height 24
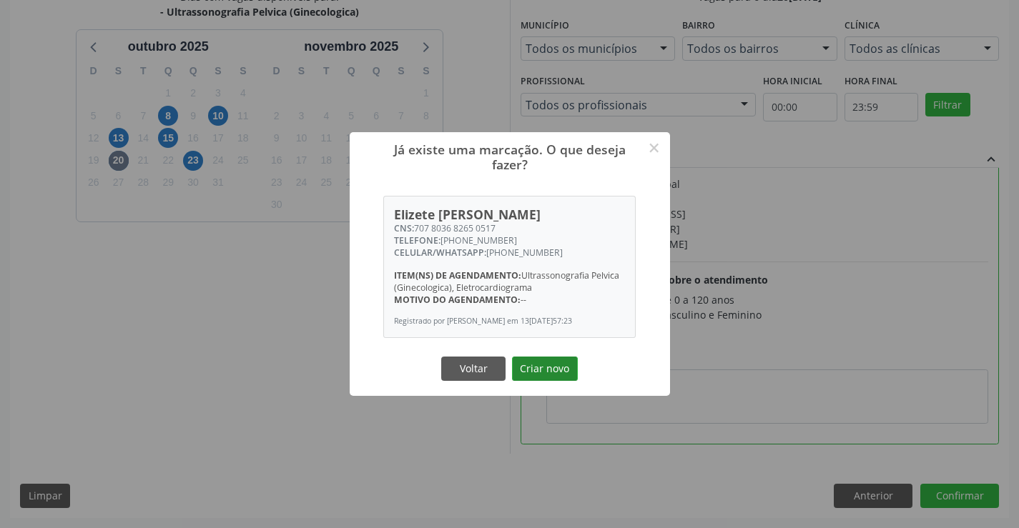
click at [538, 372] on button "Criar novo" at bounding box center [545, 369] width 66 height 24
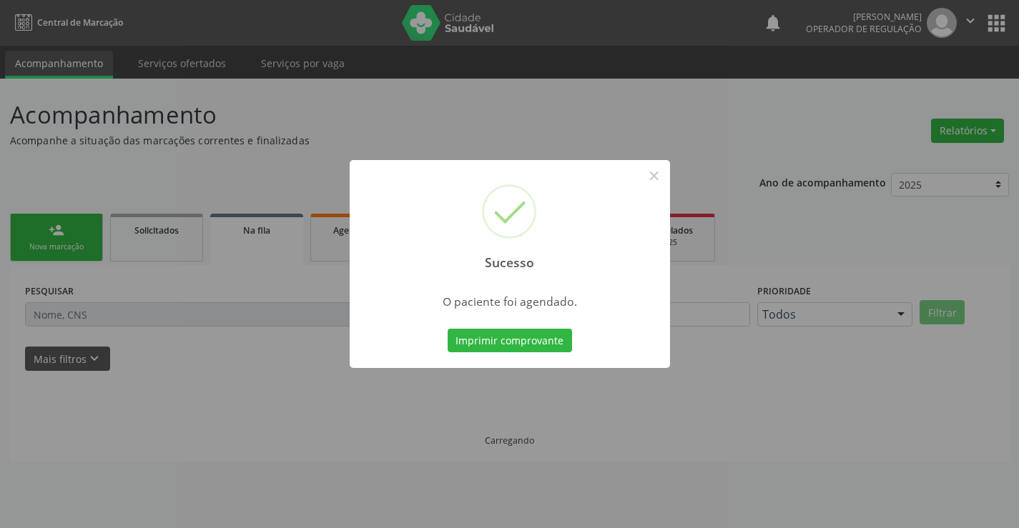
scroll to position [0, 0]
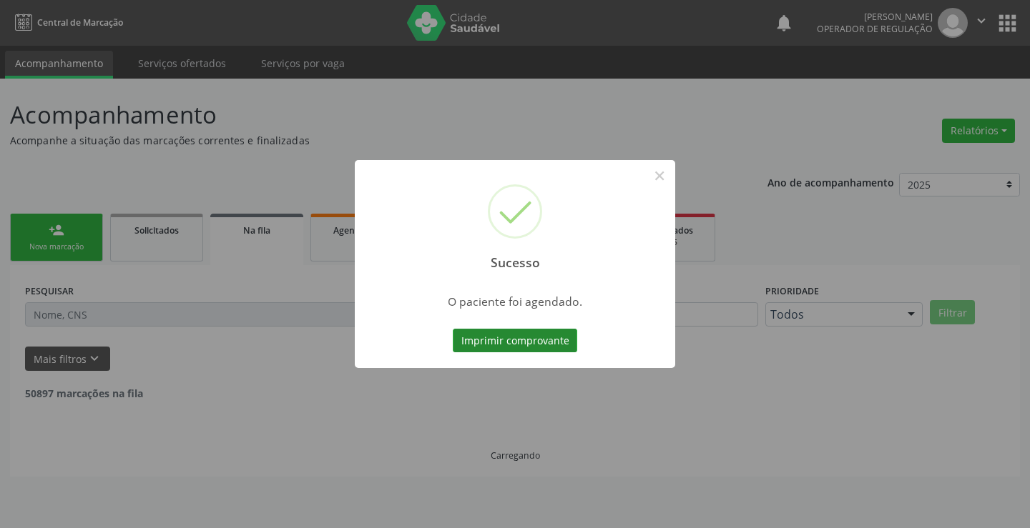
click at [500, 335] on button "Imprimir comprovante" at bounding box center [515, 341] width 124 height 24
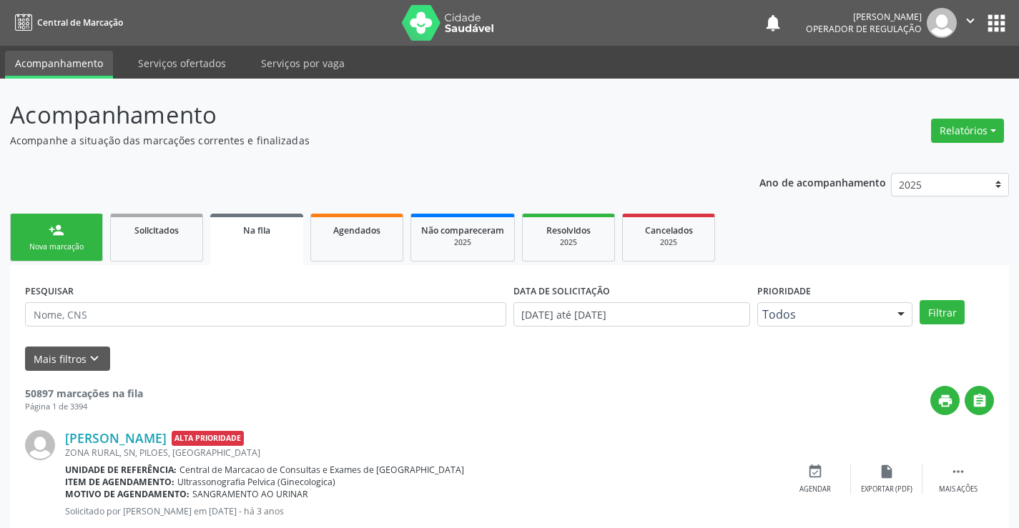
click at [966, 18] on icon "" at bounding box center [970, 21] width 16 height 16
click at [909, 84] on link "Sair" at bounding box center [933, 87] width 99 height 20
